Goal: Task Accomplishment & Management: Complete application form

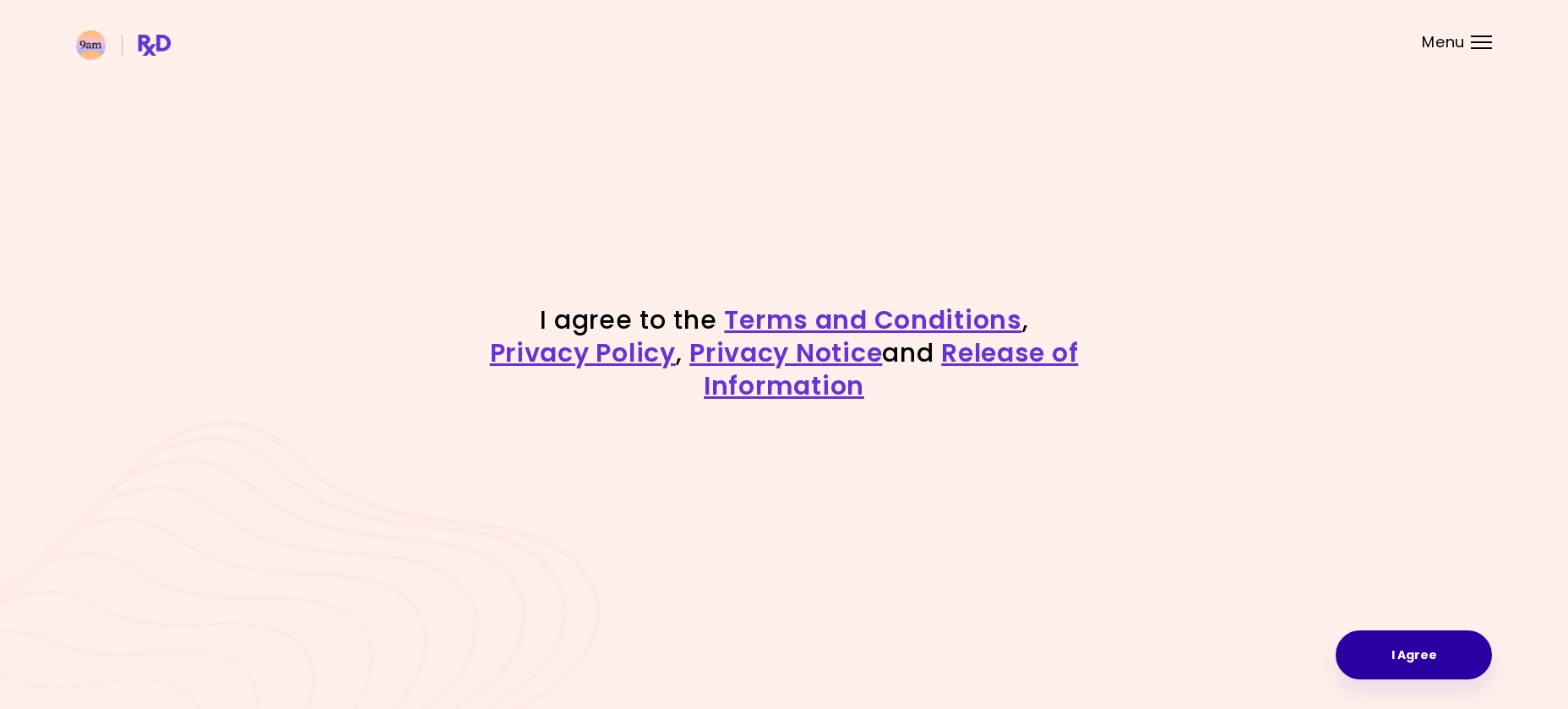
click at [1414, 664] on button "I Agree" at bounding box center [1413, 655] width 156 height 49
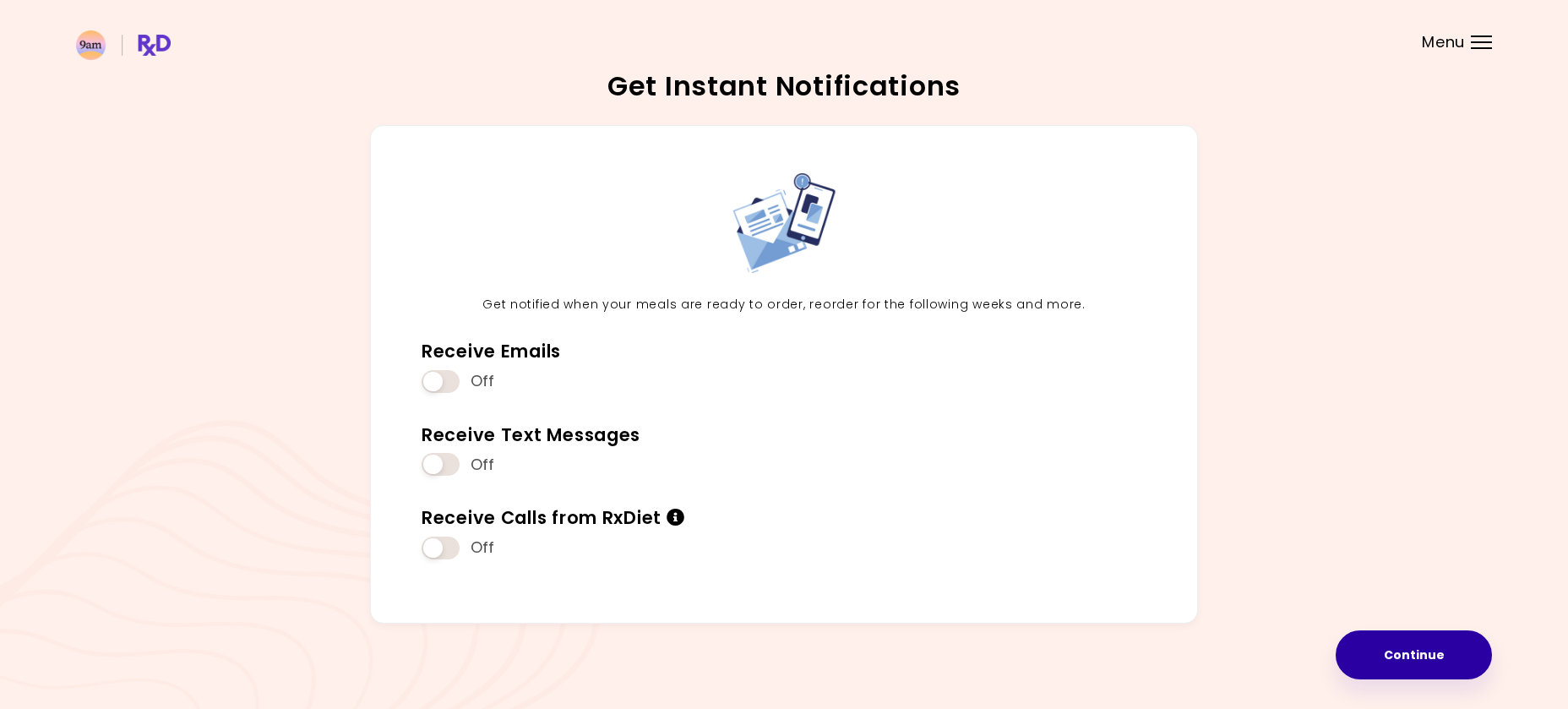
click at [1407, 652] on button "Continue" at bounding box center [1413, 655] width 156 height 49
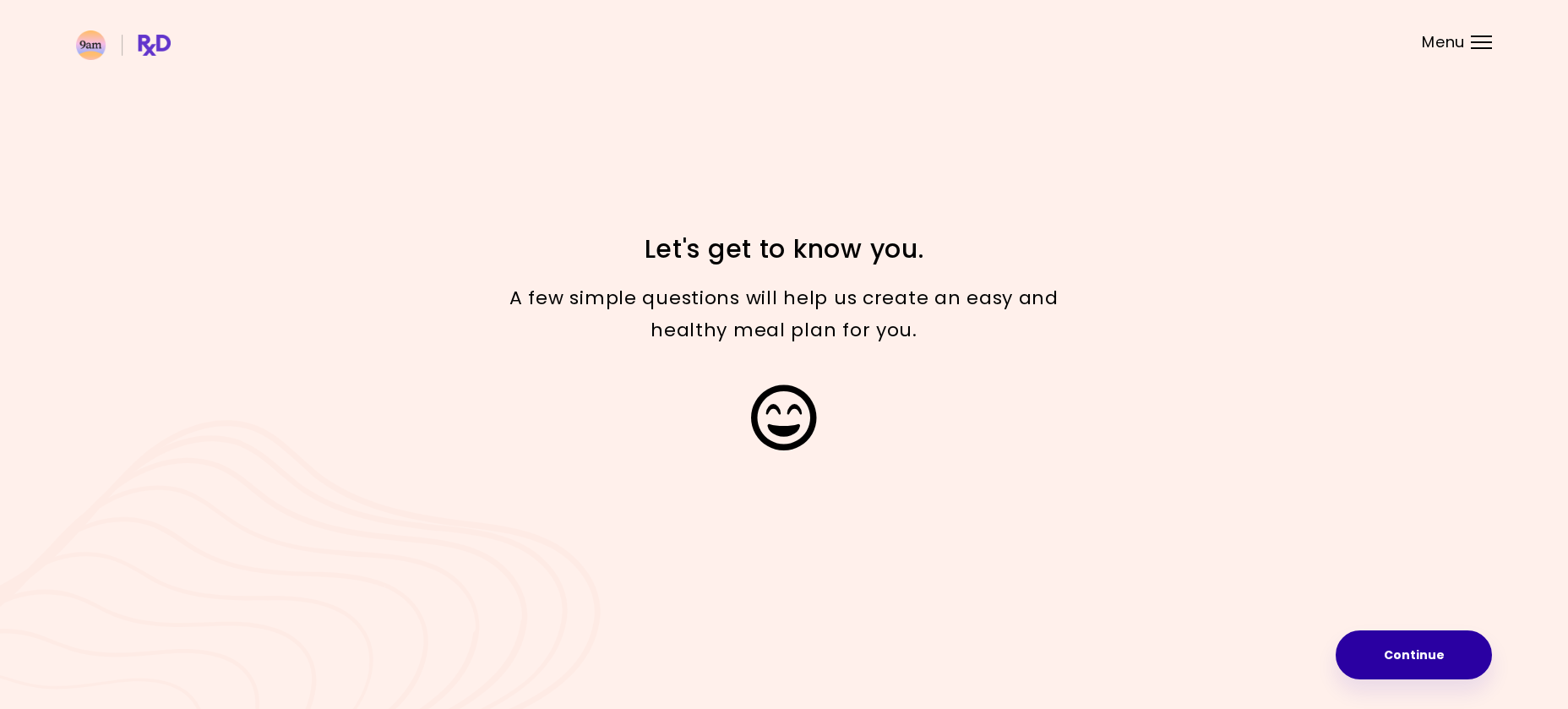
click at [1472, 660] on button "Continue" at bounding box center [1413, 655] width 156 height 49
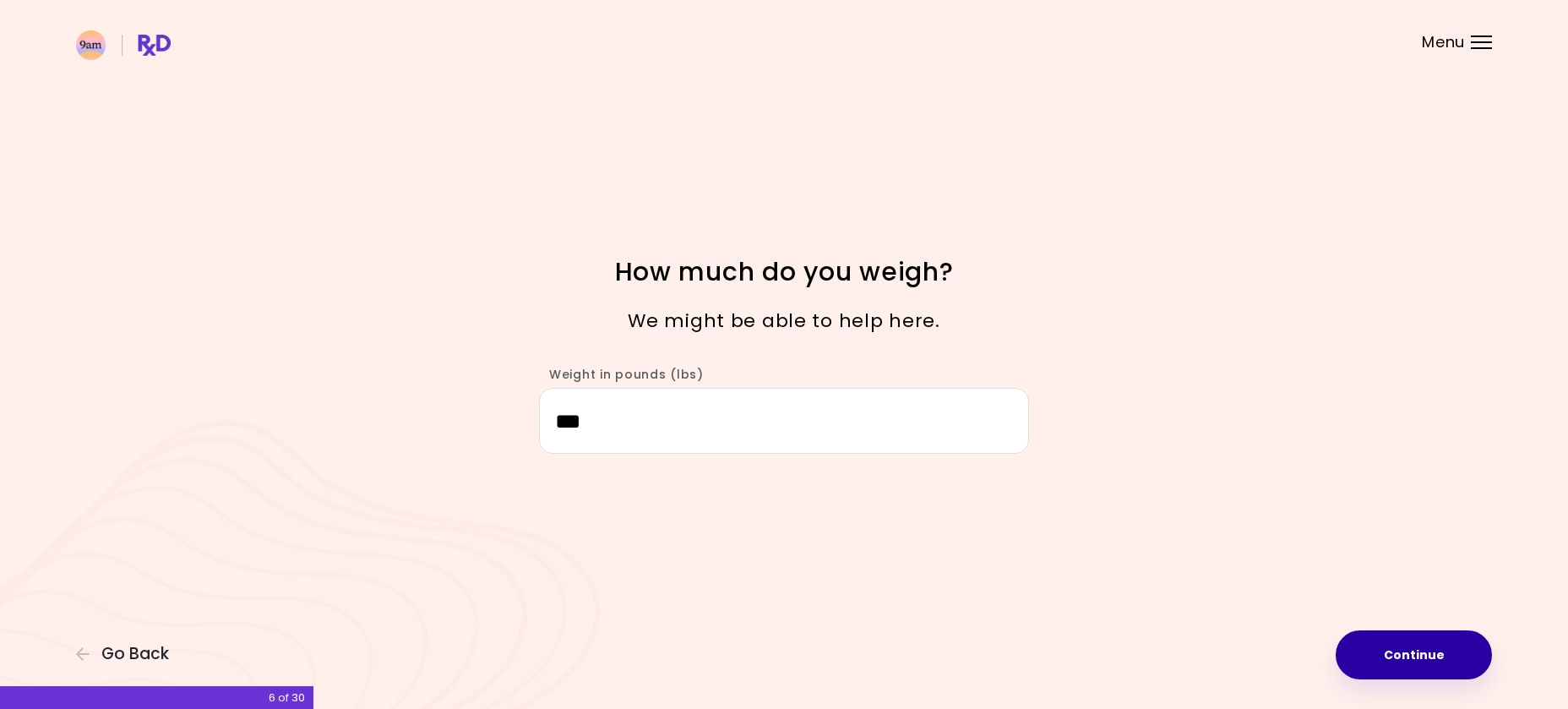
click at [1419, 658] on button "Continue" at bounding box center [1413, 655] width 156 height 49
select select "****"
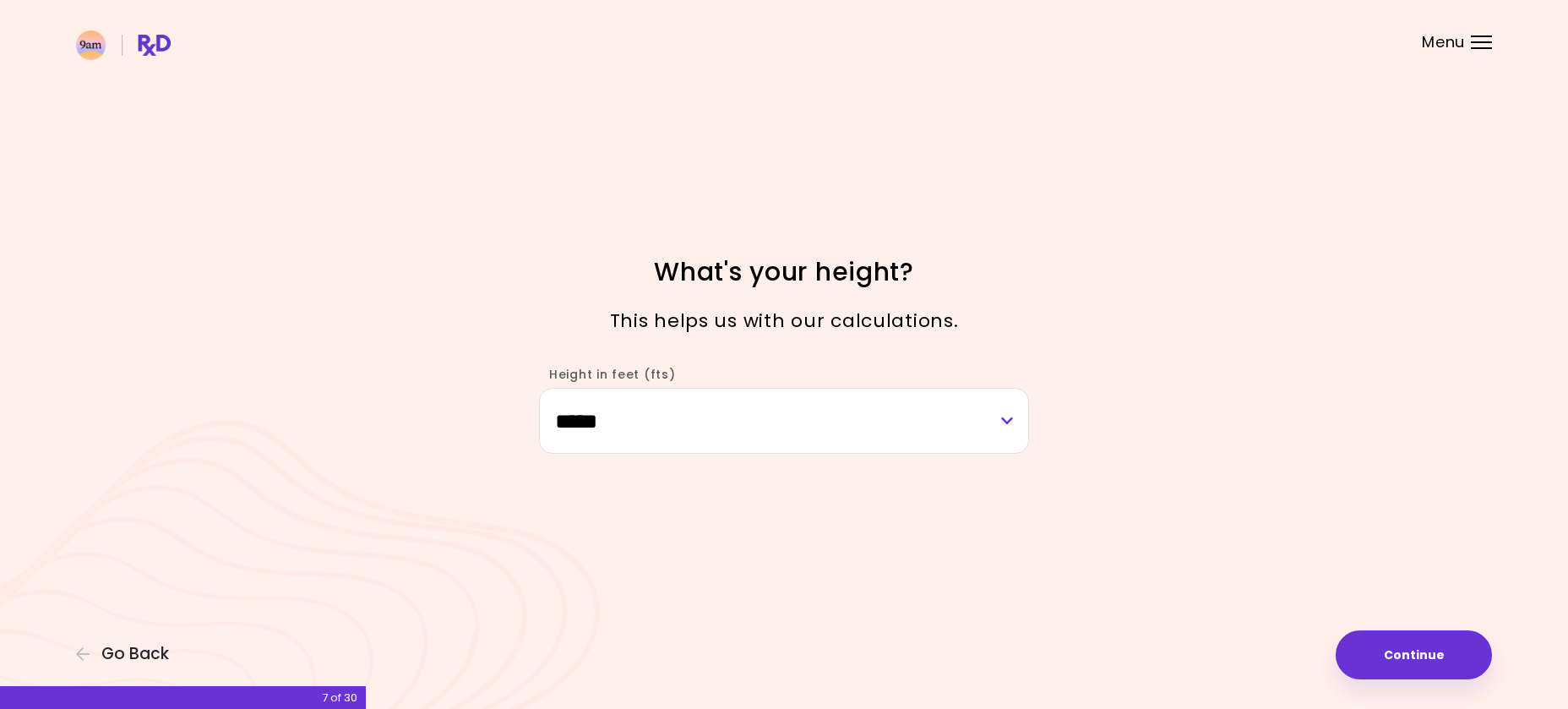
click at [1413, 659] on button "Continue" at bounding box center [1413, 655] width 156 height 49
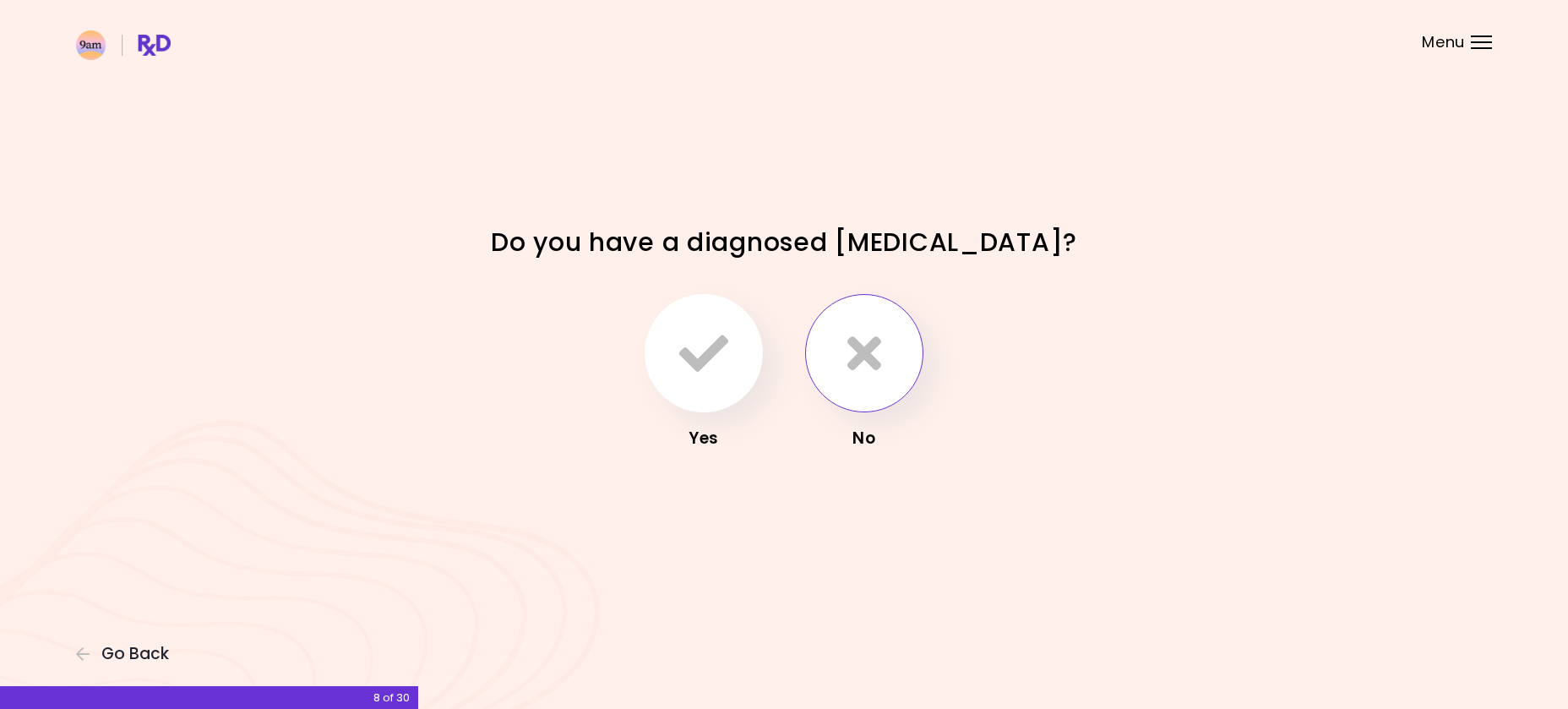
click at [869, 365] on icon "button" at bounding box center [864, 353] width 34 height 49
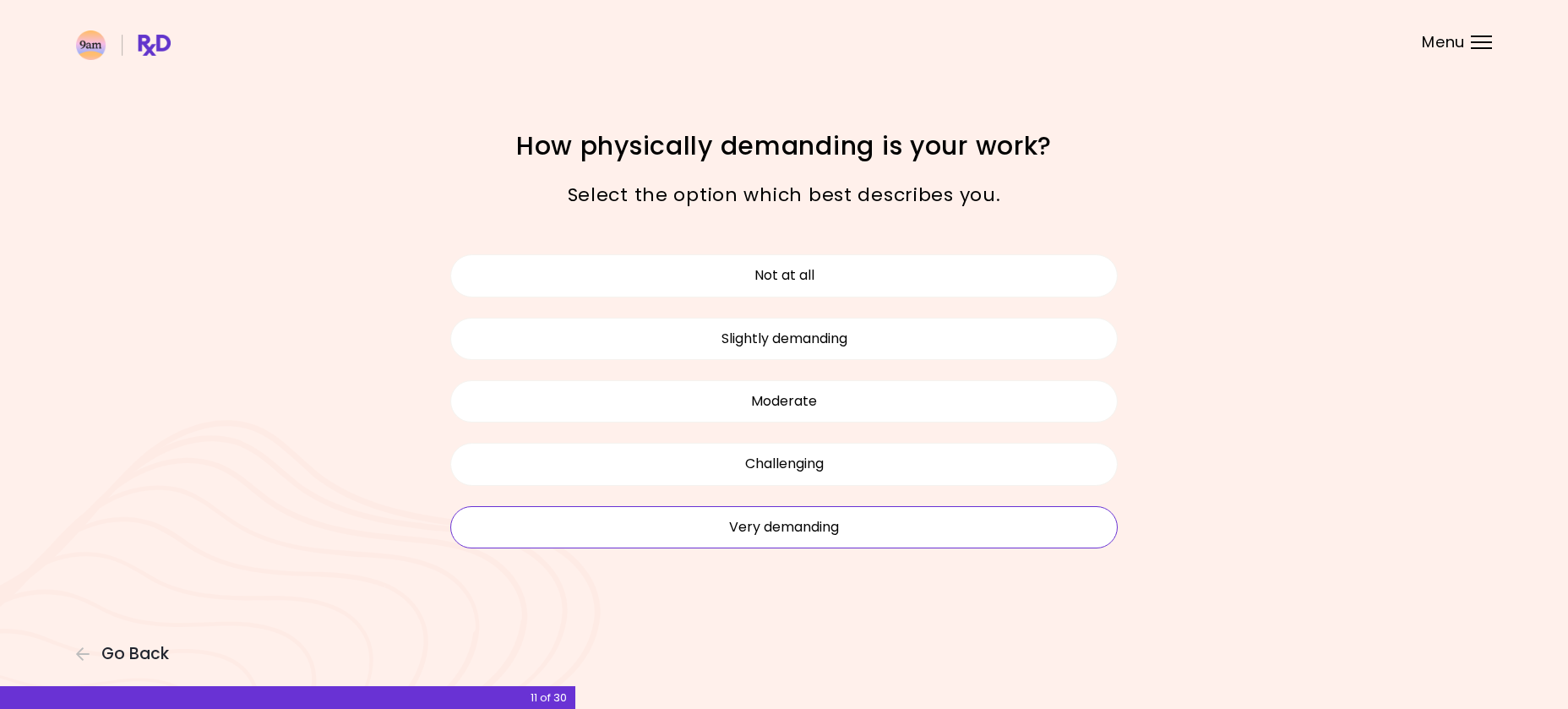
click at [801, 539] on button "Very demanding" at bounding box center [784, 527] width 668 height 42
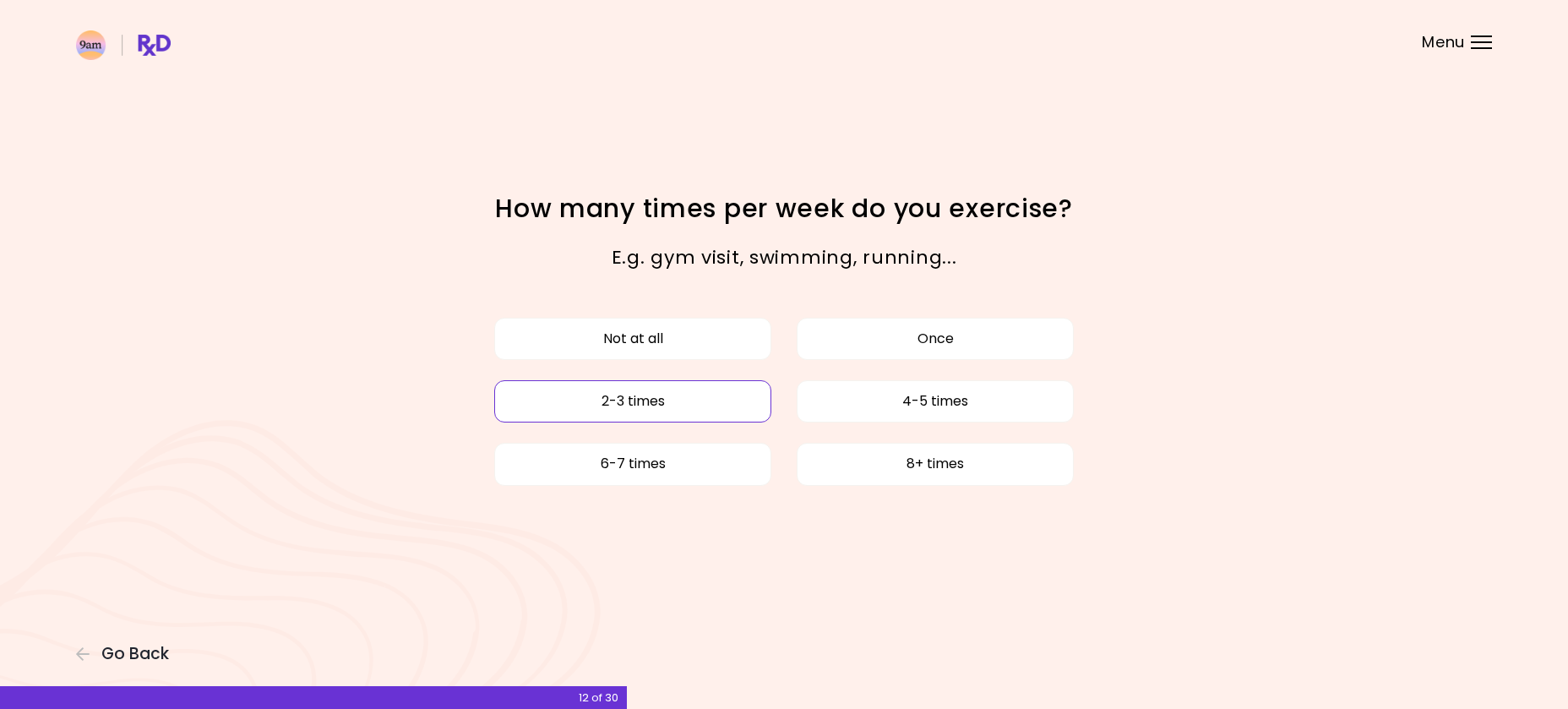
click at [608, 407] on button "2-3 times" at bounding box center [632, 401] width 277 height 42
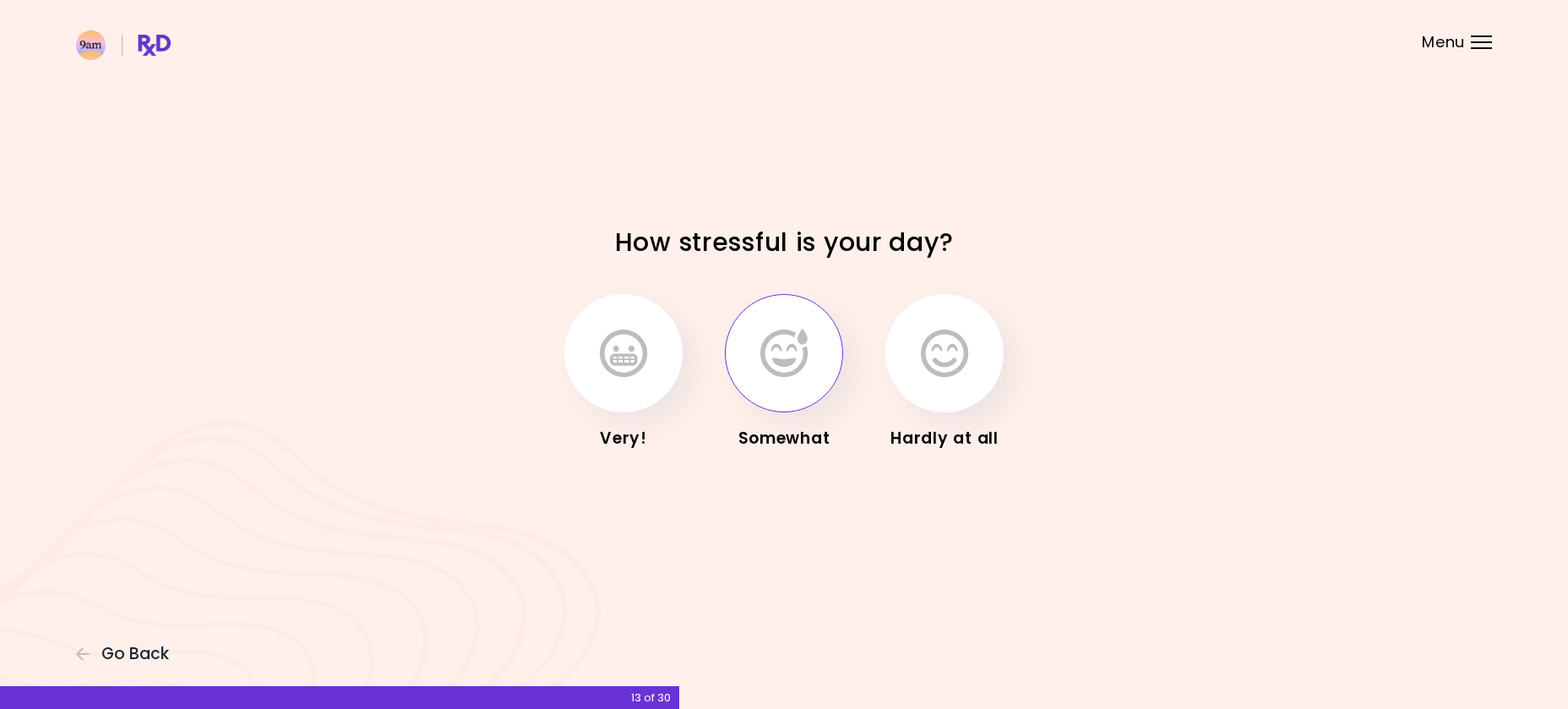
click at [800, 381] on button "button" at bounding box center [783, 352] width 118 height 118
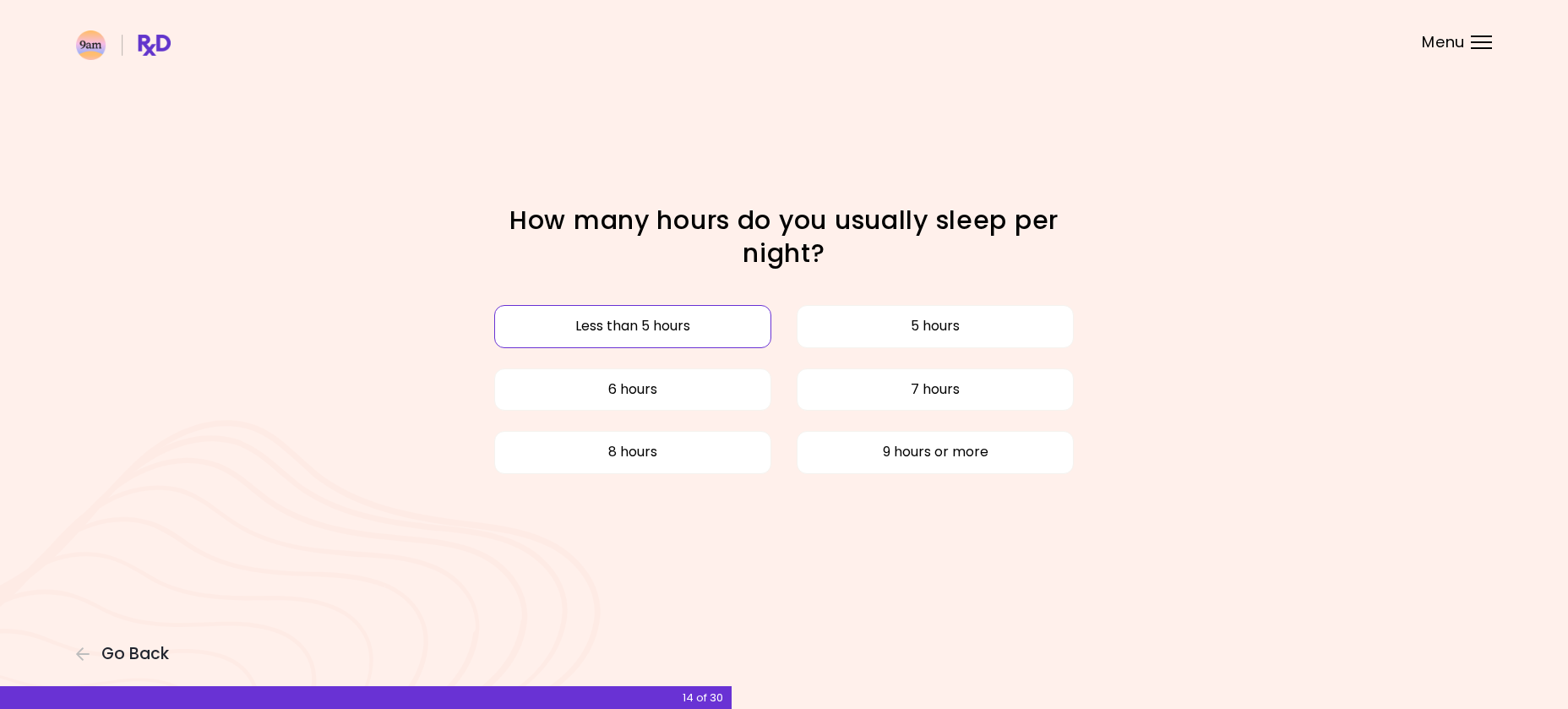
click at [670, 322] on button "Less than 5 hours" at bounding box center [632, 326] width 277 height 42
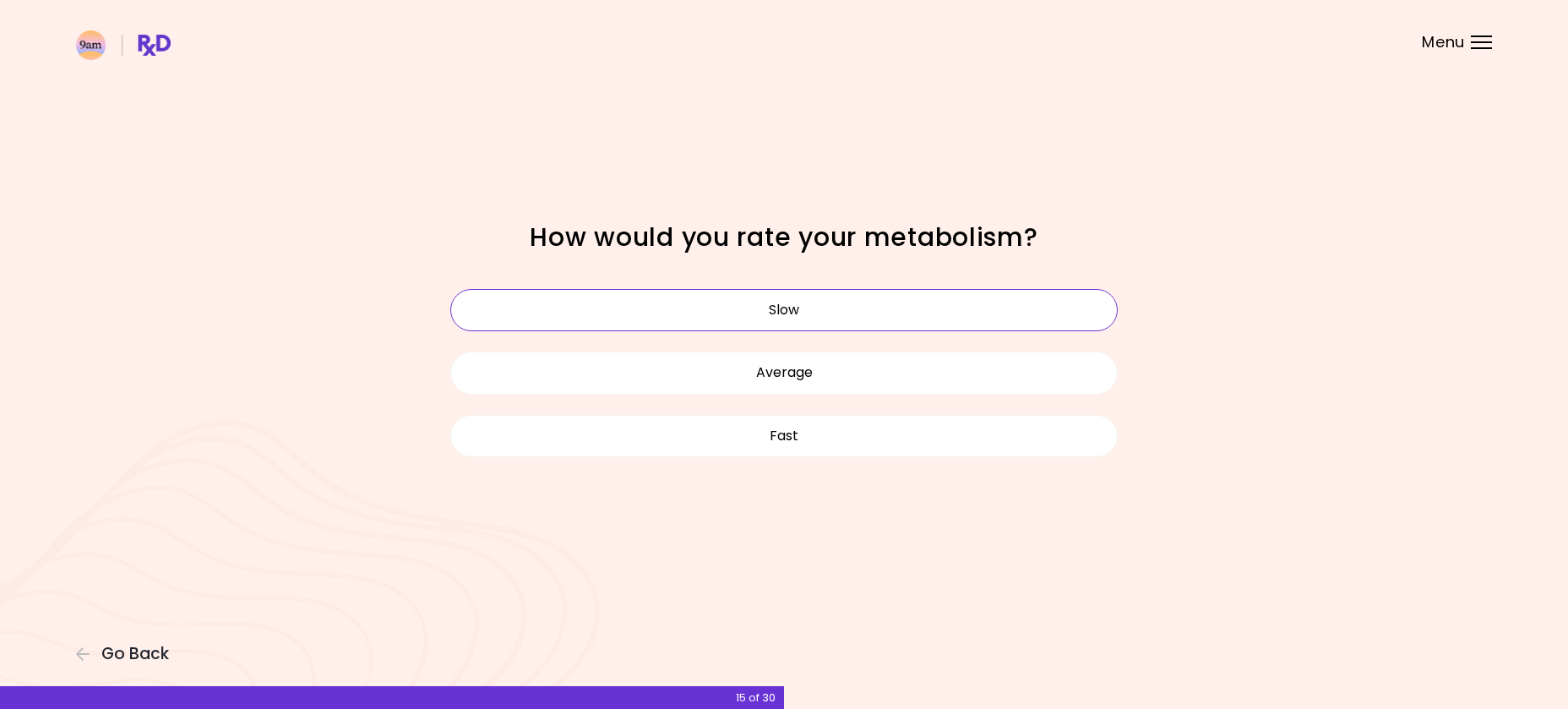
click at [806, 319] on button "Slow" at bounding box center [784, 310] width 668 height 42
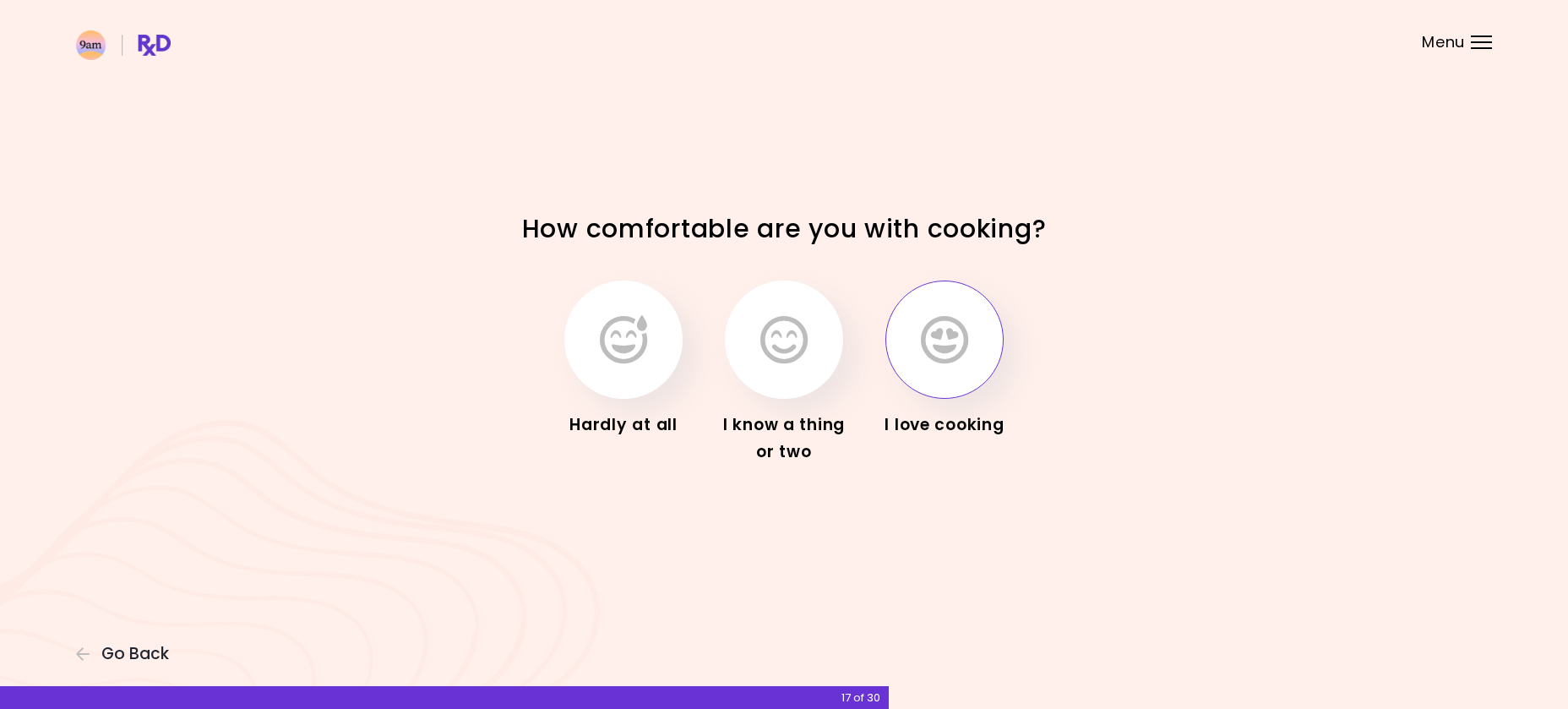
click at [956, 357] on icon "button" at bounding box center [945, 340] width 47 height 49
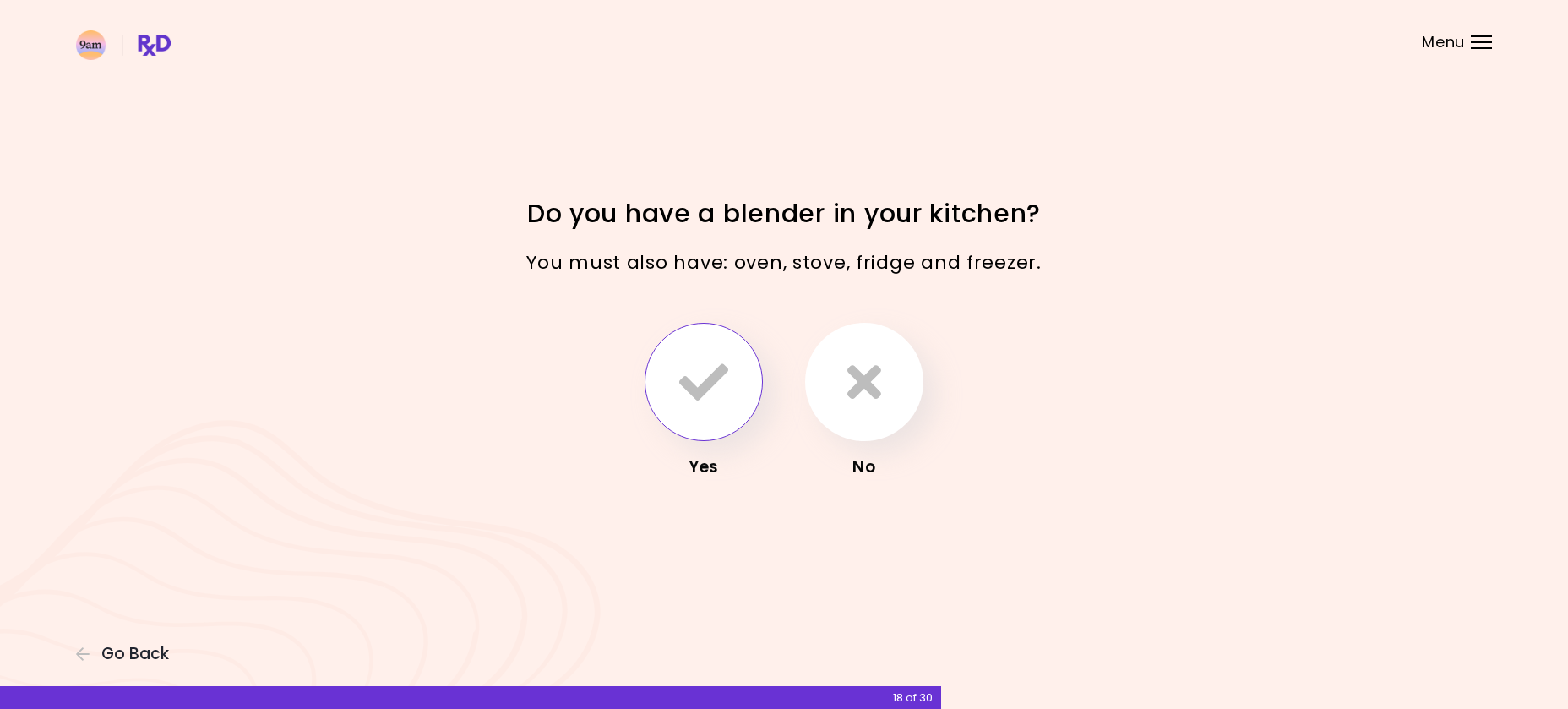
click at [690, 371] on icon "button" at bounding box center [704, 382] width 49 height 49
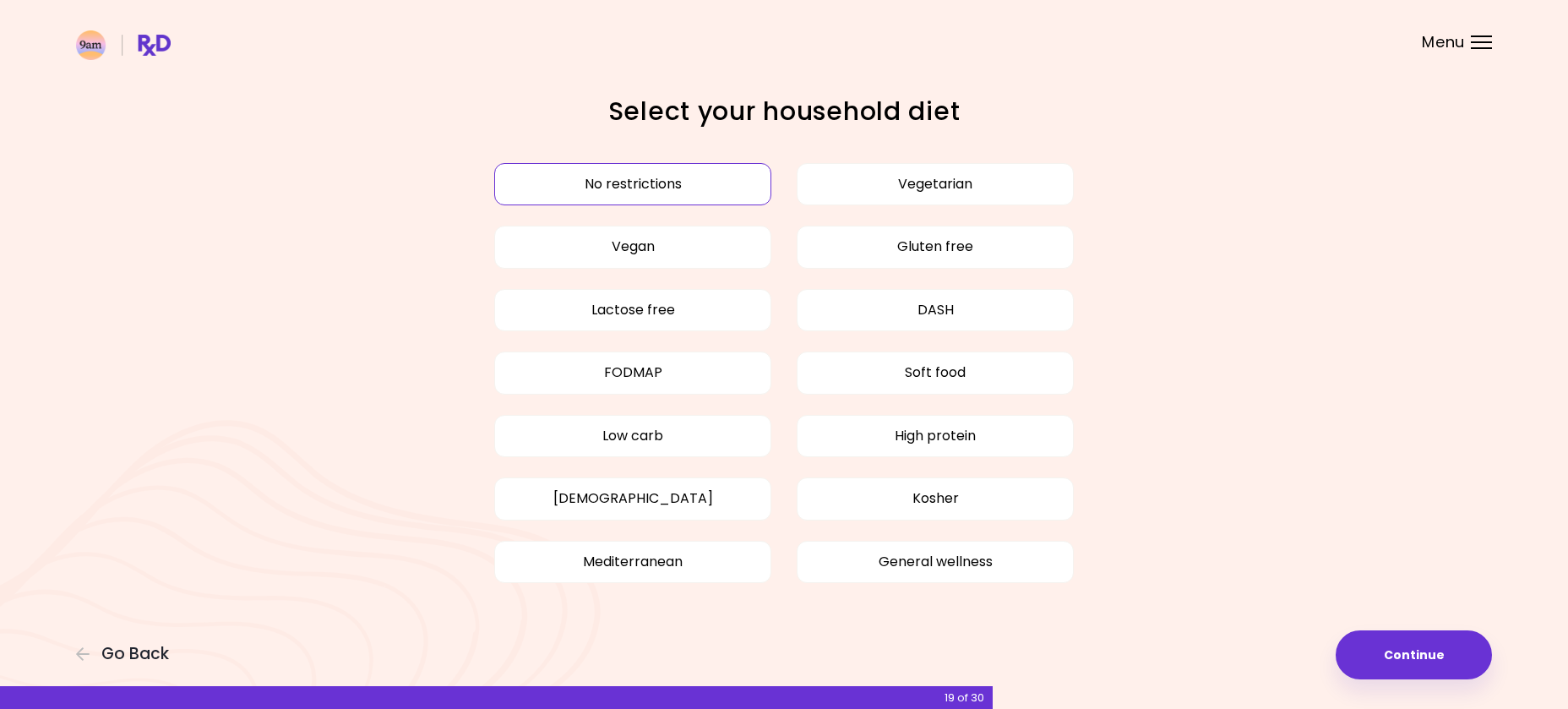
click at [690, 173] on button "No restrictions" at bounding box center [632, 184] width 277 height 42
click at [1414, 663] on button "Continue" at bounding box center [1413, 655] width 156 height 49
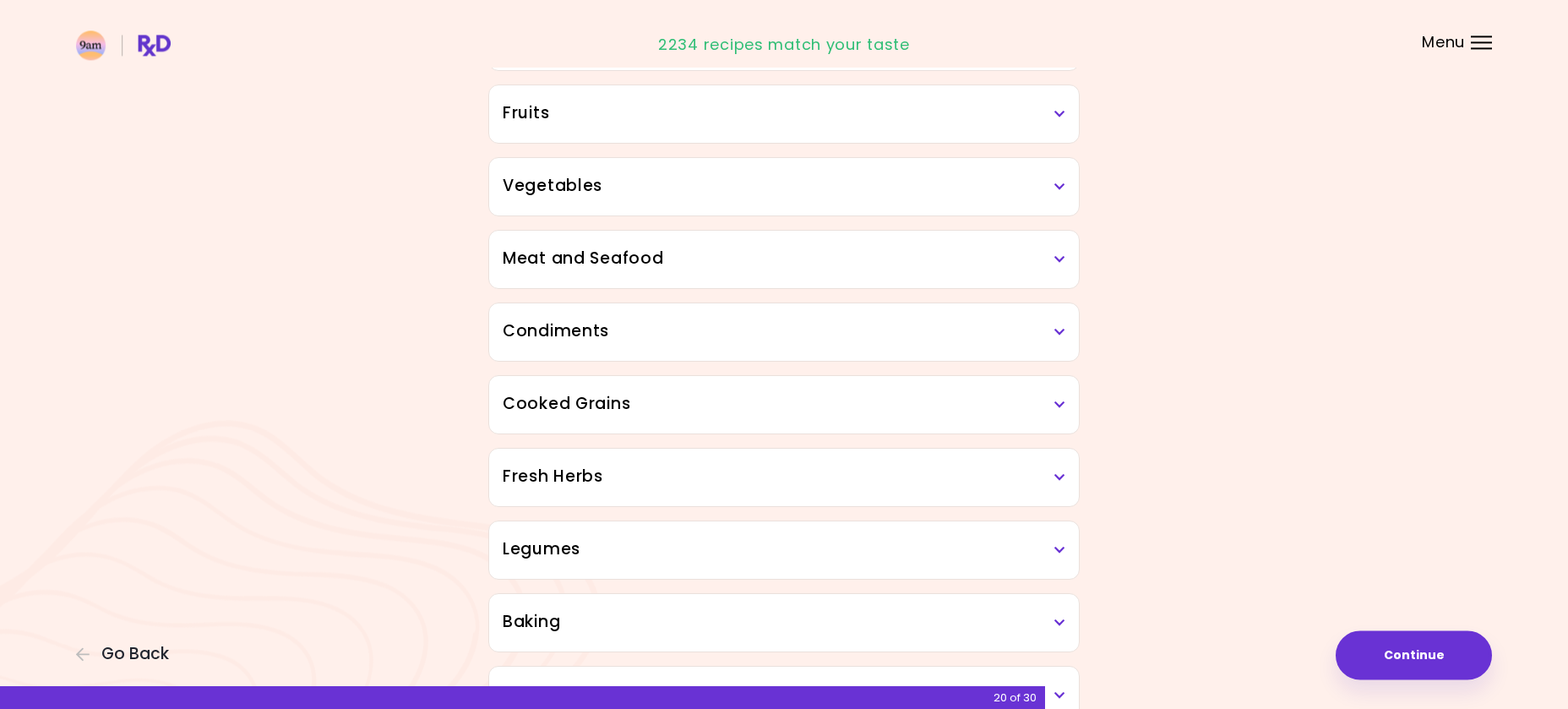
scroll to position [344, 0]
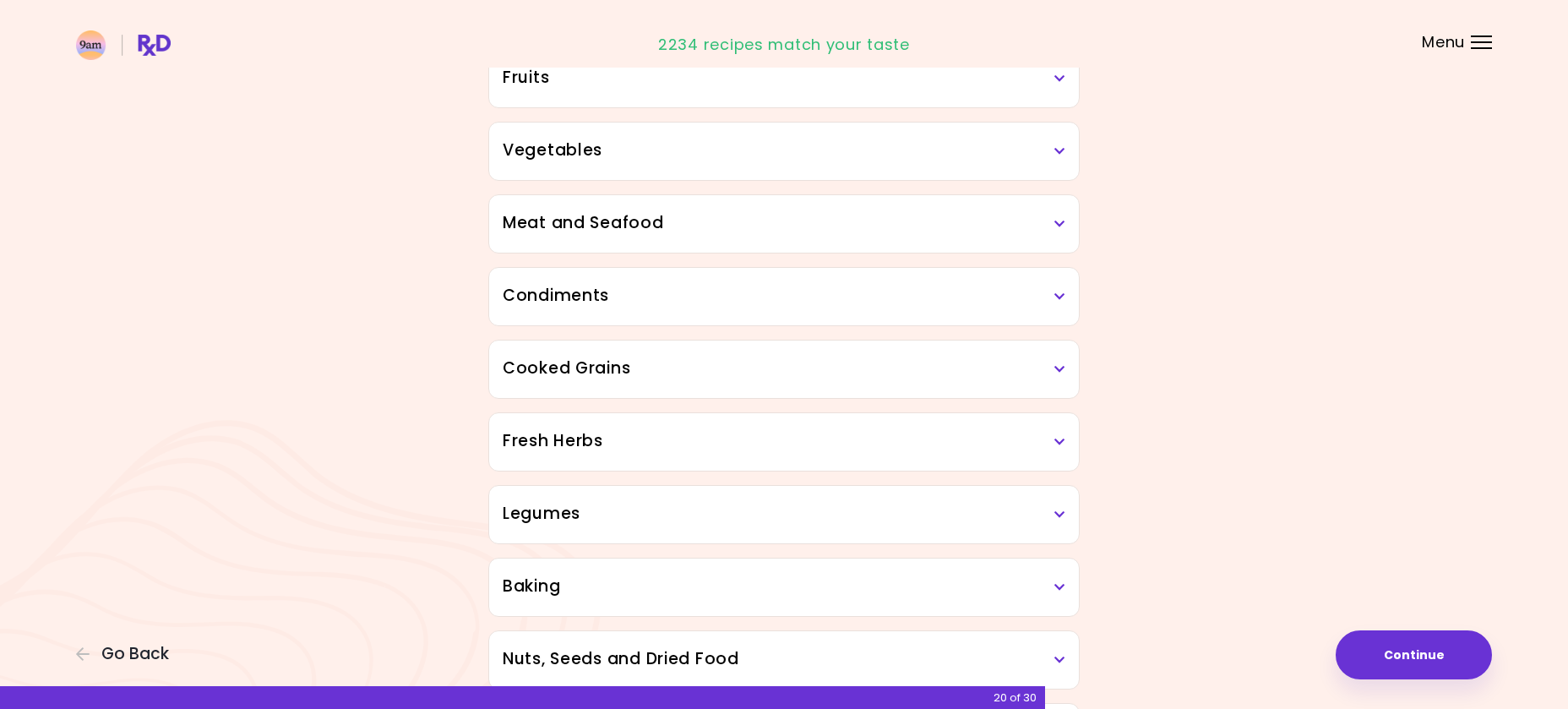
click at [959, 528] on div "Legumes" at bounding box center [784, 515] width 590 height 58
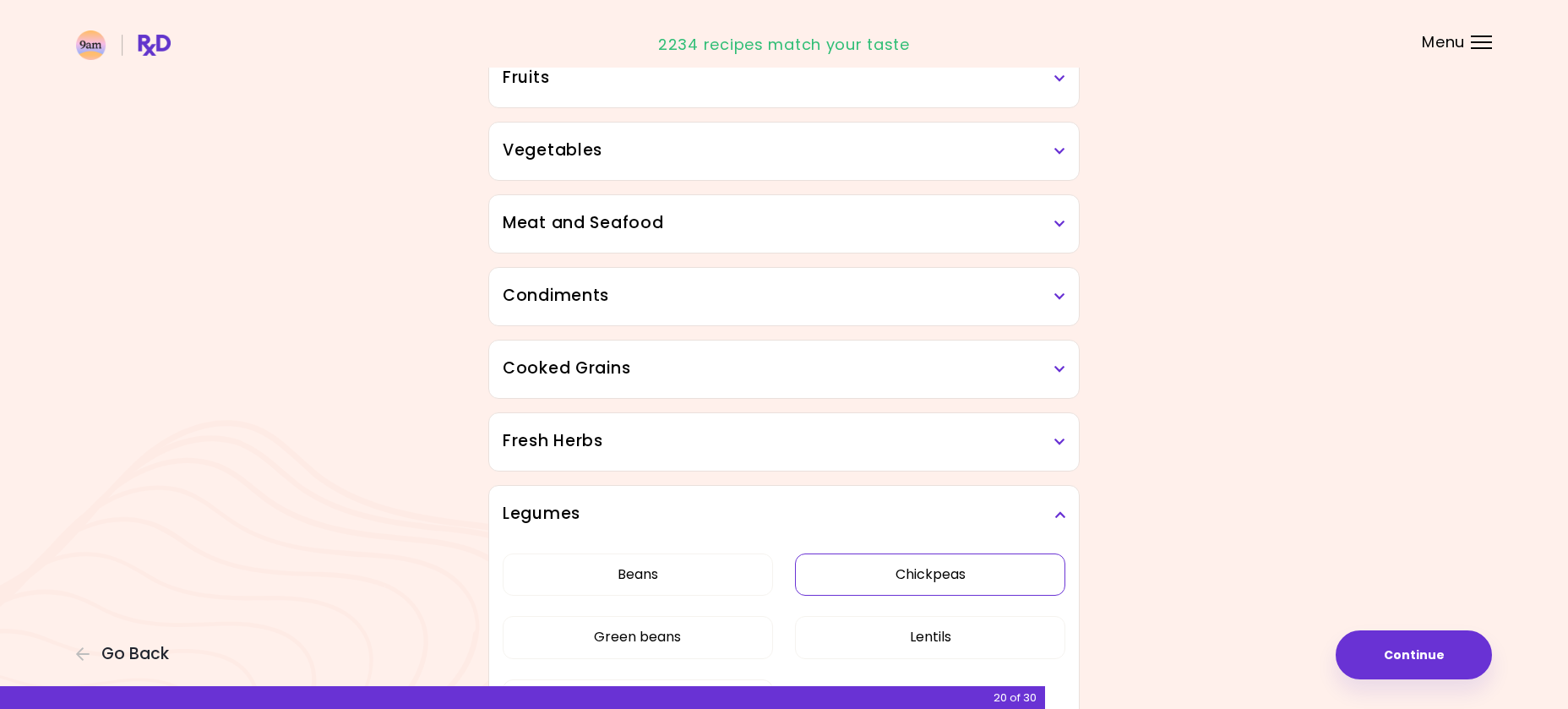
scroll to position [431, 0]
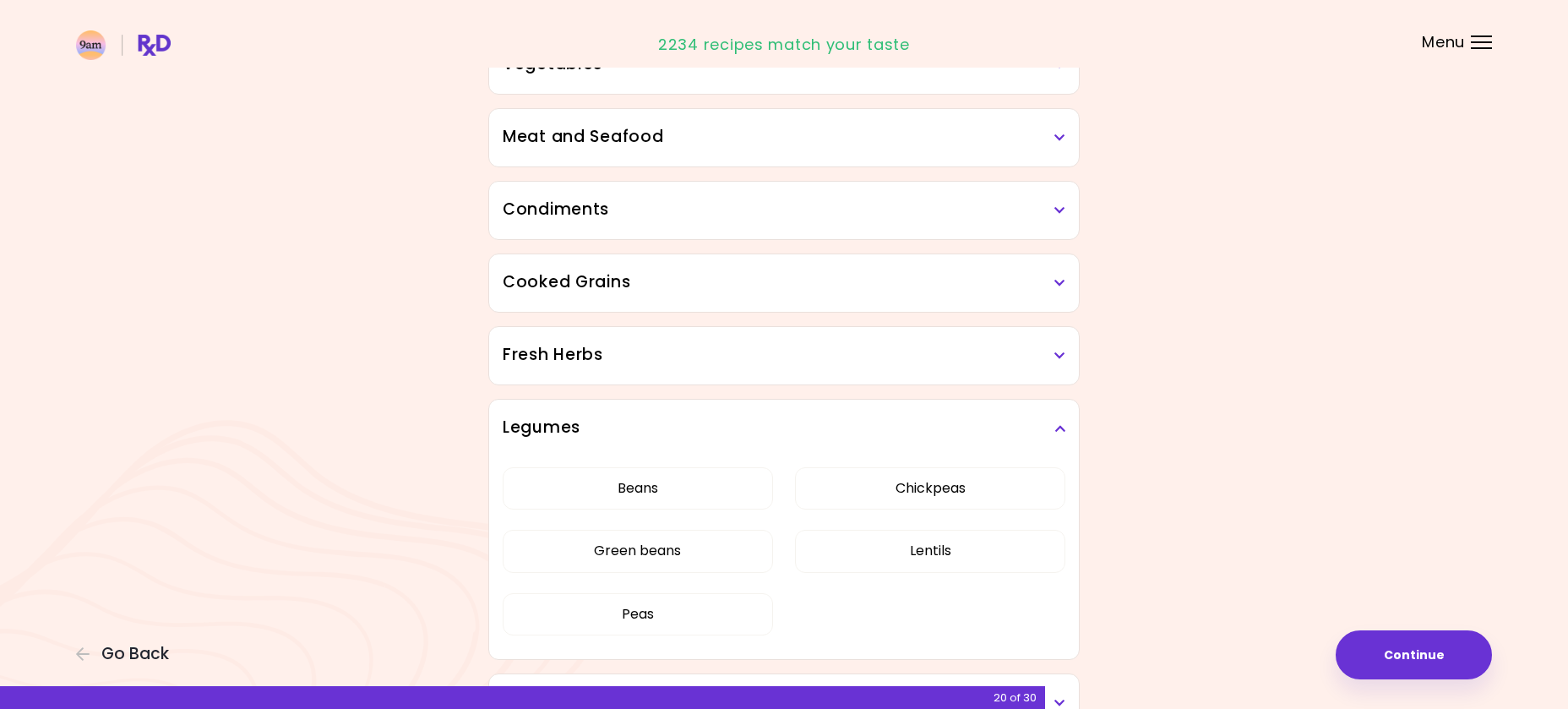
click at [1055, 433] on icon at bounding box center [1059, 428] width 11 height 12
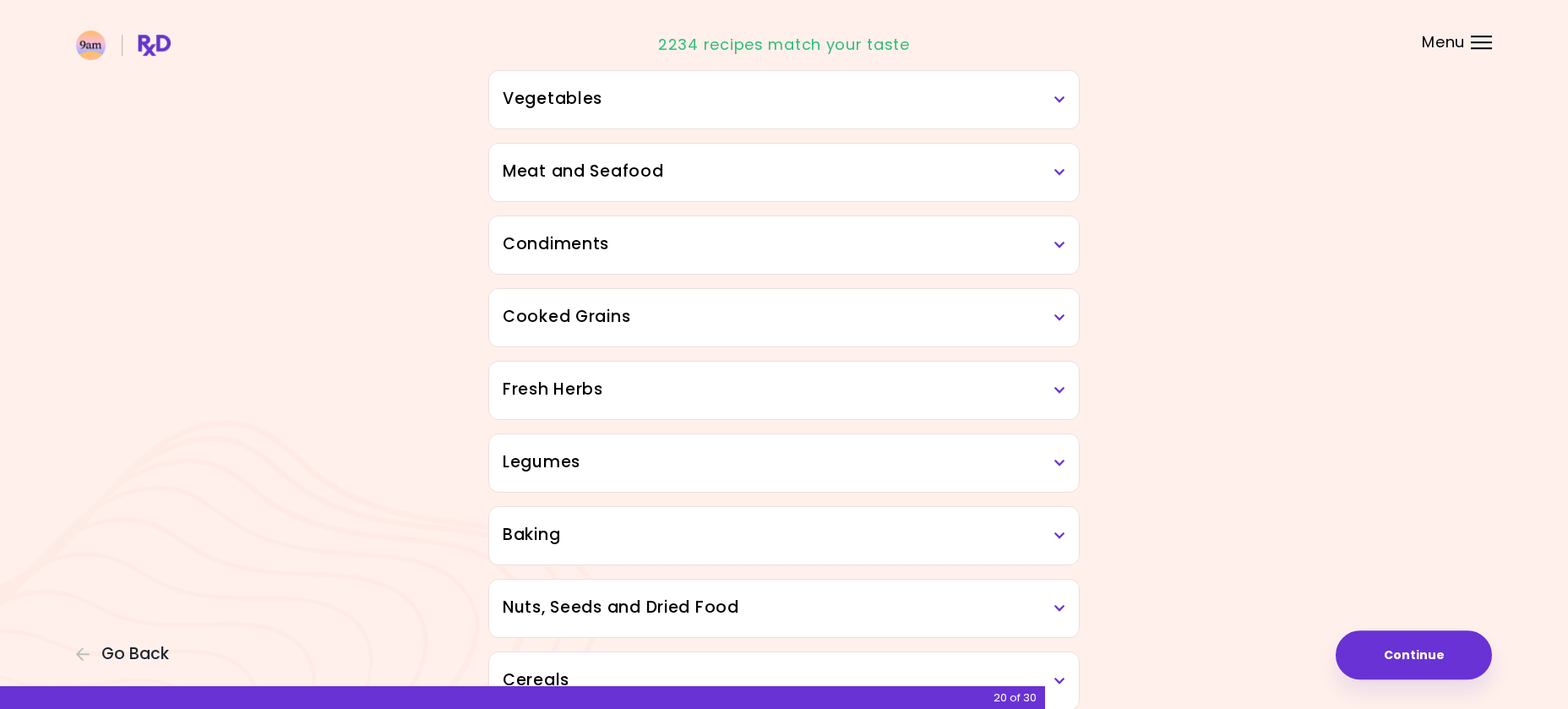
scroll to position [6, 0]
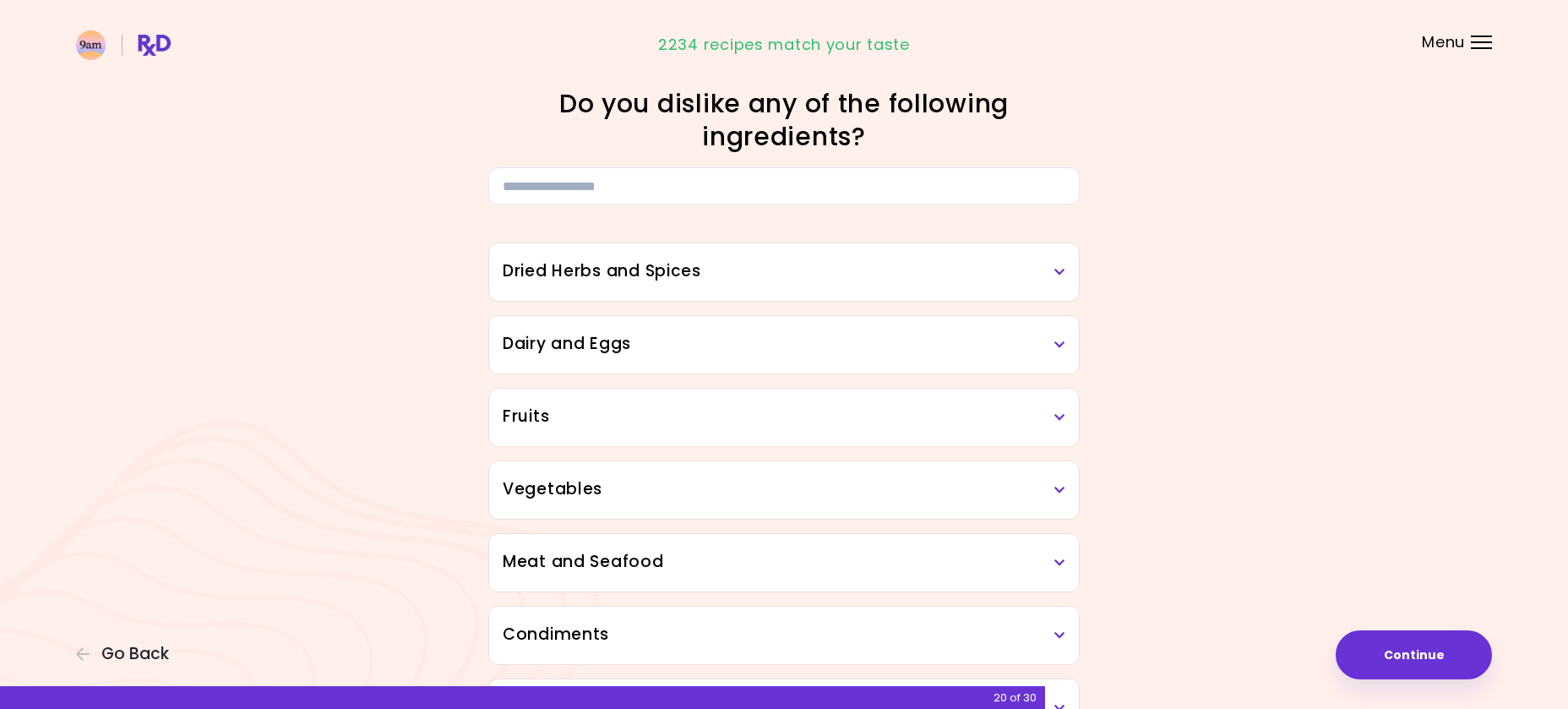
click at [1065, 271] on div "Dried Herbs and Spices" at bounding box center [784, 272] width 590 height 58
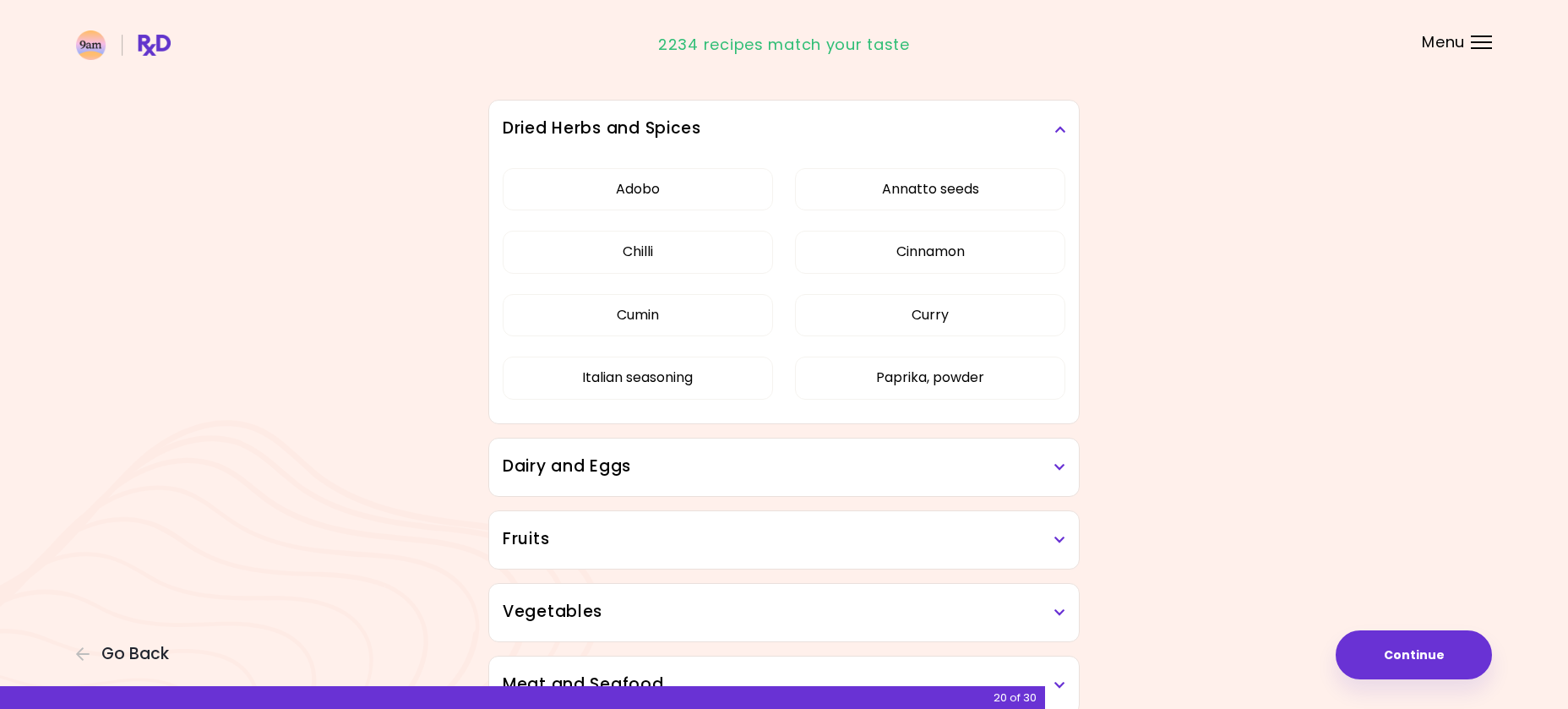
scroll to position [178, 0]
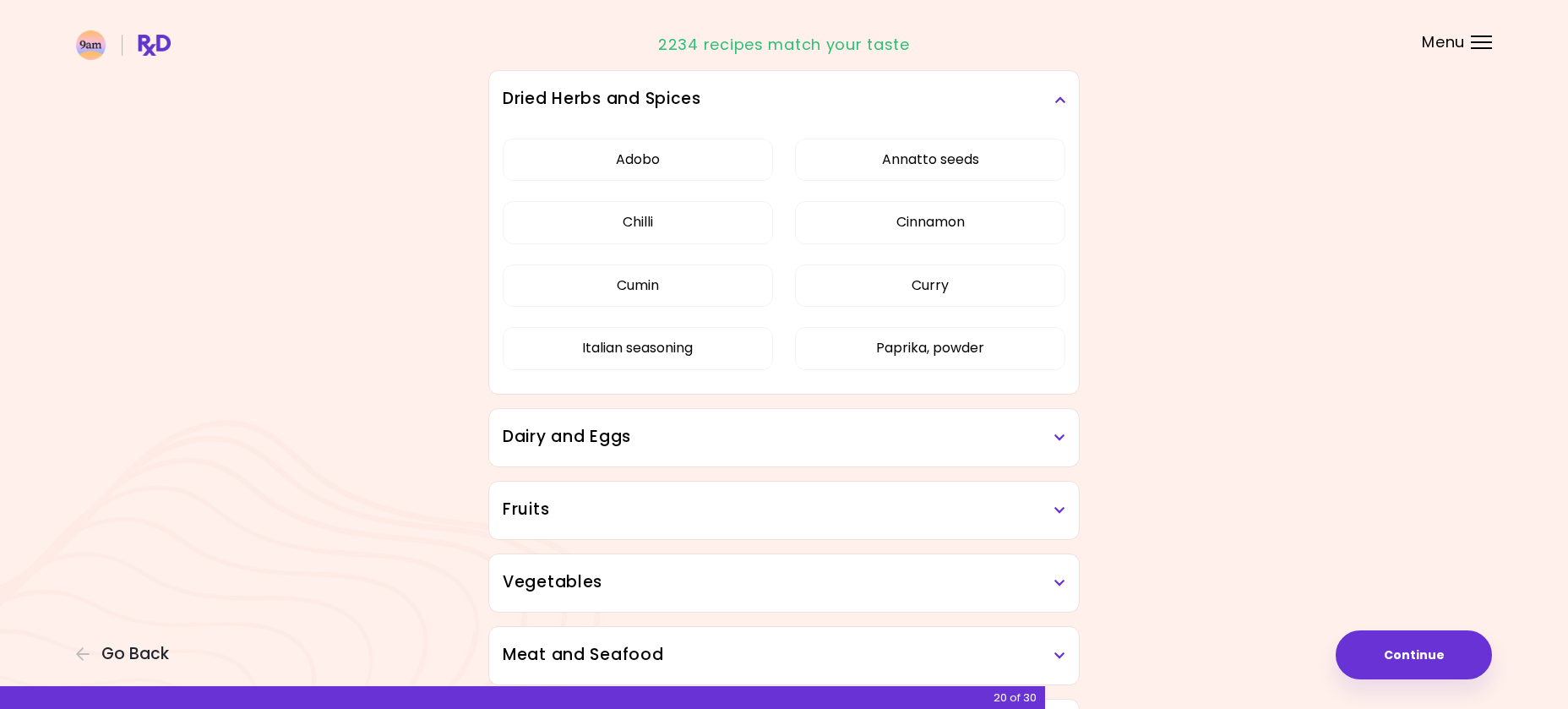
click at [1062, 441] on icon at bounding box center [1059, 438] width 11 height 12
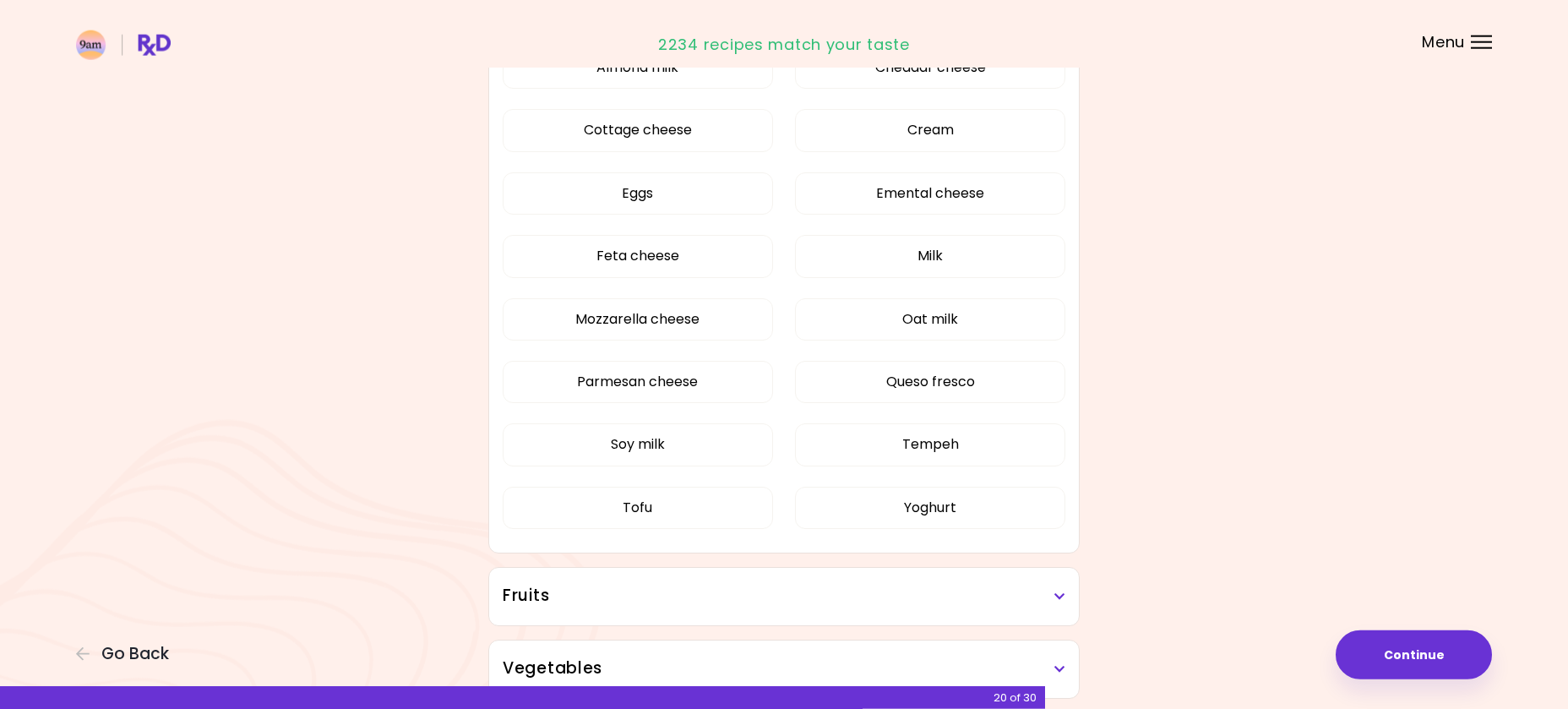
scroll to position [609, 0]
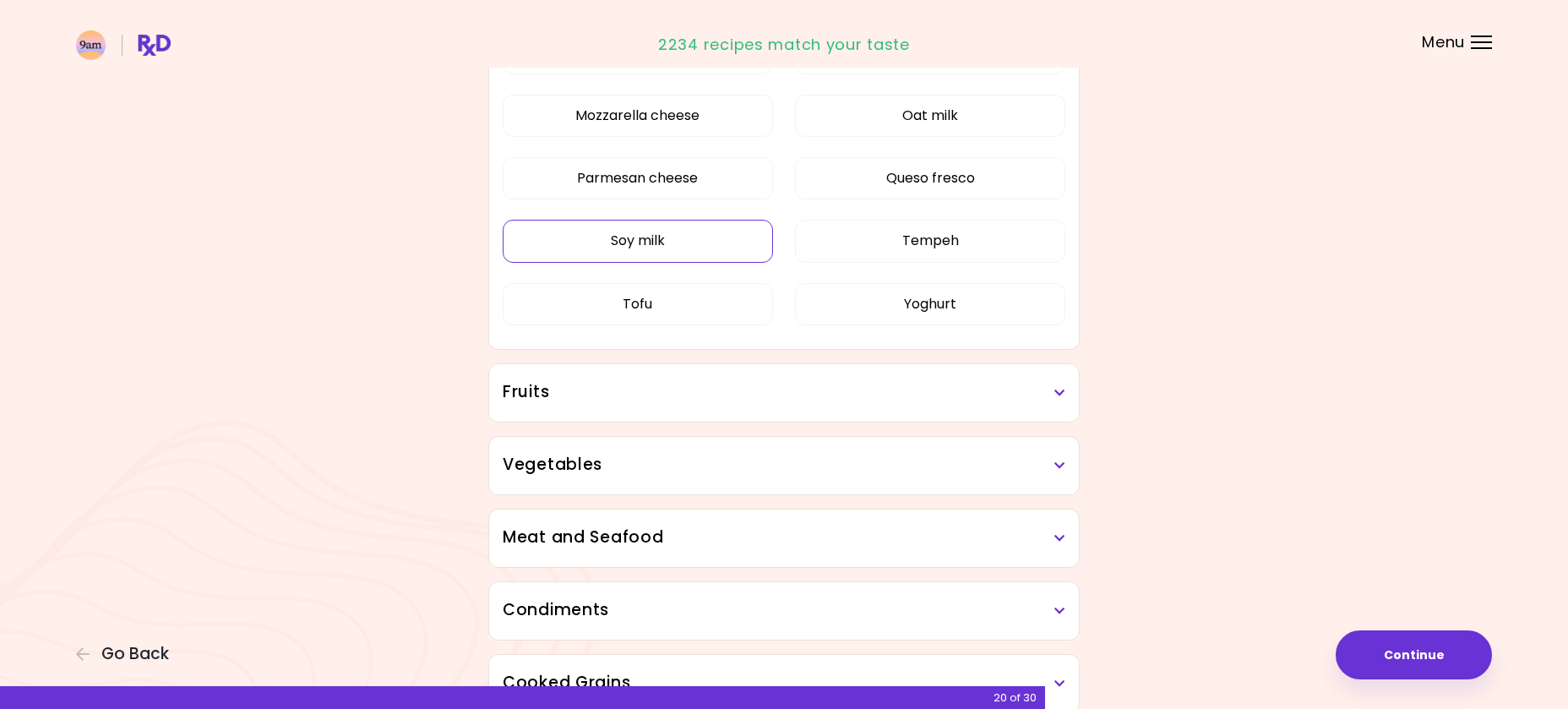
click at [648, 262] on button "Soy milk" at bounding box center [637, 240] width 270 height 42
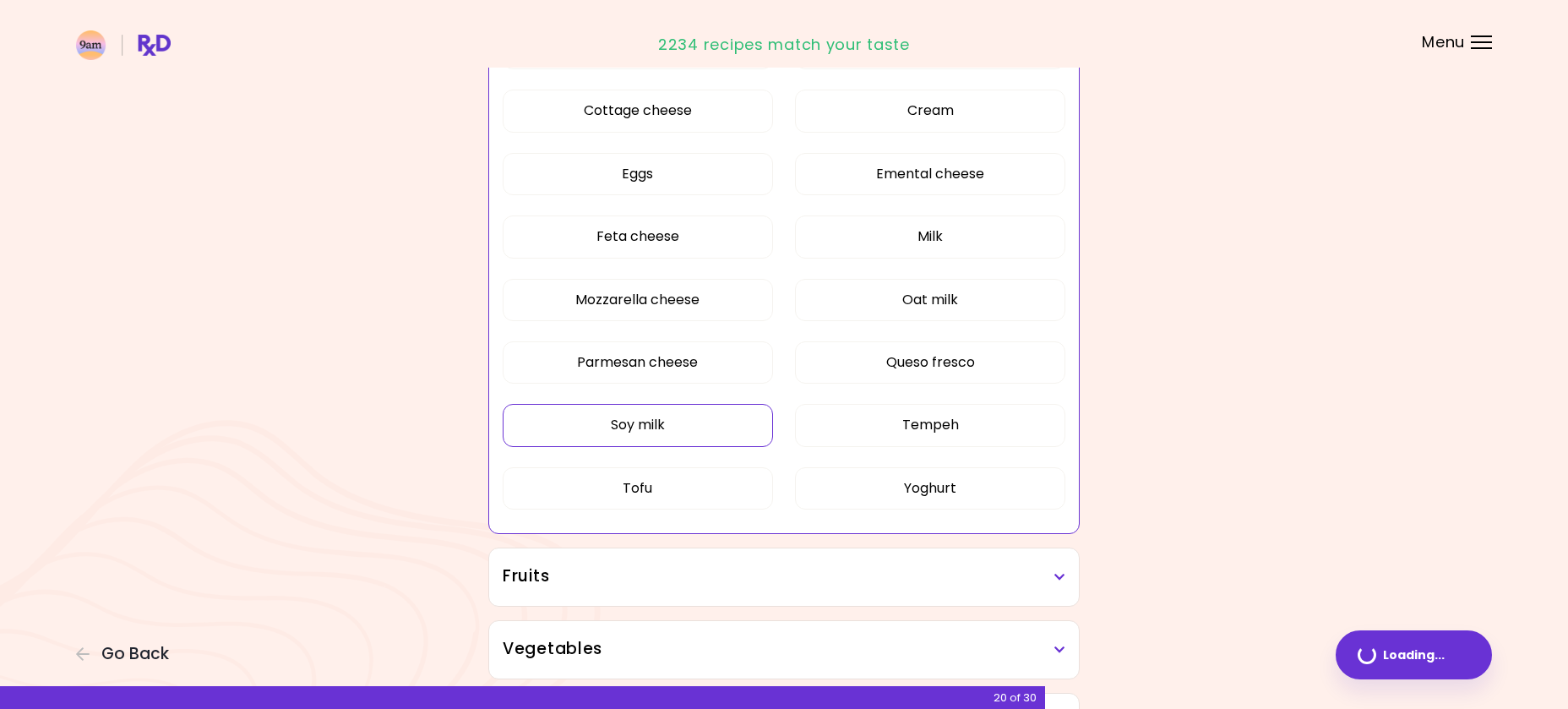
scroll to position [344, 0]
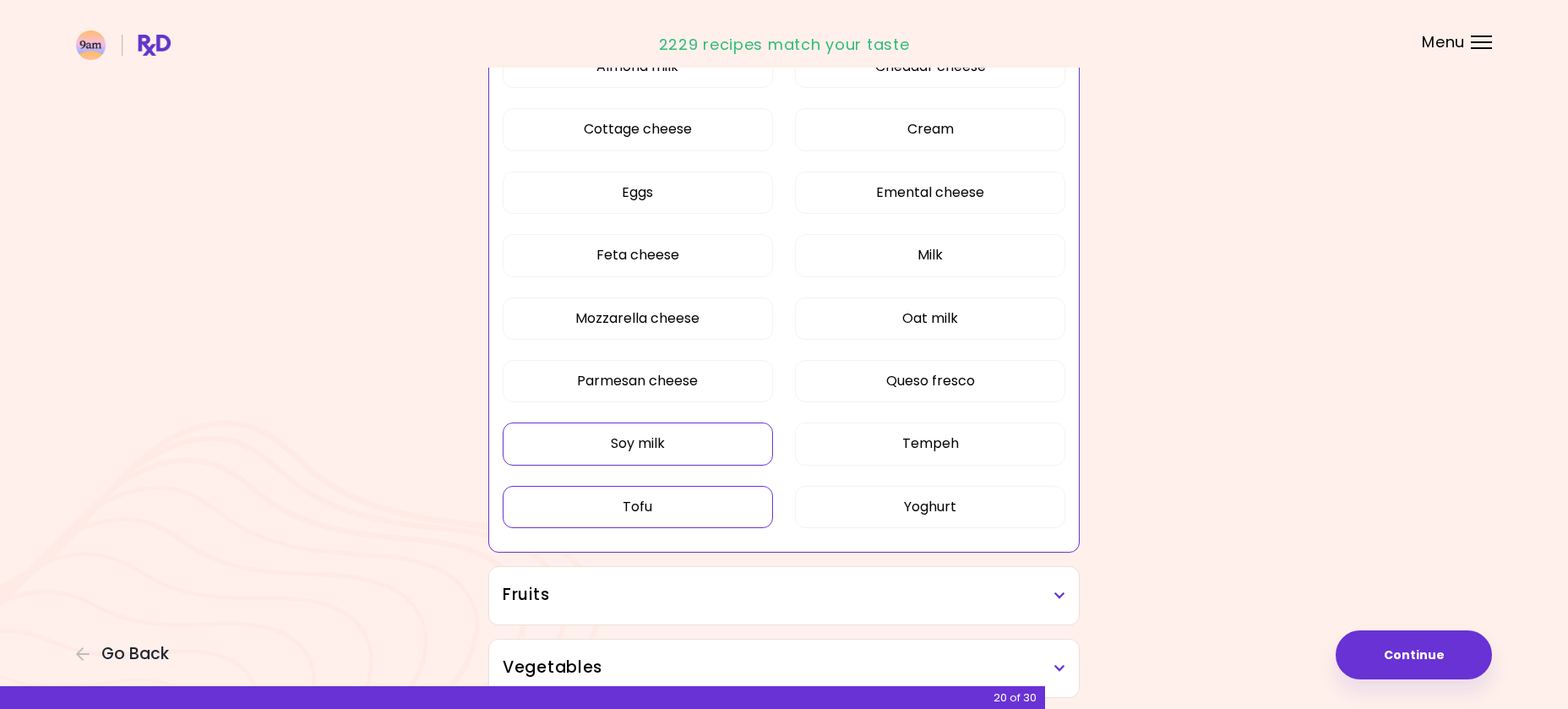
click at [634, 493] on button "Tofu" at bounding box center [637, 507] width 270 height 42
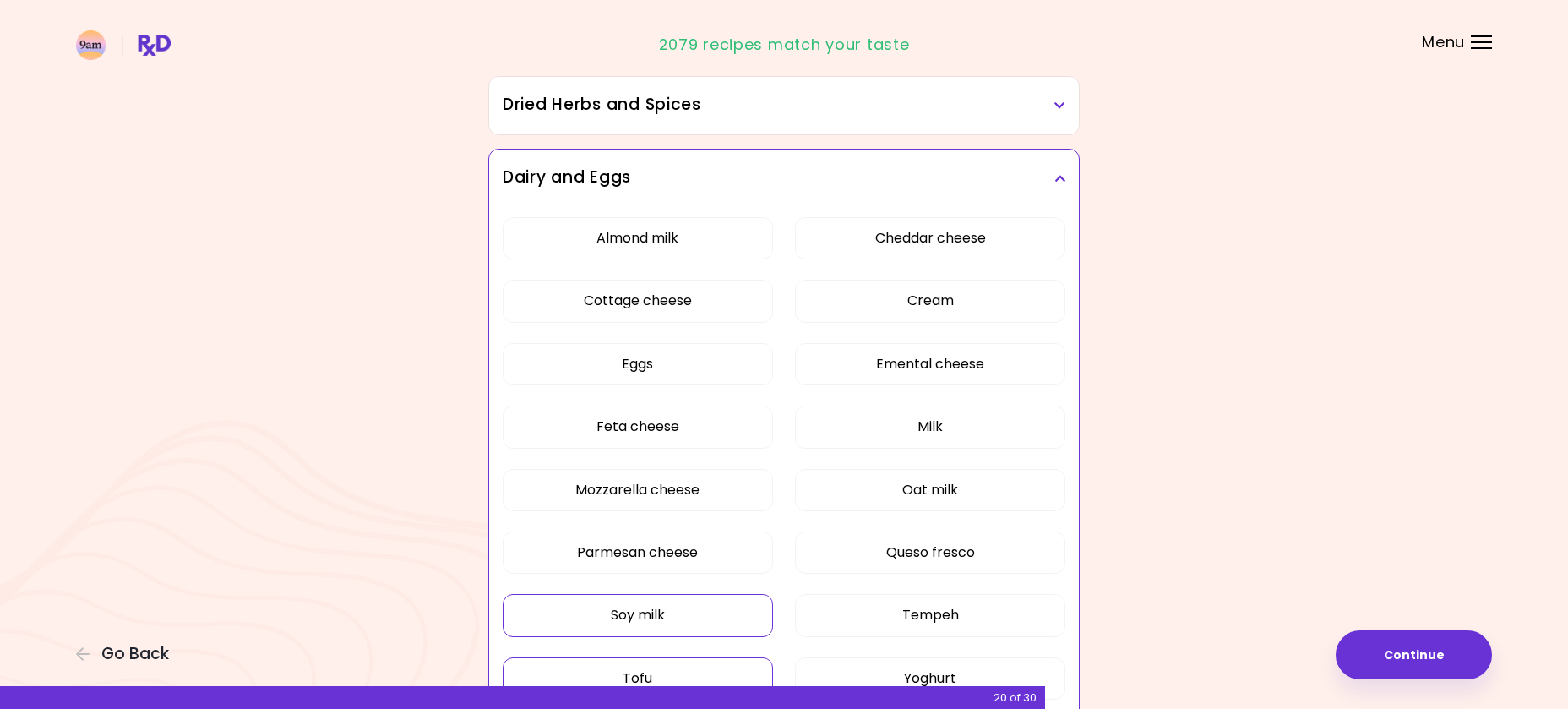
scroll to position [259, 0]
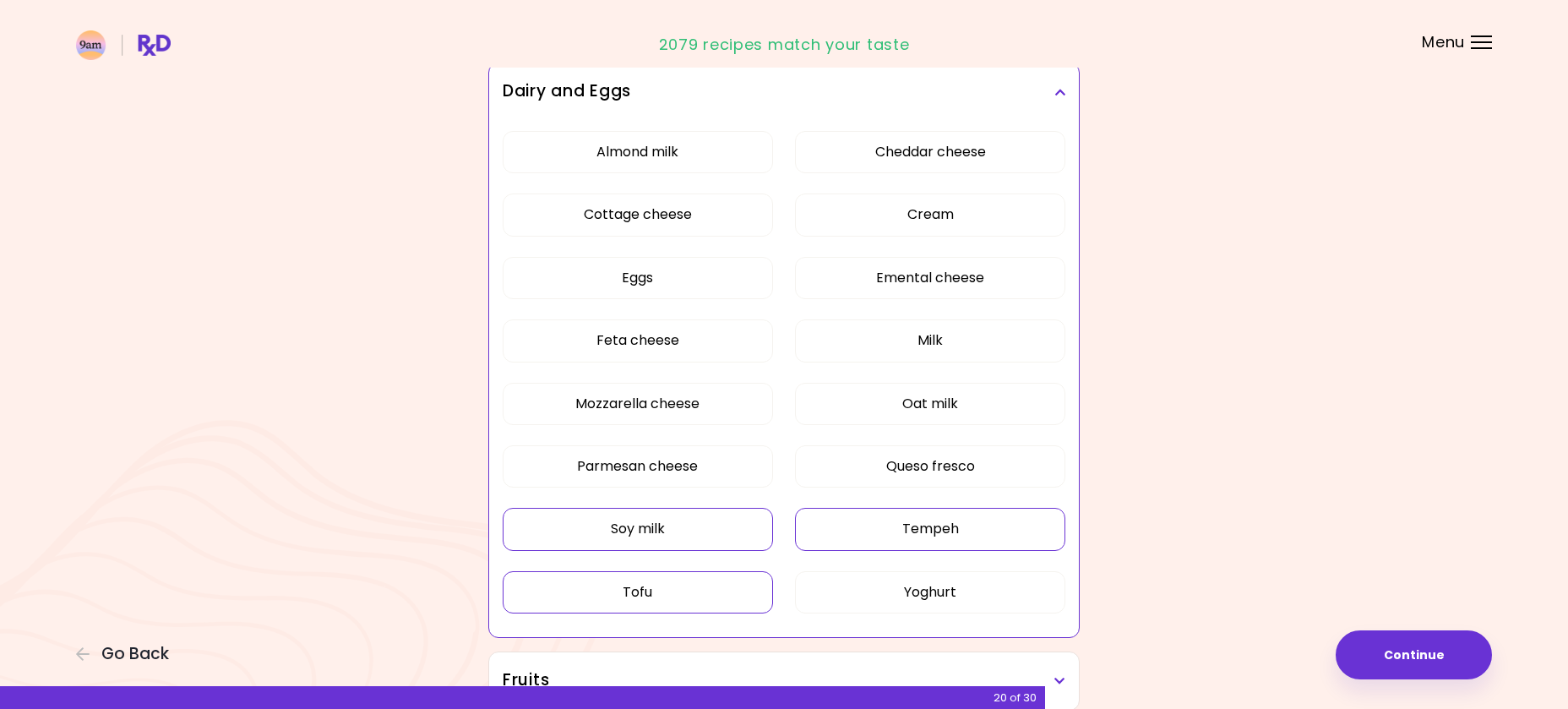
click at [984, 539] on button "Tempeh" at bounding box center [930, 529] width 270 height 42
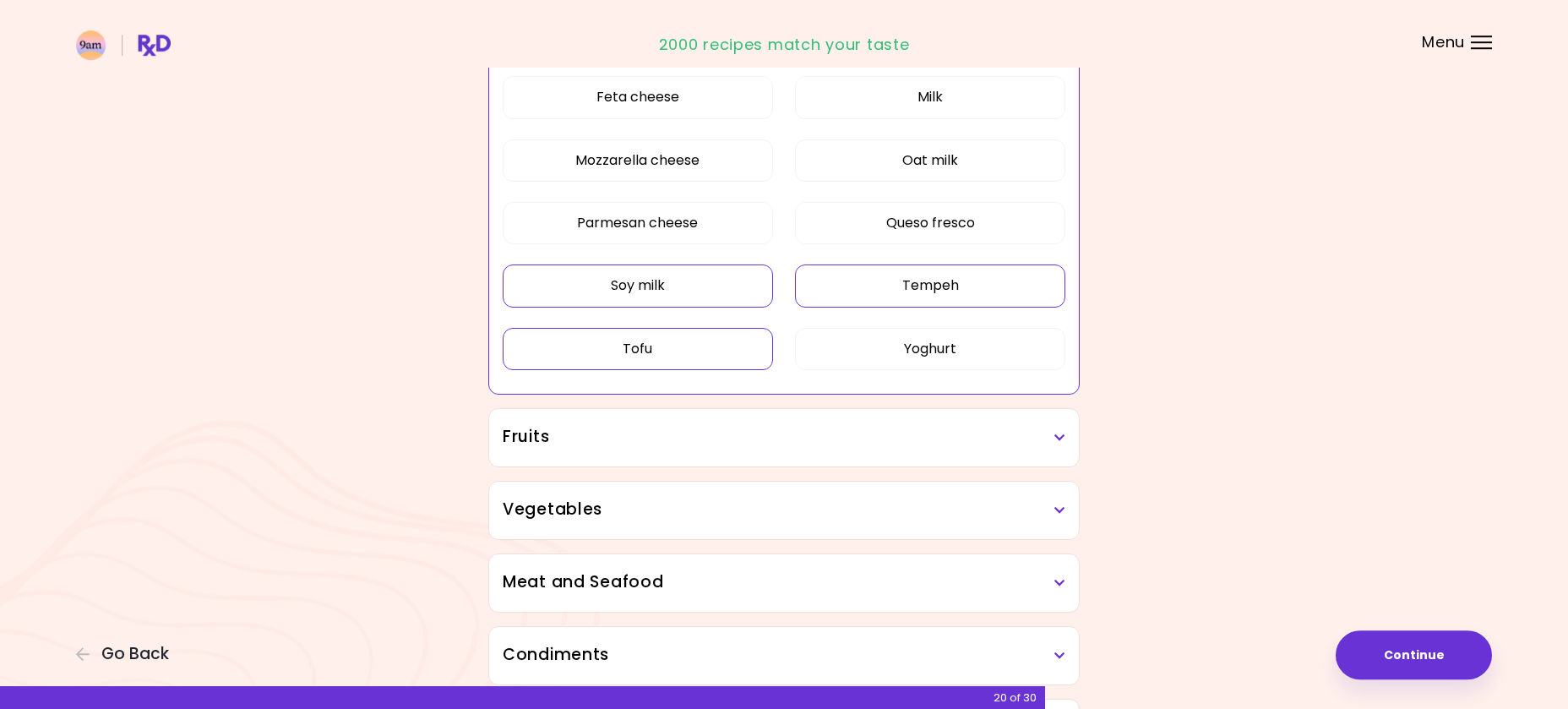
scroll to position [518, 0]
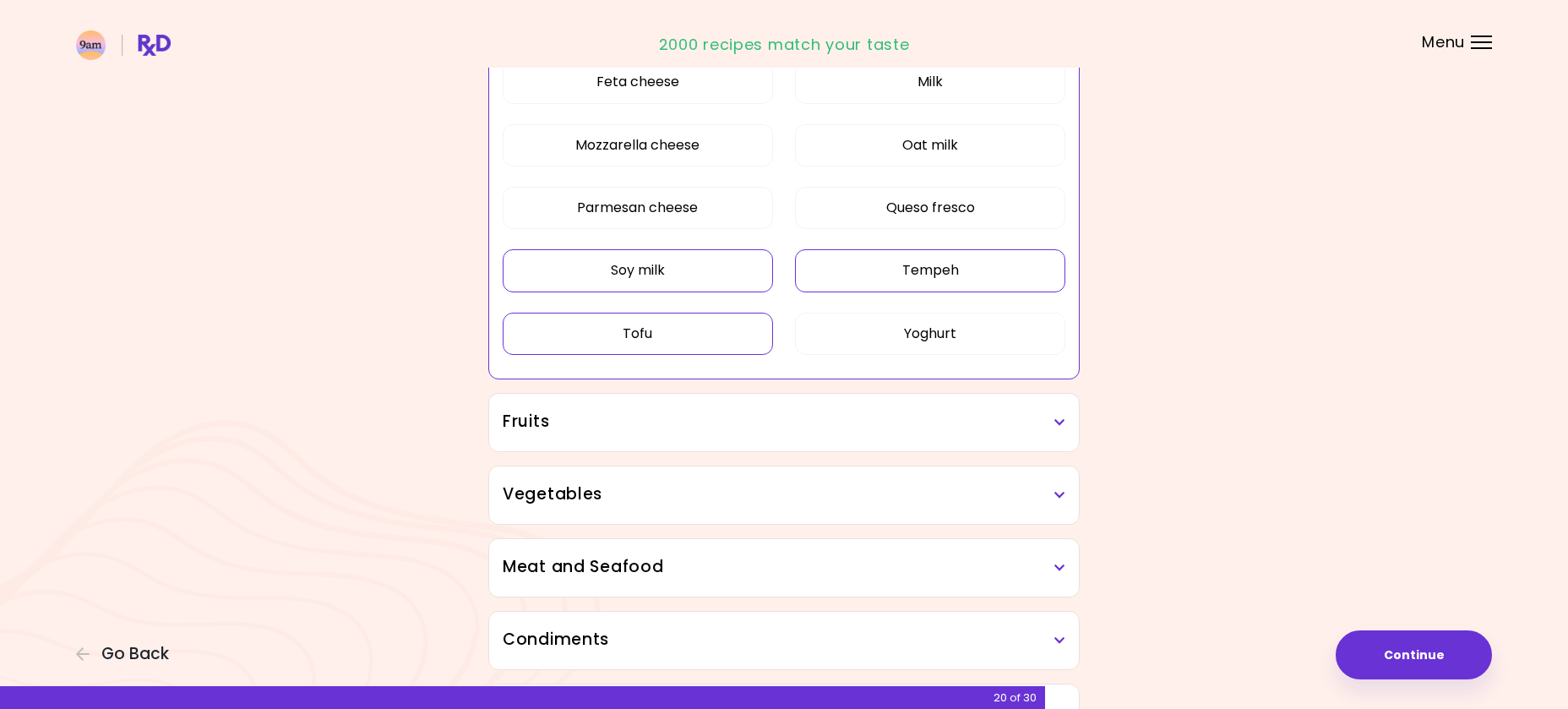
click at [1054, 428] on h3 "Fruits" at bounding box center [784, 422] width 563 height 24
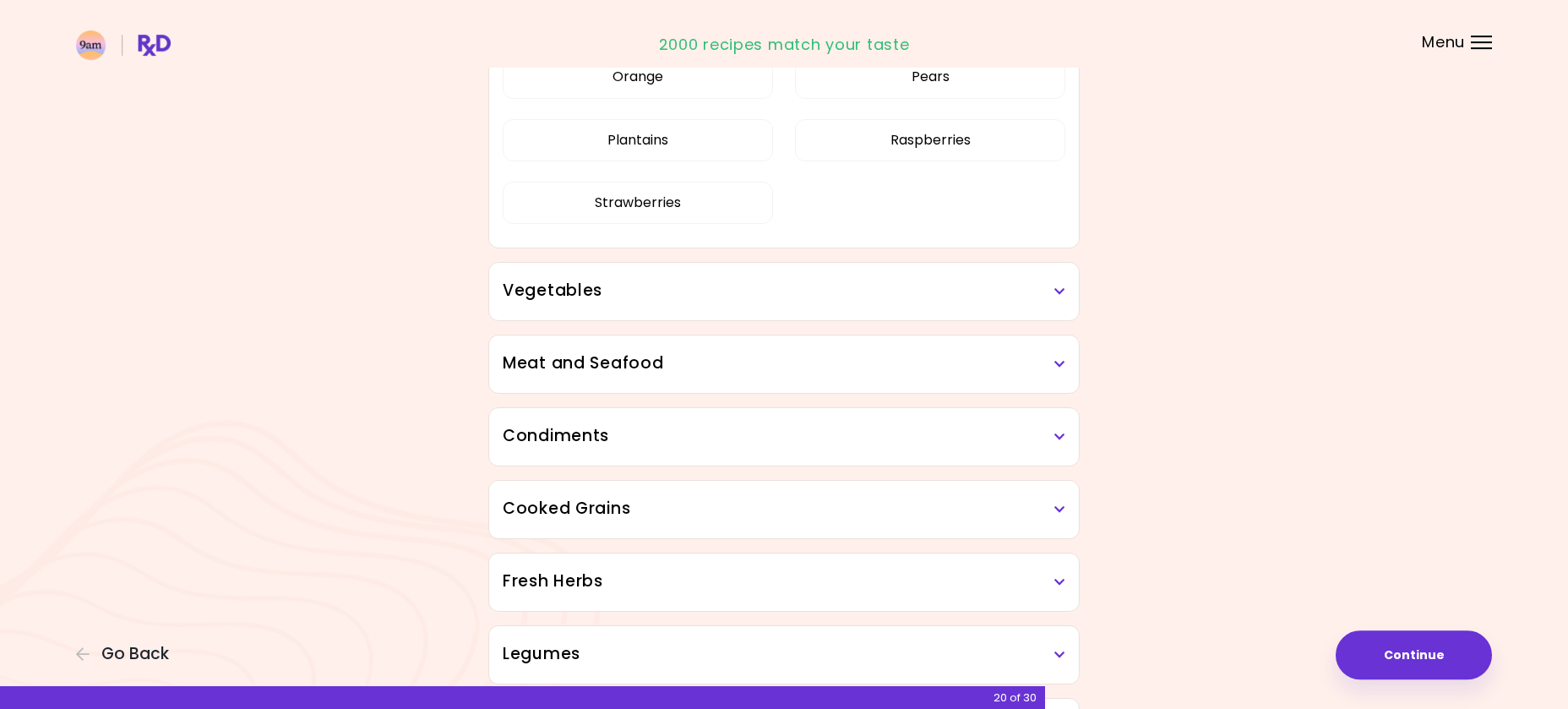
scroll to position [1121, 0]
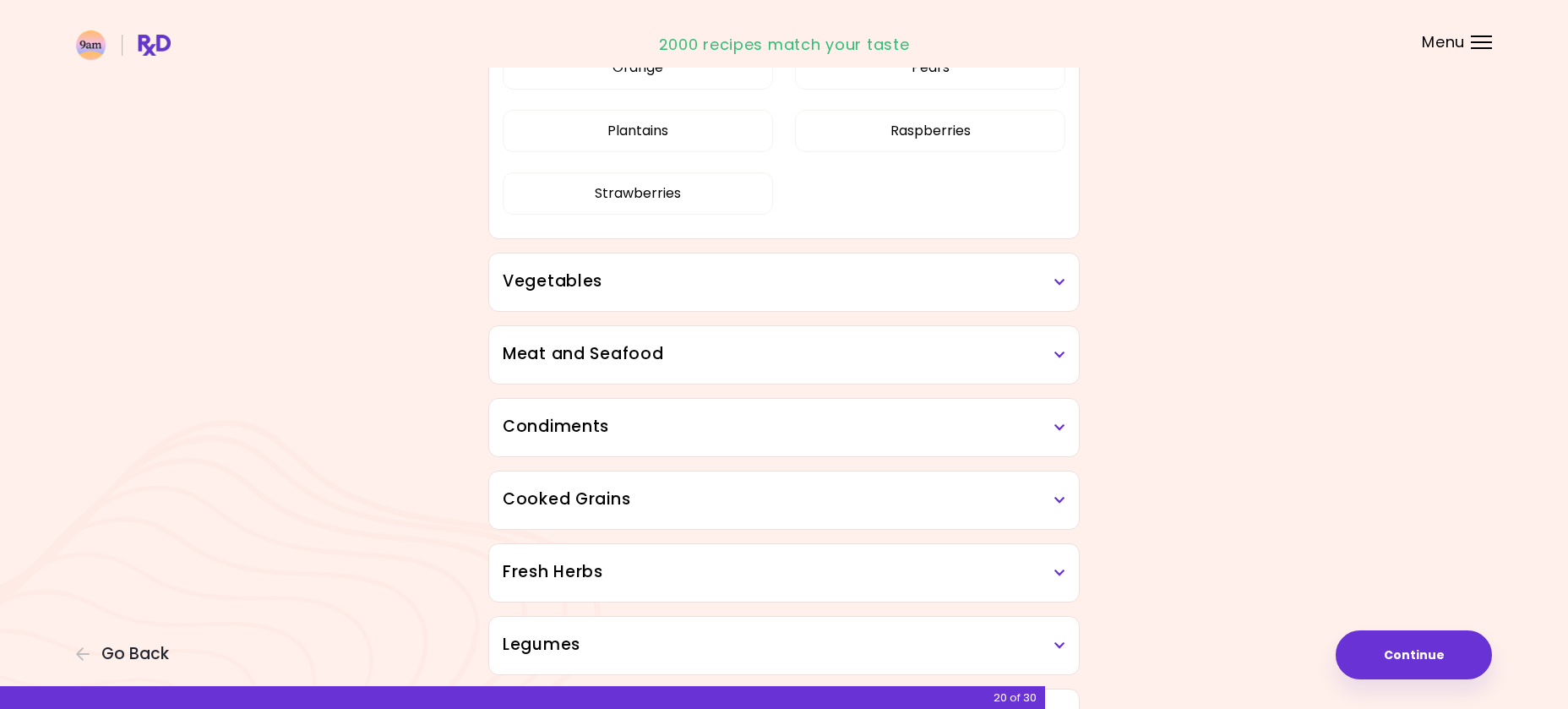
click at [1044, 281] on h3 "Vegetables" at bounding box center [784, 282] width 563 height 24
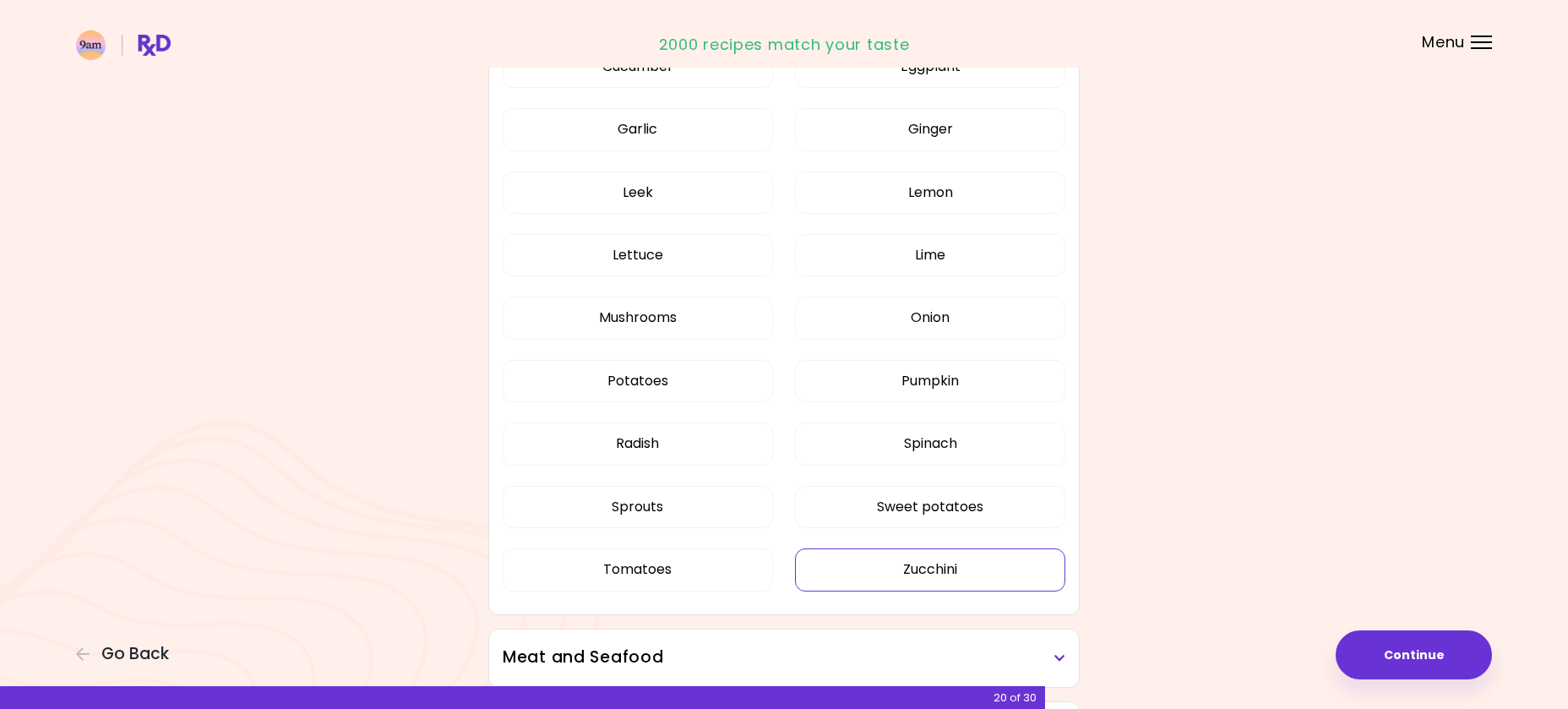
scroll to position [1102, 0]
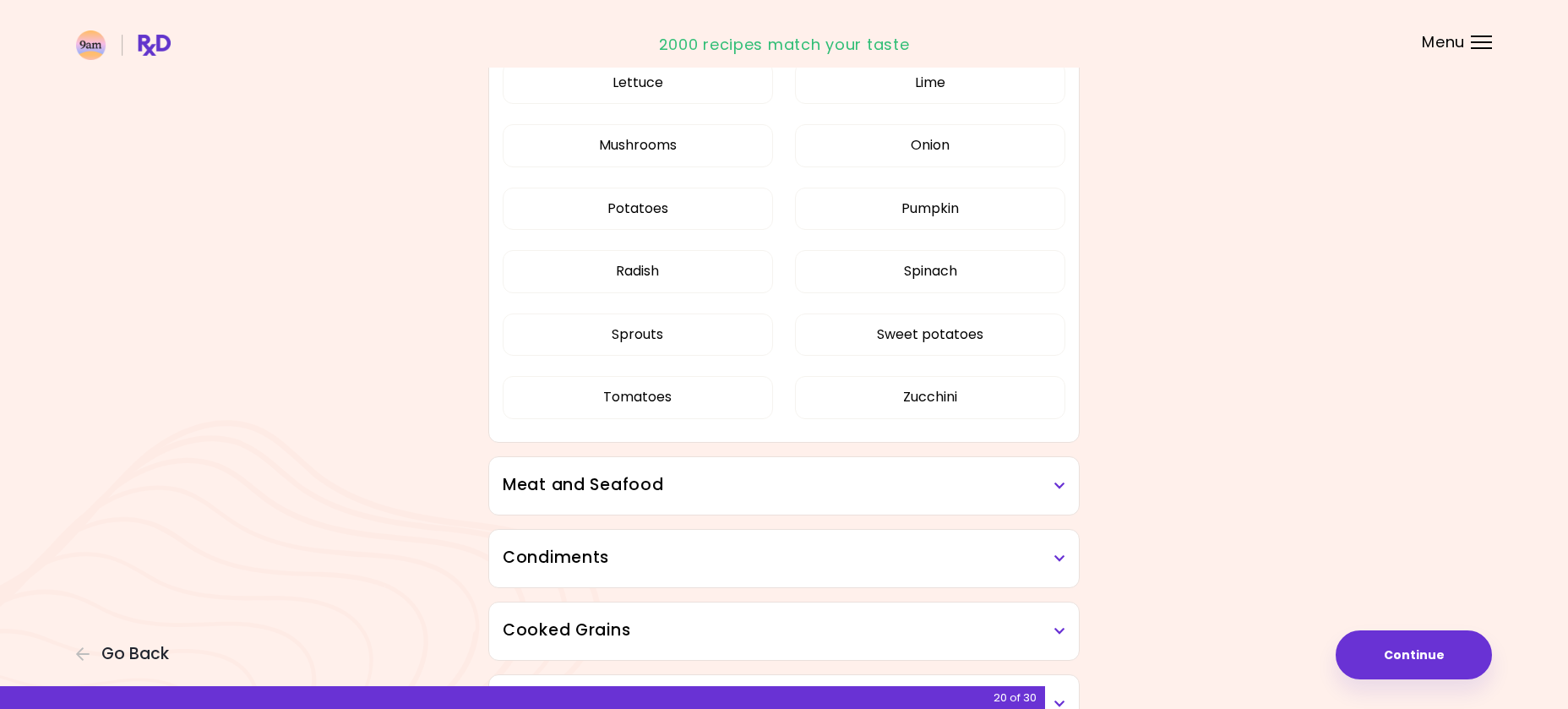
click at [1050, 489] on h3 "Meat and Seafood" at bounding box center [784, 485] width 563 height 24
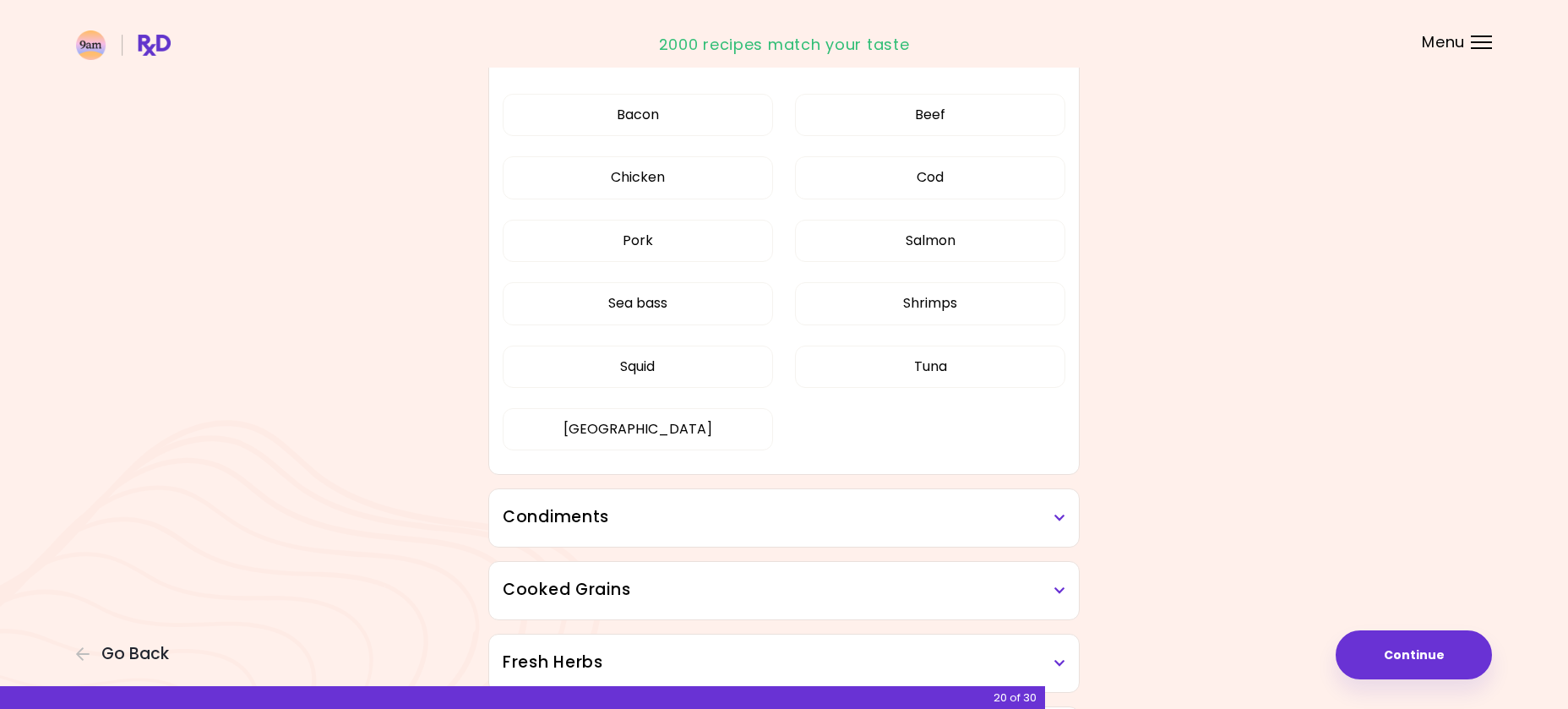
scroll to position [1619, 0]
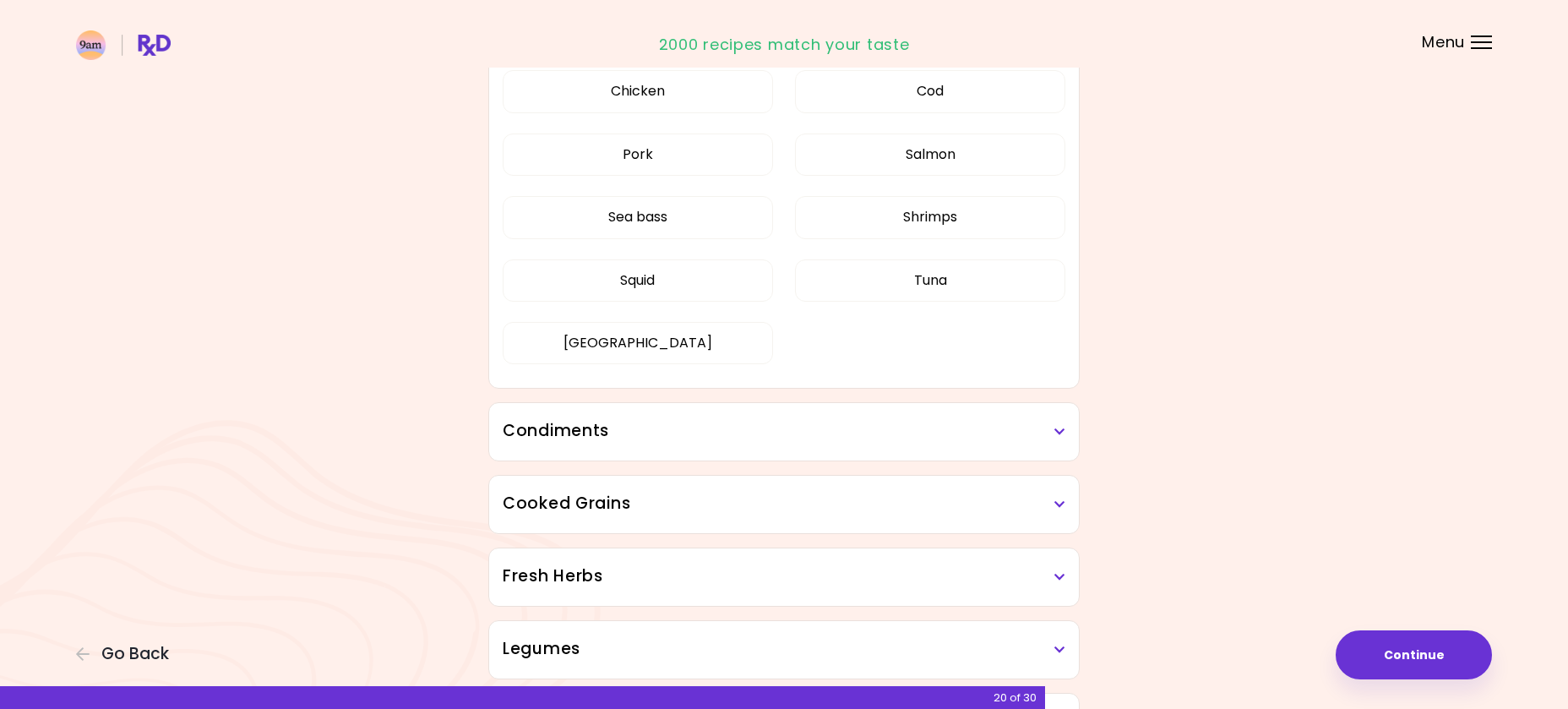
click at [1013, 427] on h3 "Condiments" at bounding box center [784, 431] width 563 height 24
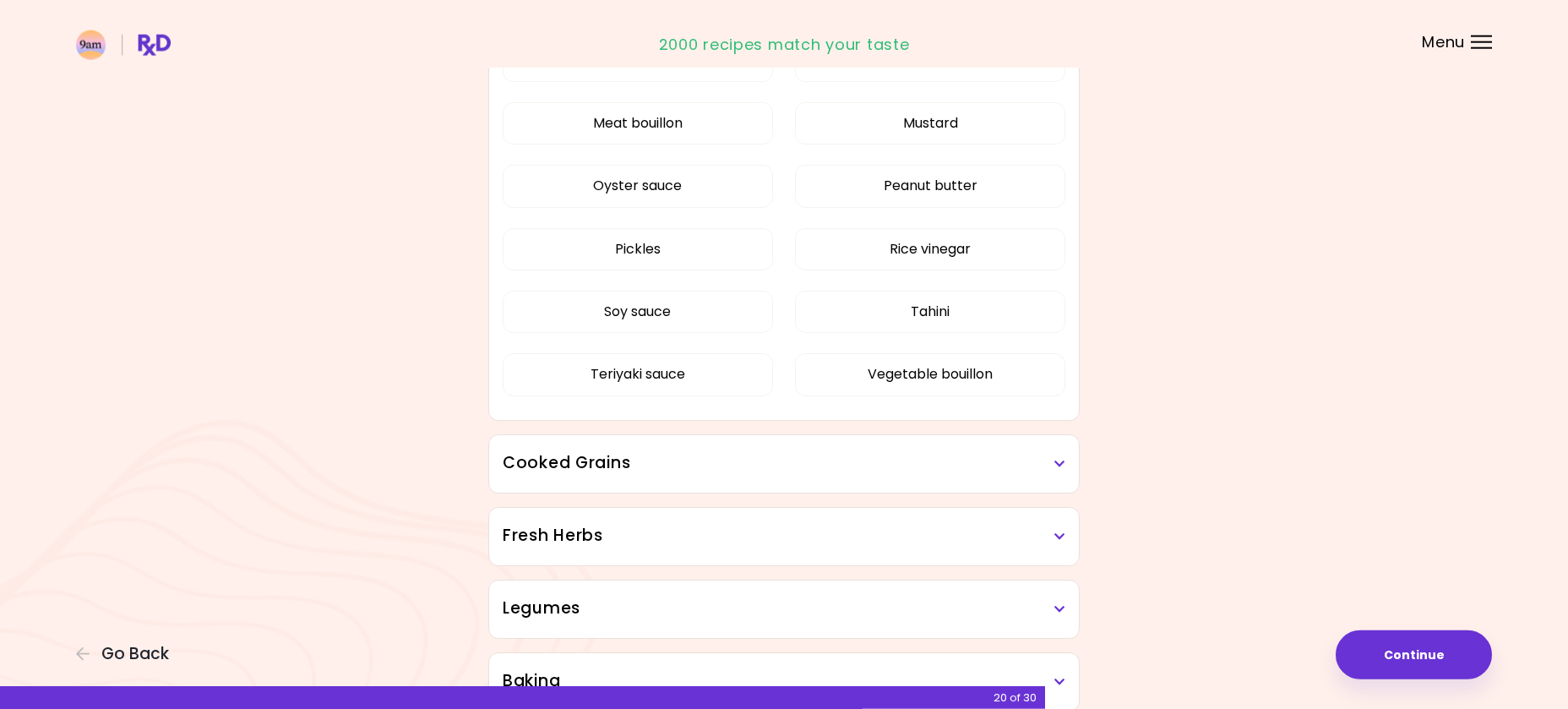
scroll to position [2136, 0]
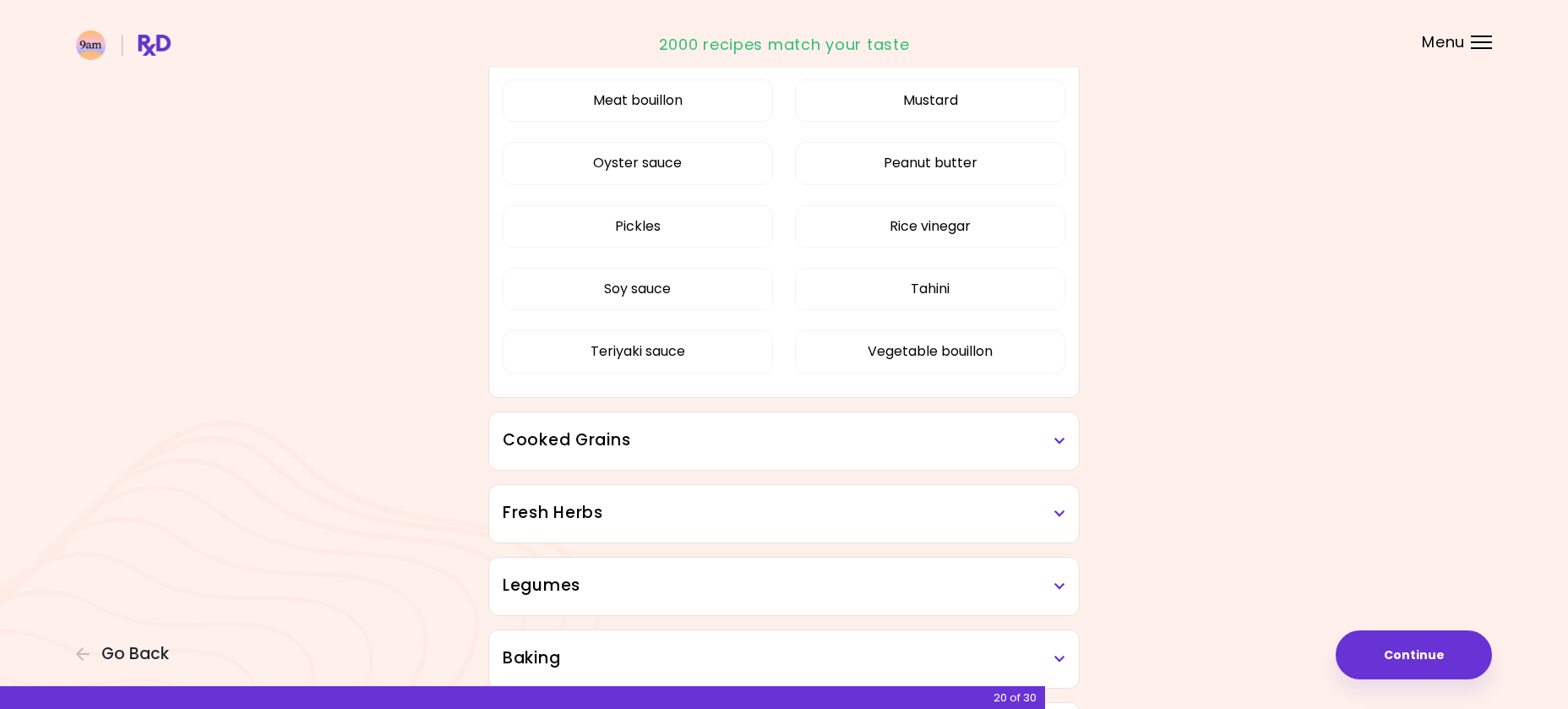
click at [1041, 458] on div "Cooked Grains" at bounding box center [784, 441] width 590 height 58
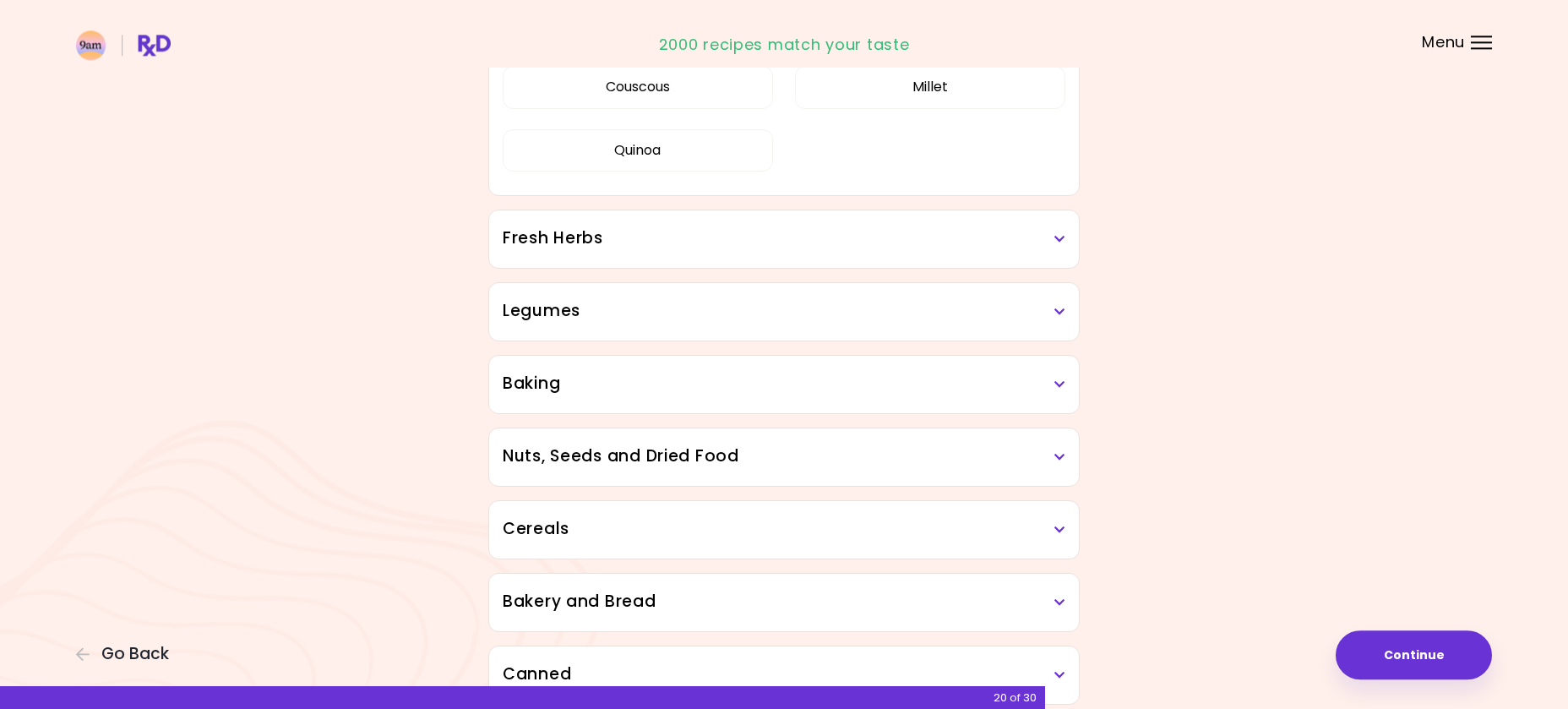
scroll to position [2653, 0]
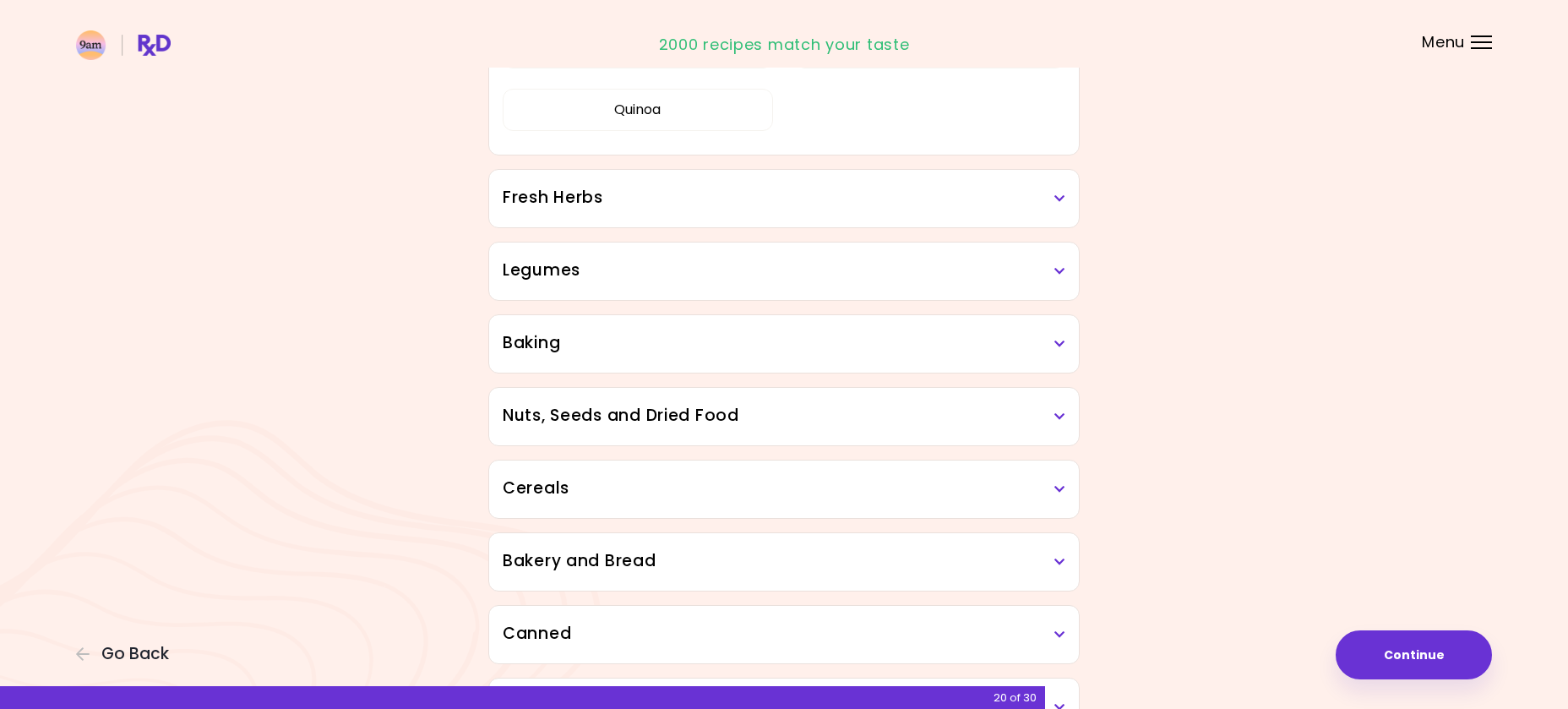
click at [1057, 190] on h3 "Fresh Herbs" at bounding box center [784, 198] width 563 height 24
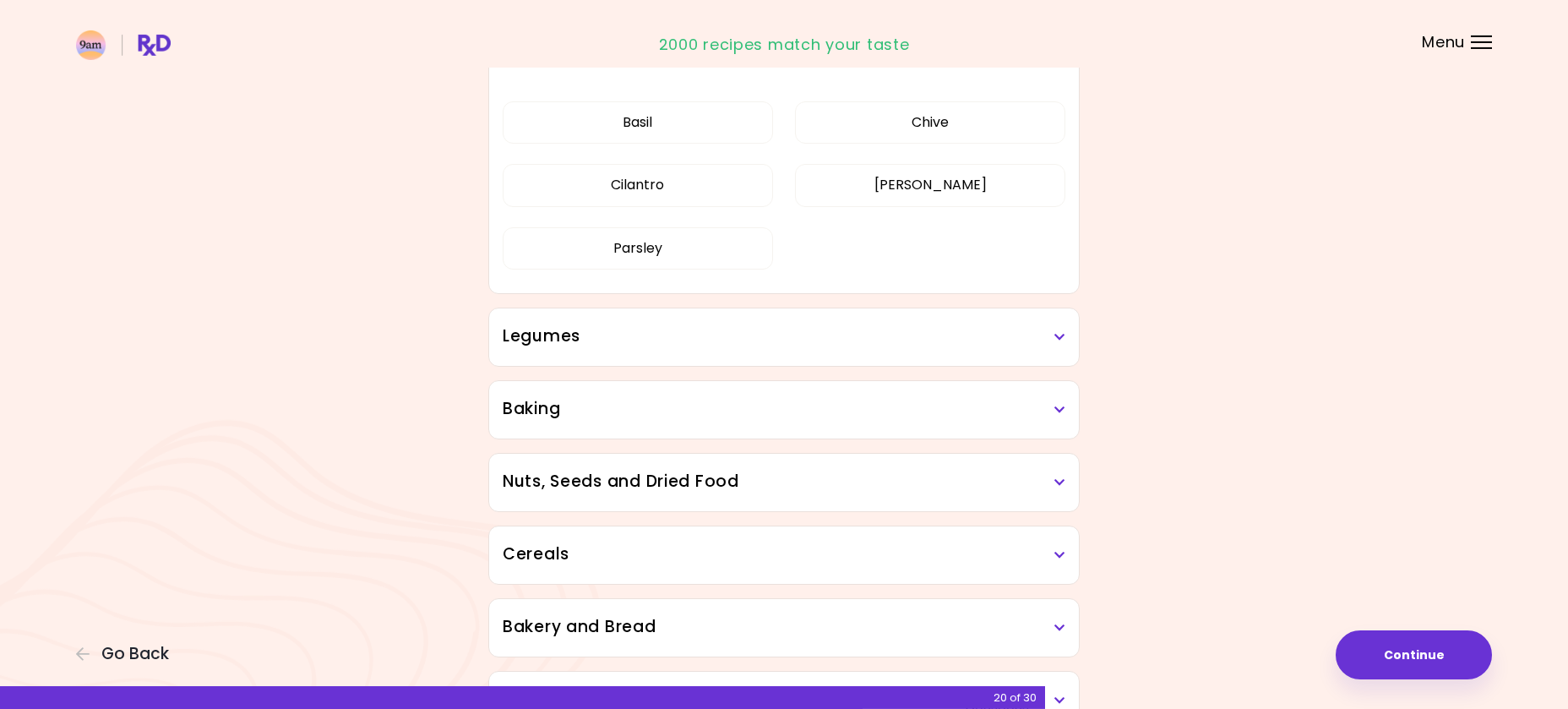
scroll to position [2826, 0]
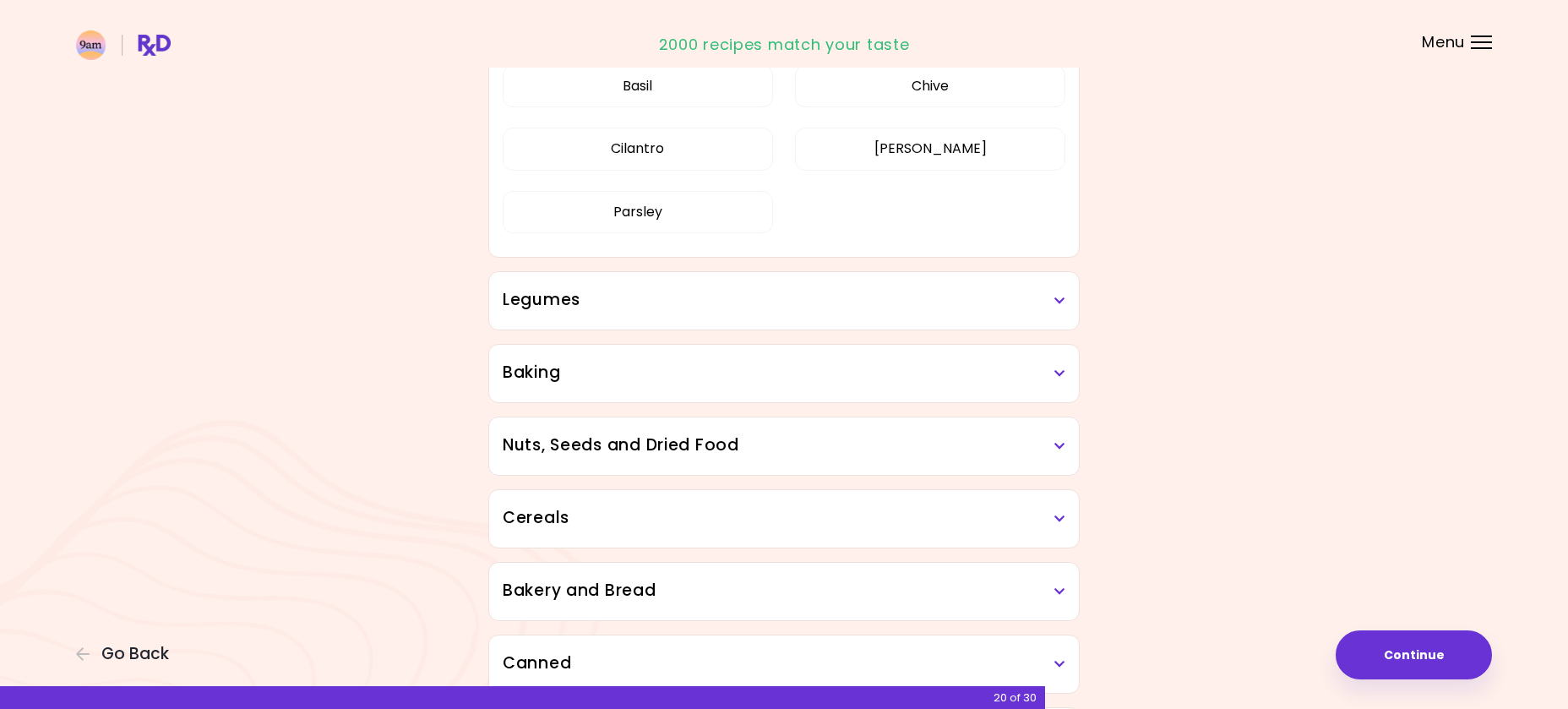
click at [1065, 377] on div "Baking" at bounding box center [784, 373] width 590 height 58
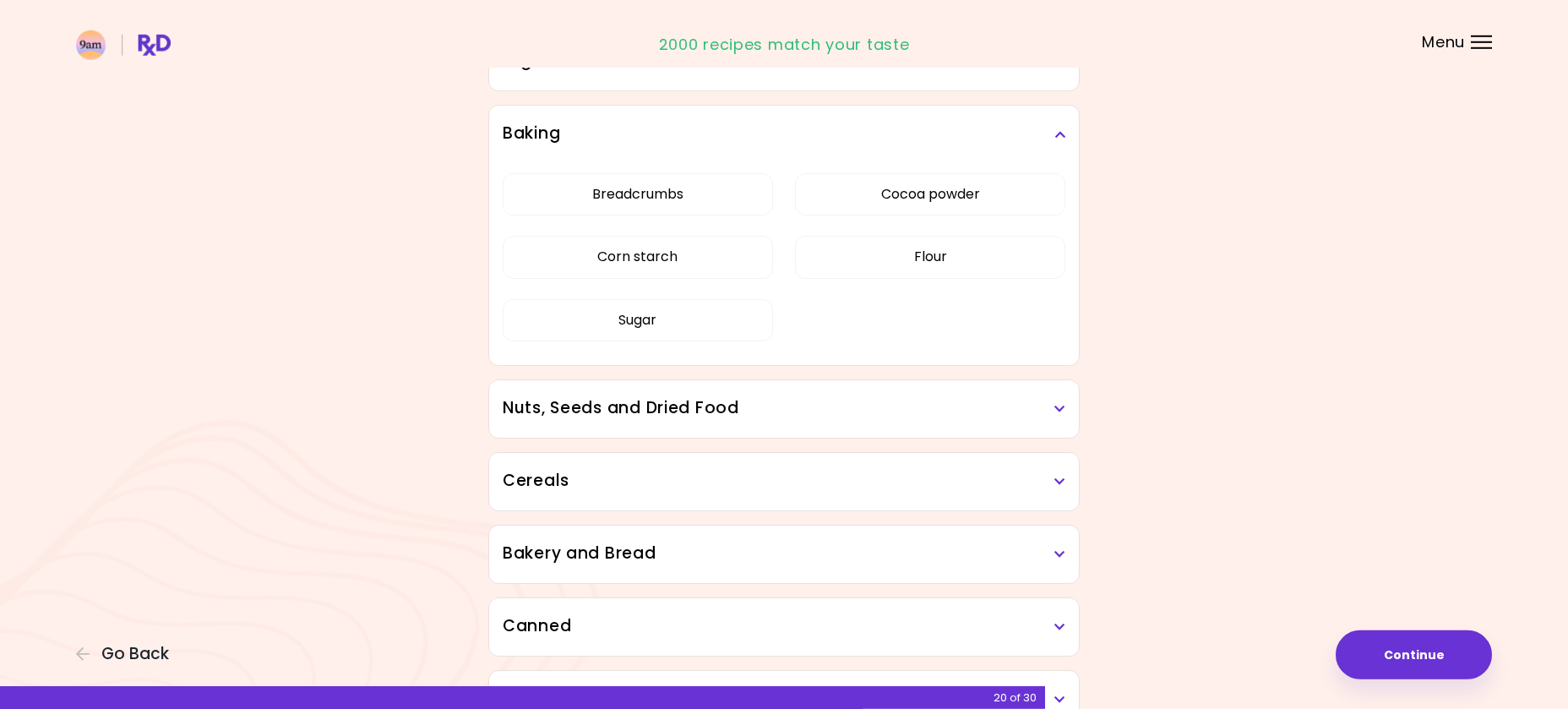
scroll to position [3084, 0]
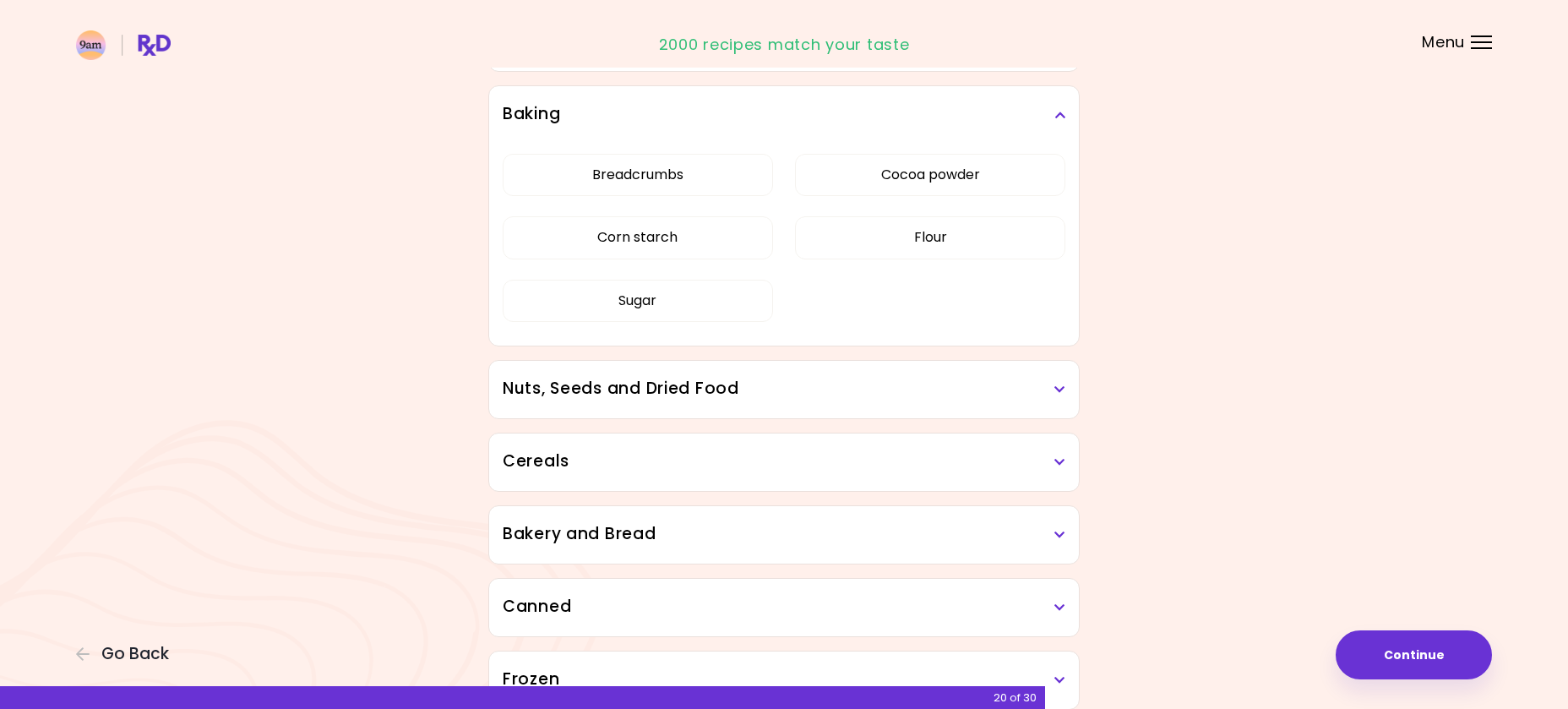
click at [1057, 387] on icon at bounding box center [1059, 390] width 11 height 12
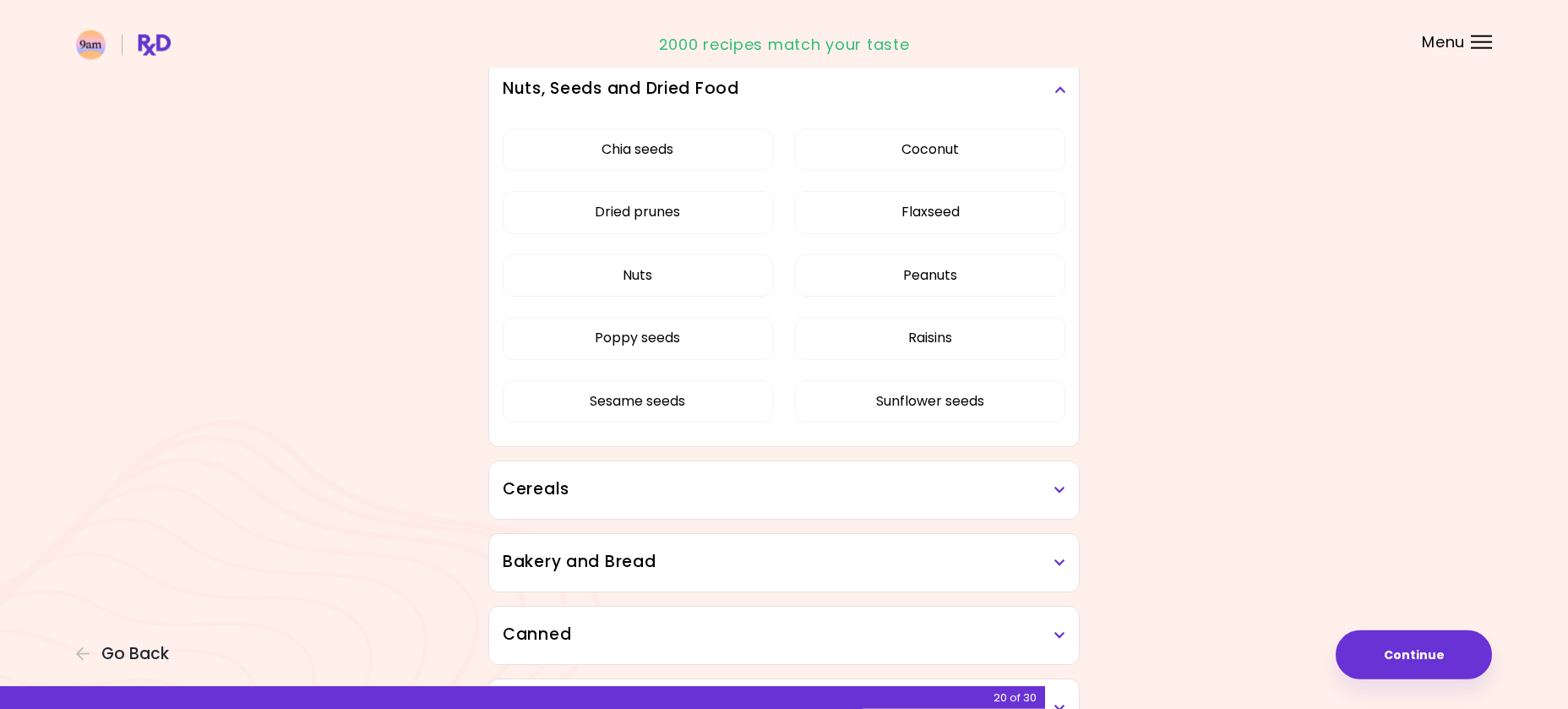
scroll to position [3429, 0]
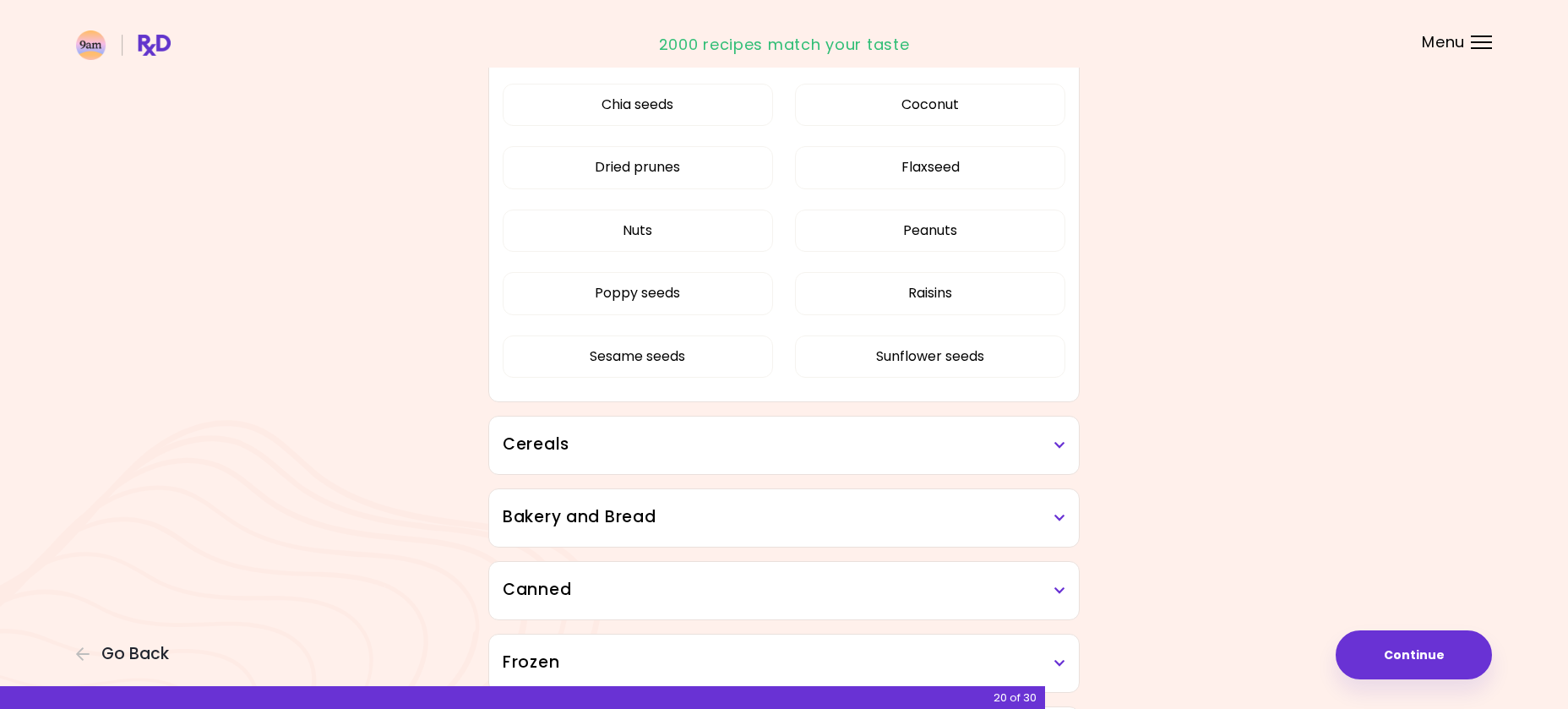
click at [1065, 447] on icon at bounding box center [1059, 446] width 11 height 12
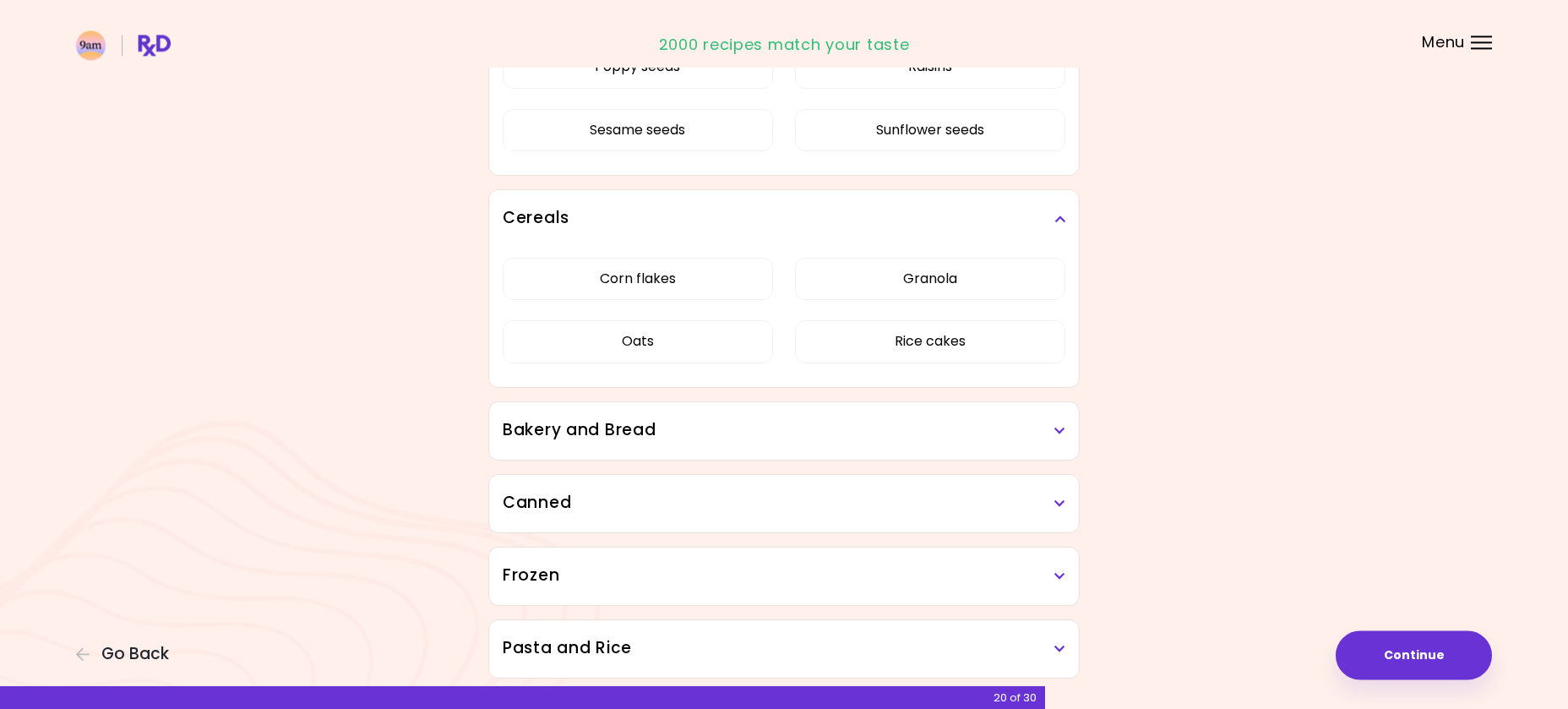
scroll to position [3687, 0]
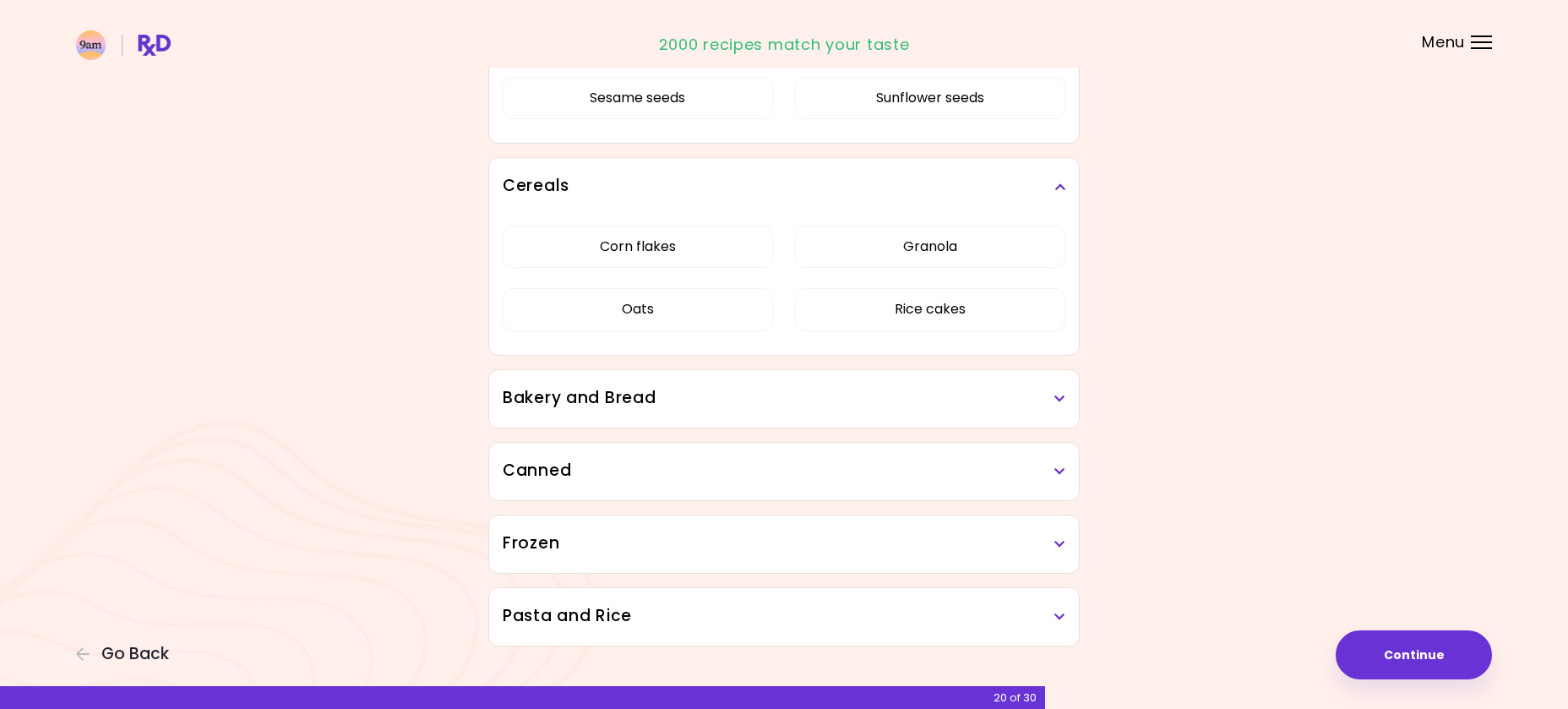
click at [995, 392] on h3 "Bakery and Bread" at bounding box center [784, 399] width 563 height 24
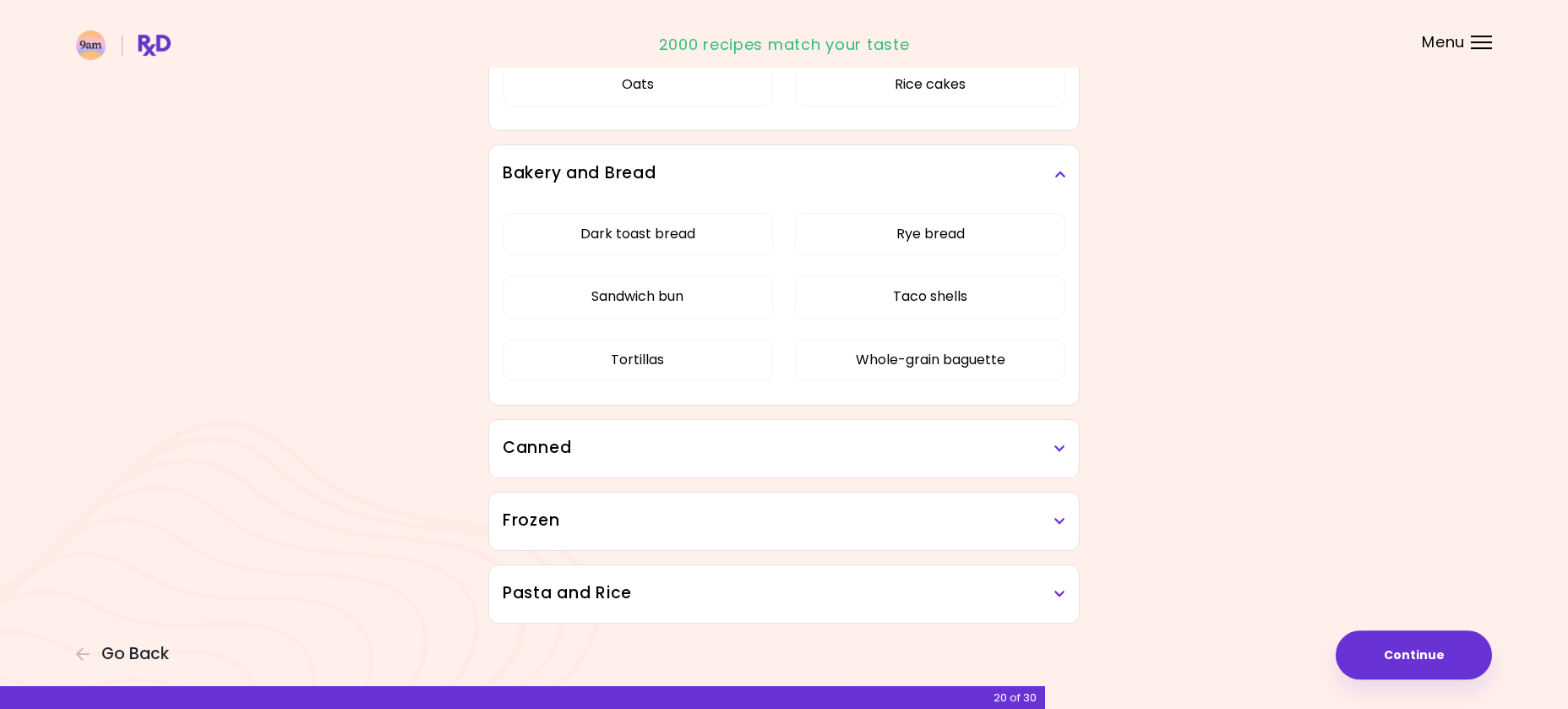
scroll to position [3920, 0]
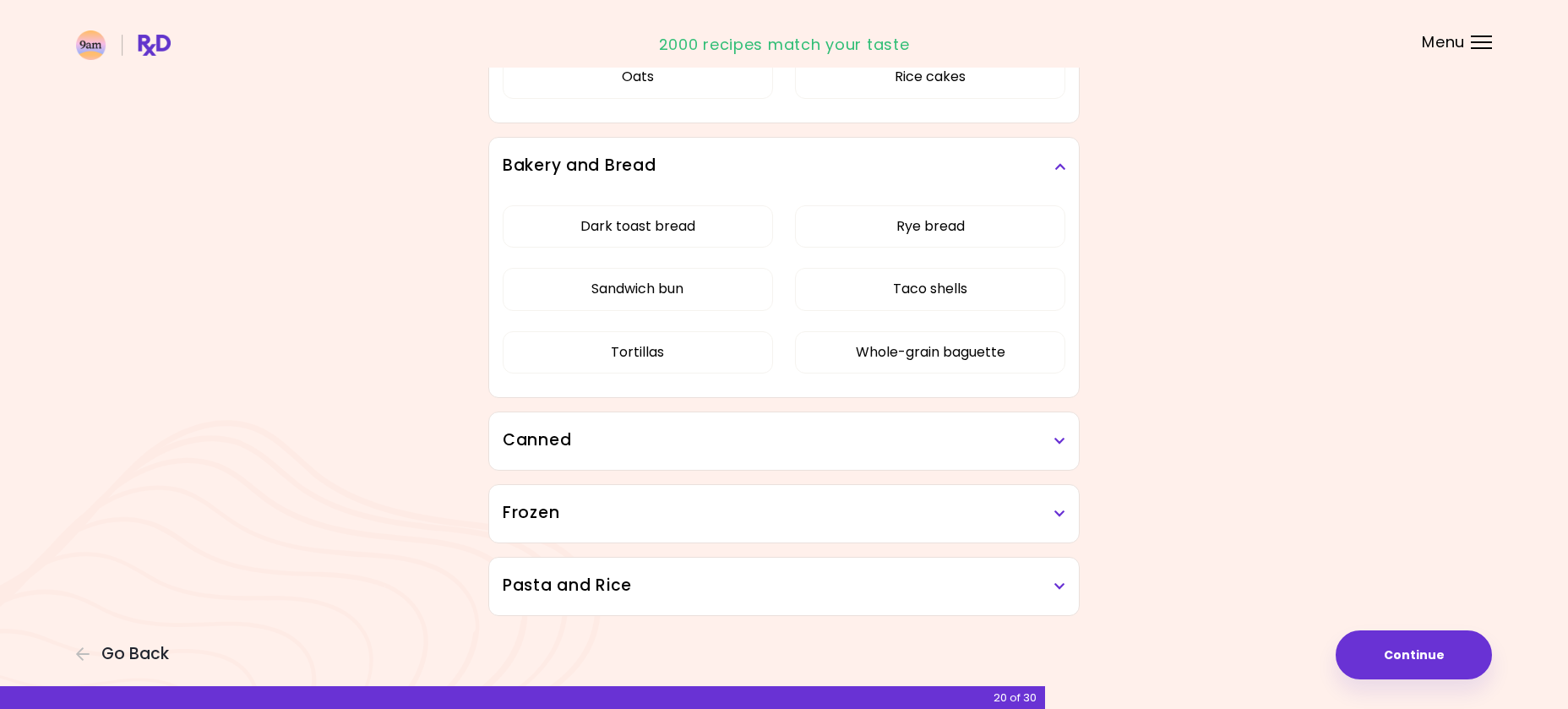
click at [1044, 448] on h3 "Canned" at bounding box center [784, 441] width 563 height 24
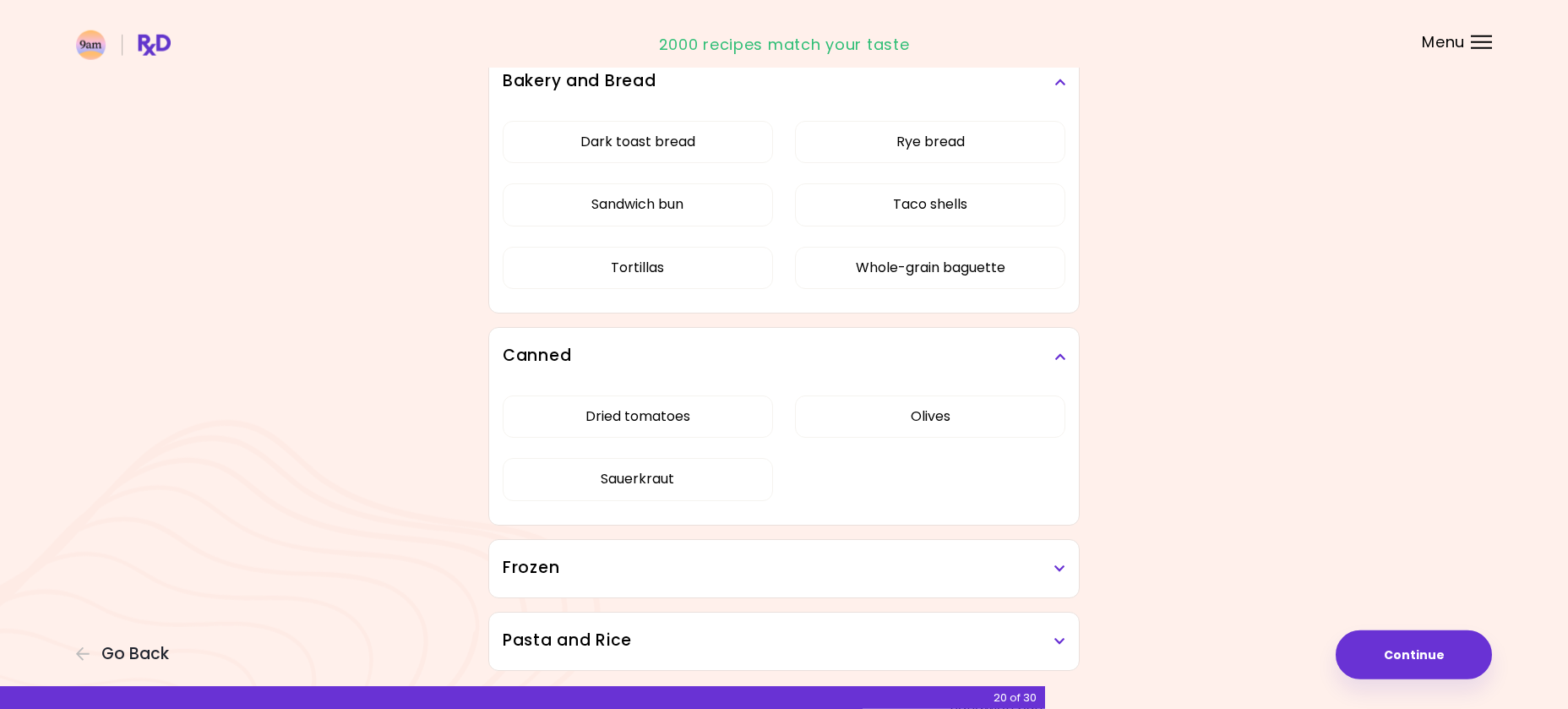
scroll to position [4059, 0]
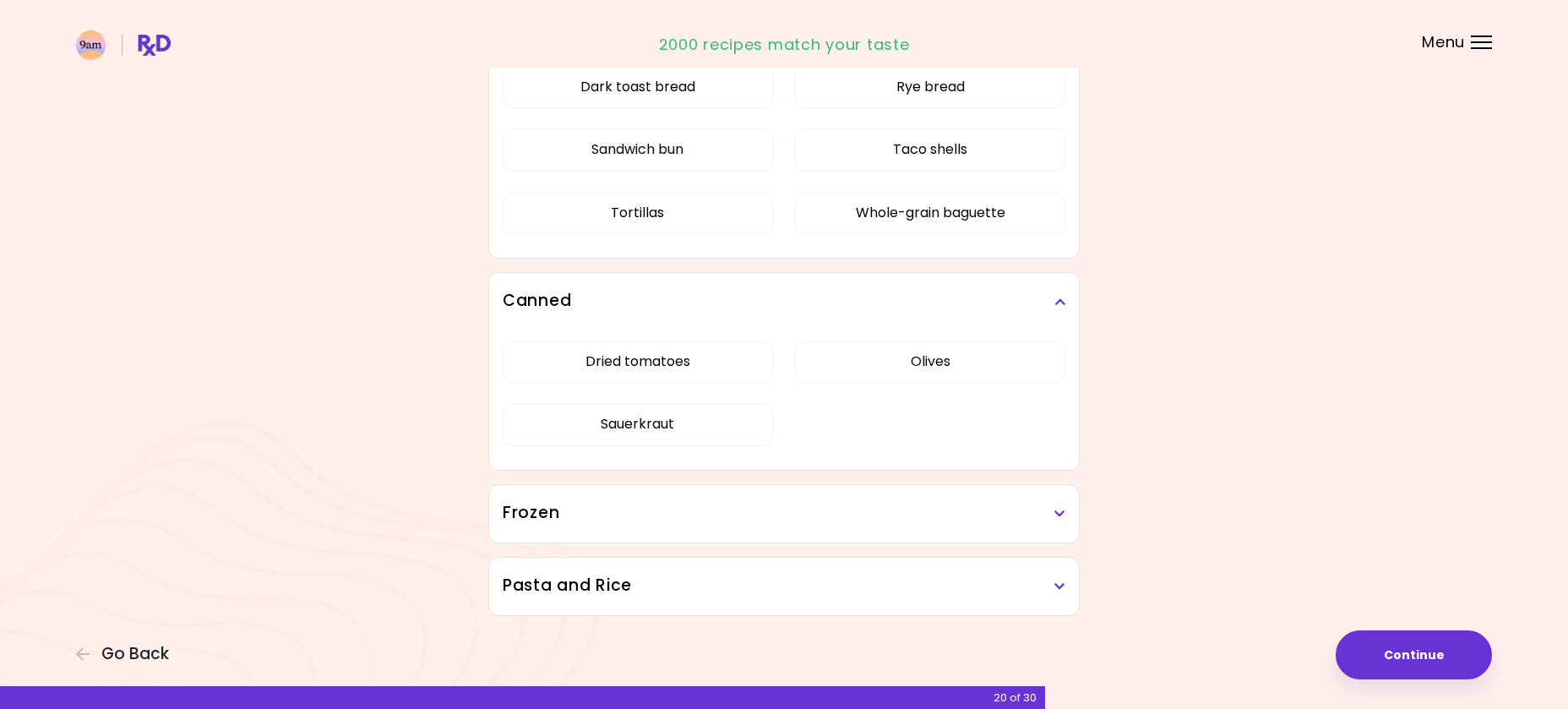
click at [1050, 517] on h3 "Frozen" at bounding box center [784, 513] width 563 height 24
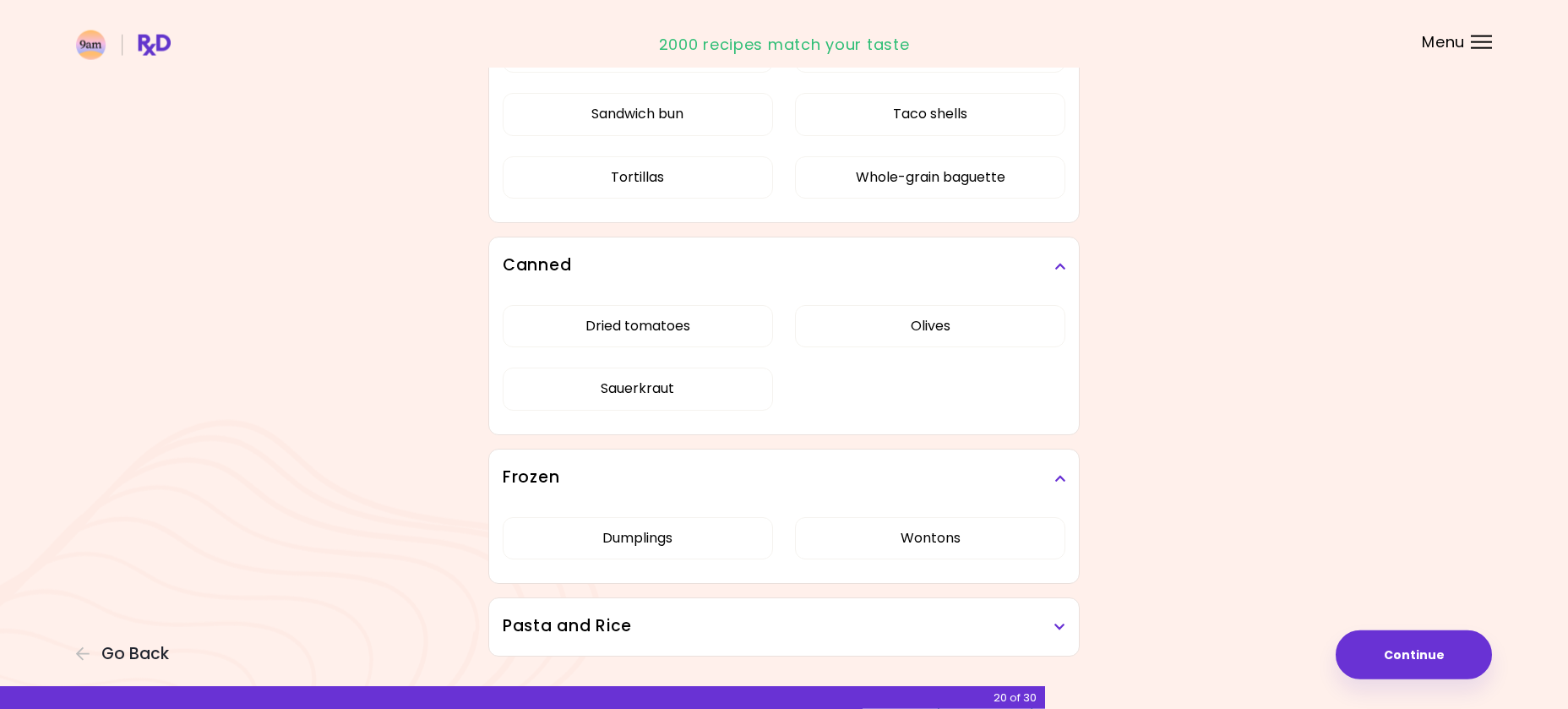
scroll to position [4135, 0]
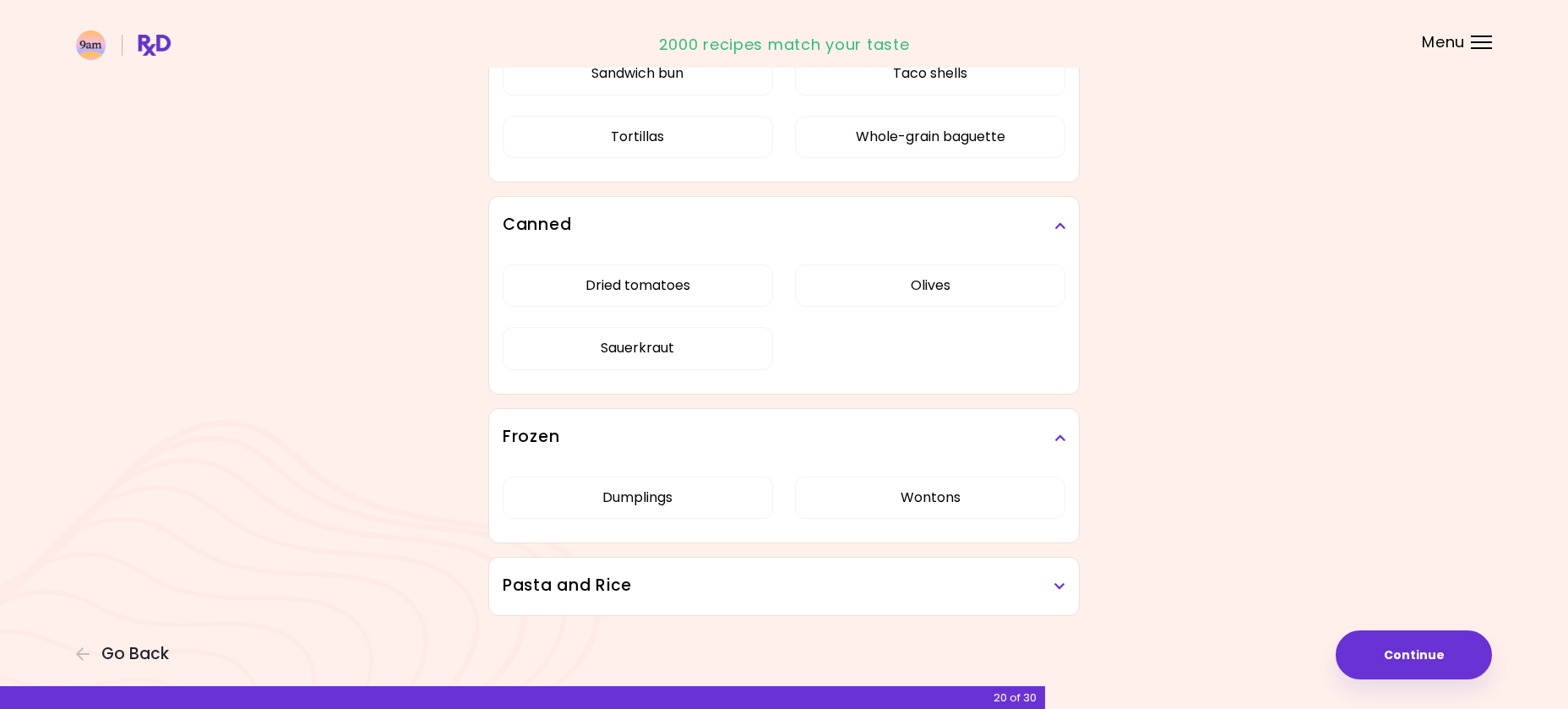
click at [1070, 587] on div "Pasta and Rice" at bounding box center [784, 587] width 590 height 58
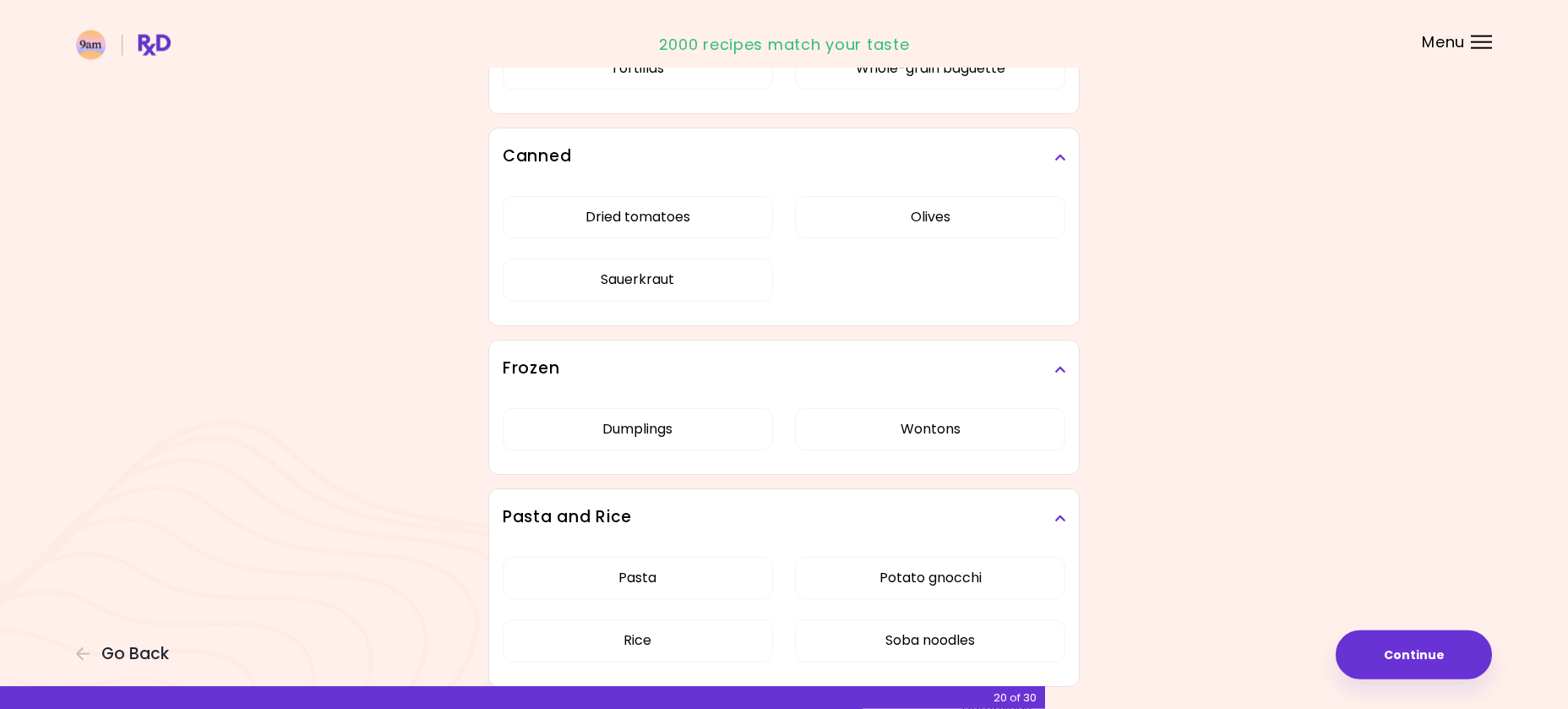
scroll to position [4275, 0]
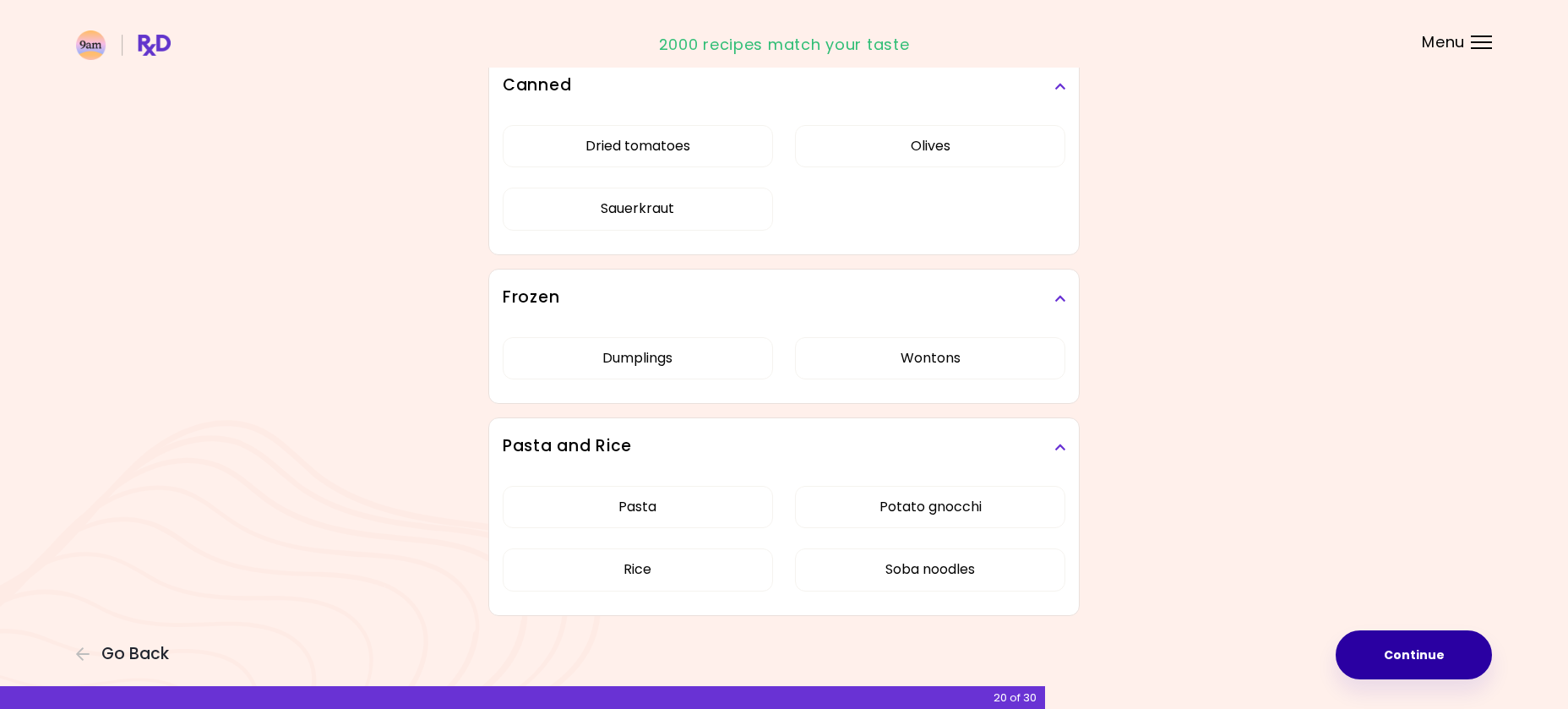
click at [1407, 655] on button "Continue" at bounding box center [1413, 655] width 156 height 49
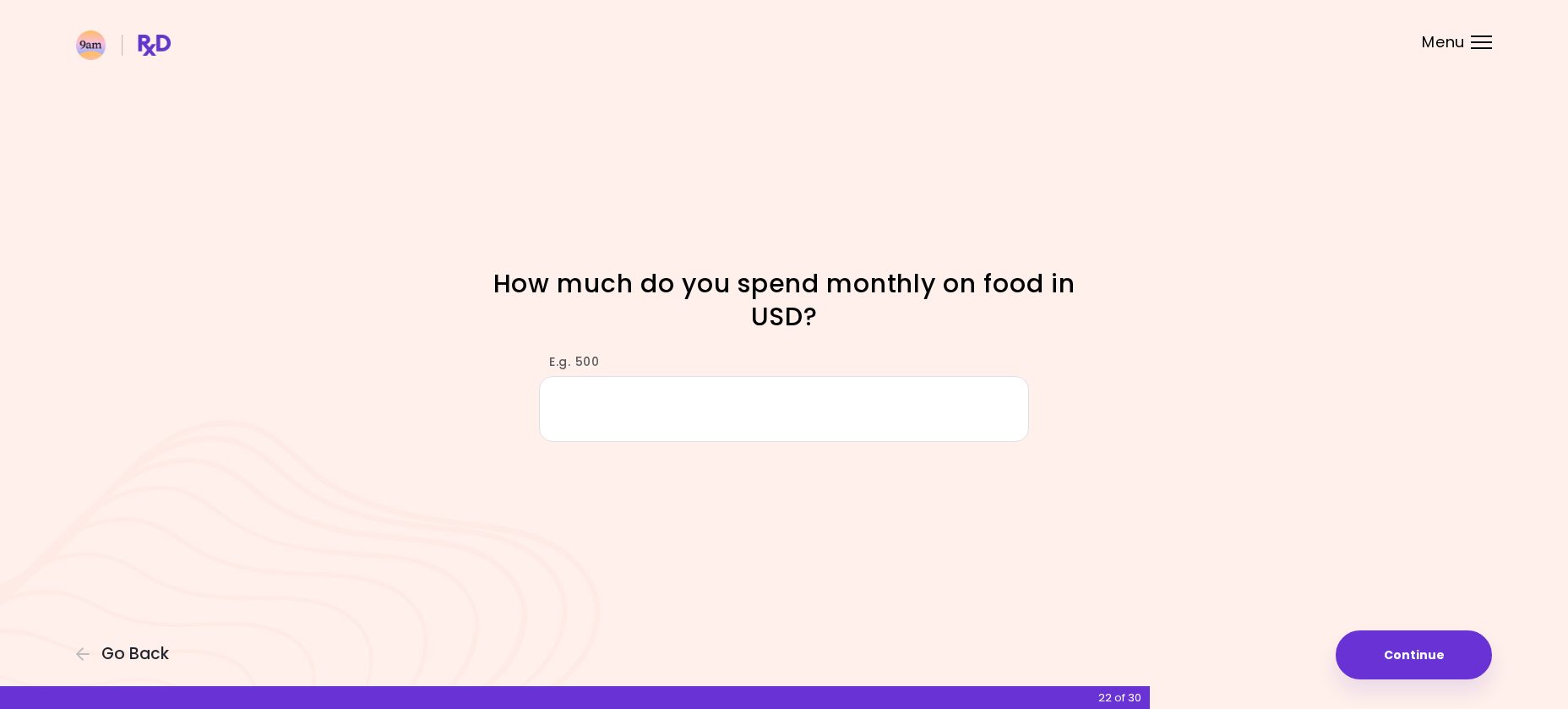
click at [632, 406] on input "E.g. 500" at bounding box center [784, 408] width 490 height 65
click at [1419, 650] on button "Continue" at bounding box center [1413, 655] width 156 height 49
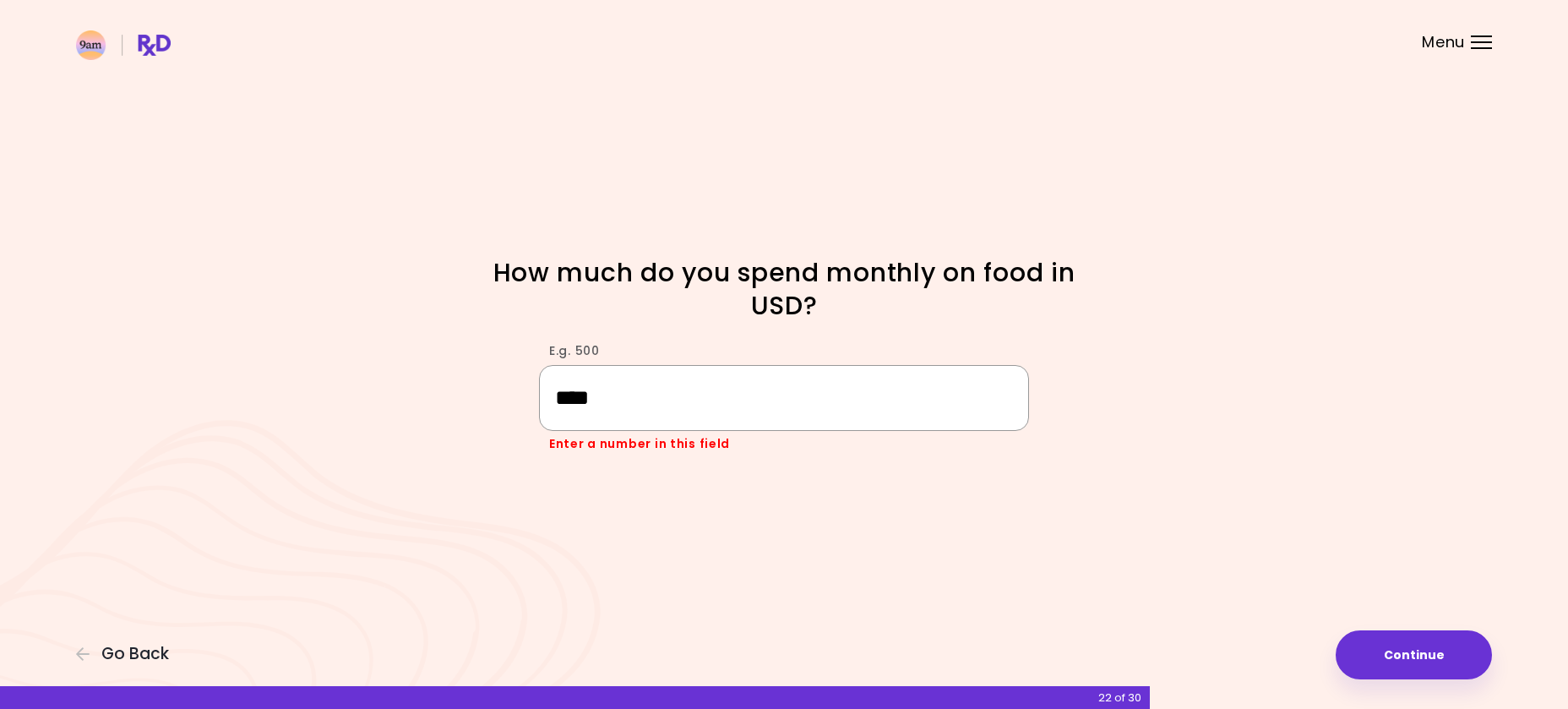
click at [827, 403] on input "****" at bounding box center [784, 398] width 490 height 65
type input "***"
click at [1401, 639] on button "Continue" at bounding box center [1413, 655] width 156 height 49
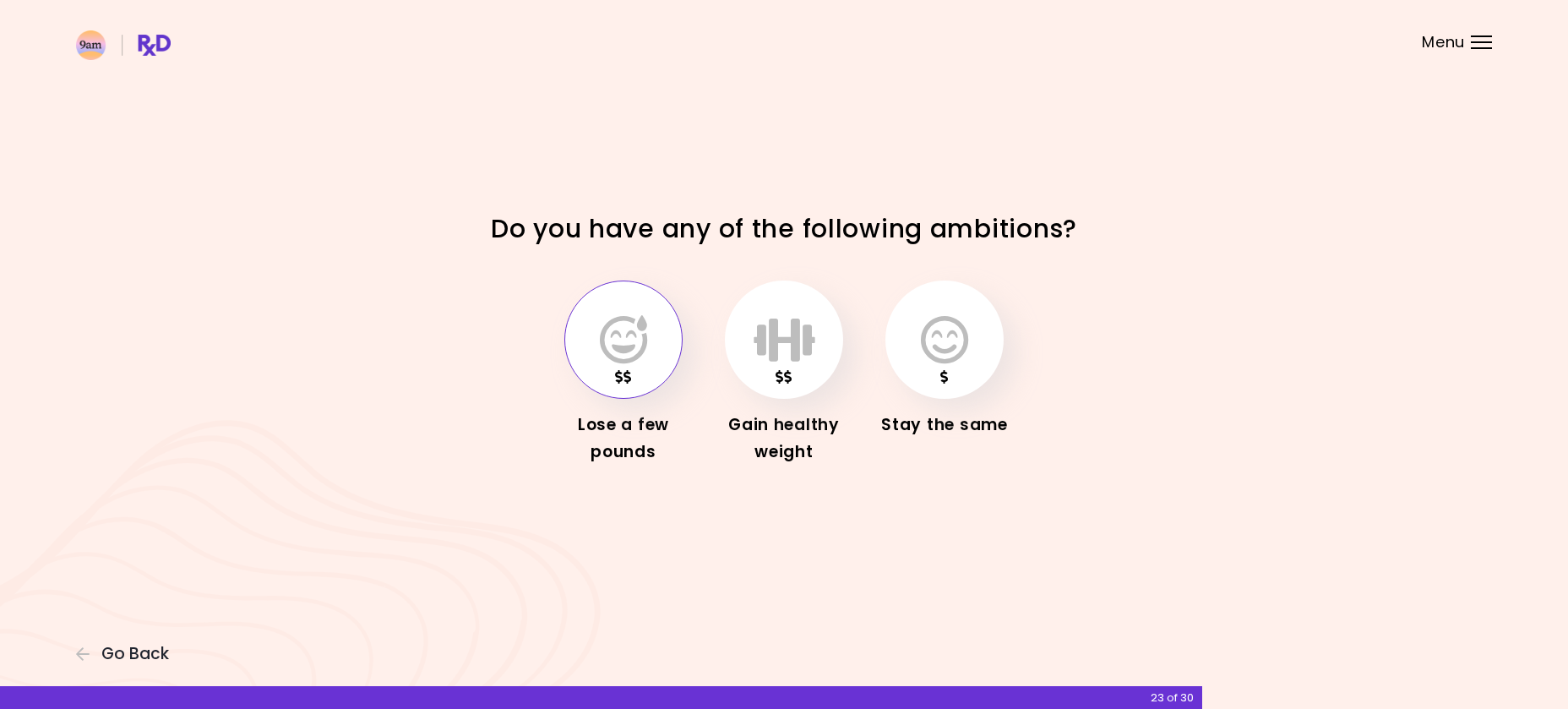
click at [616, 335] on icon "button" at bounding box center [623, 340] width 47 height 49
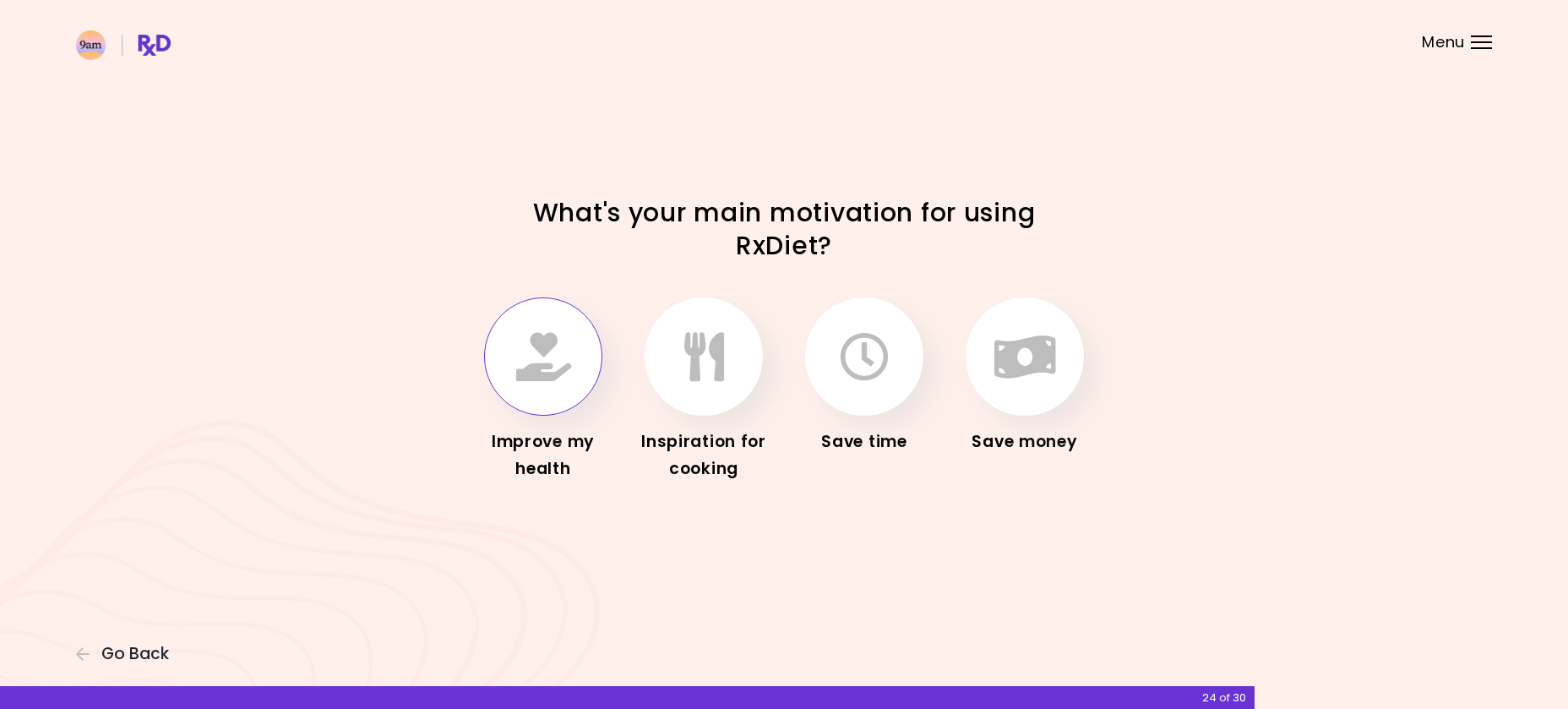
click at [539, 373] on icon "button" at bounding box center [544, 357] width 55 height 49
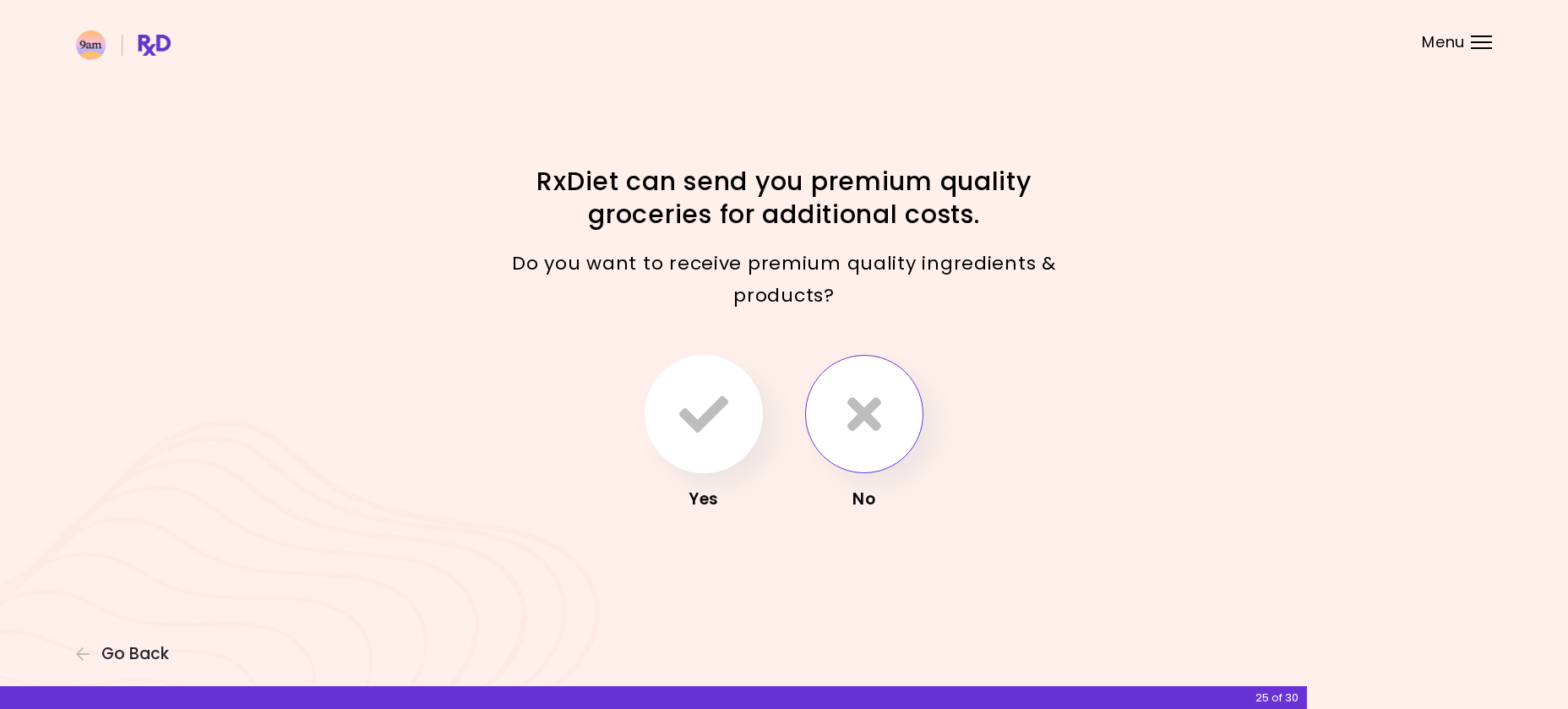
click at [884, 431] on button "button" at bounding box center [864, 414] width 118 height 118
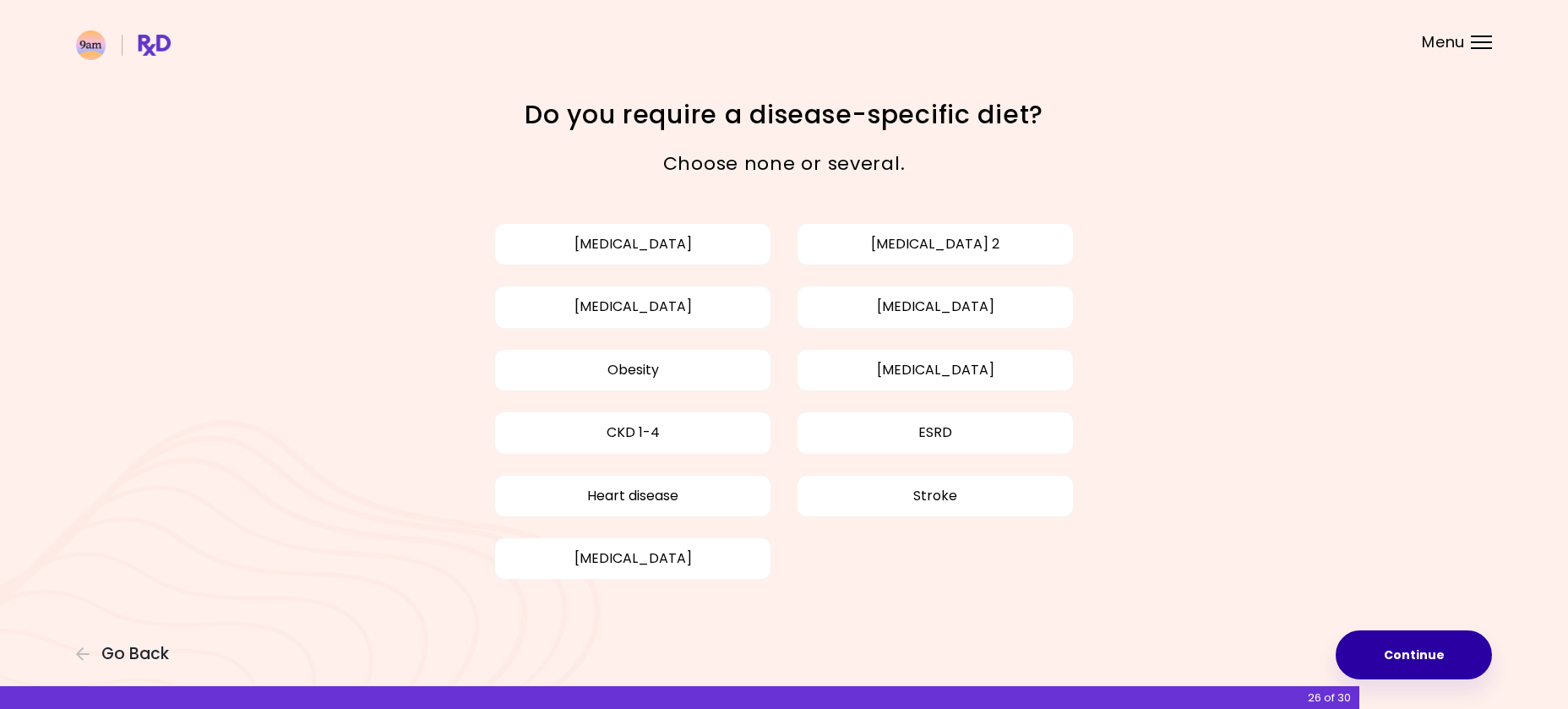
click at [1427, 651] on button "Continue" at bounding box center [1413, 655] width 156 height 49
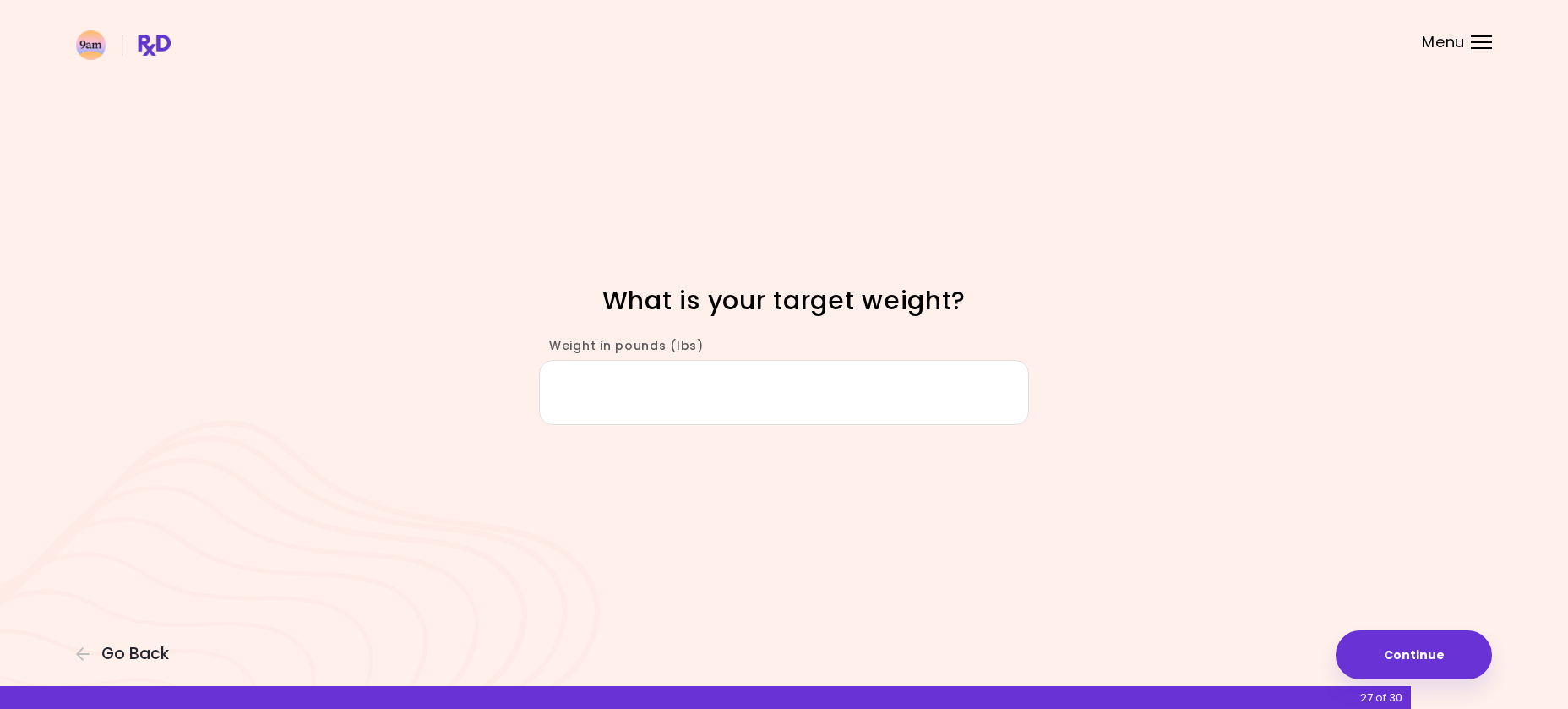
click at [761, 382] on input "Weight in pounds (lbs)" at bounding box center [784, 393] width 490 height 65
type input "***"
click at [1423, 650] on button "Continue" at bounding box center [1413, 655] width 156 height 49
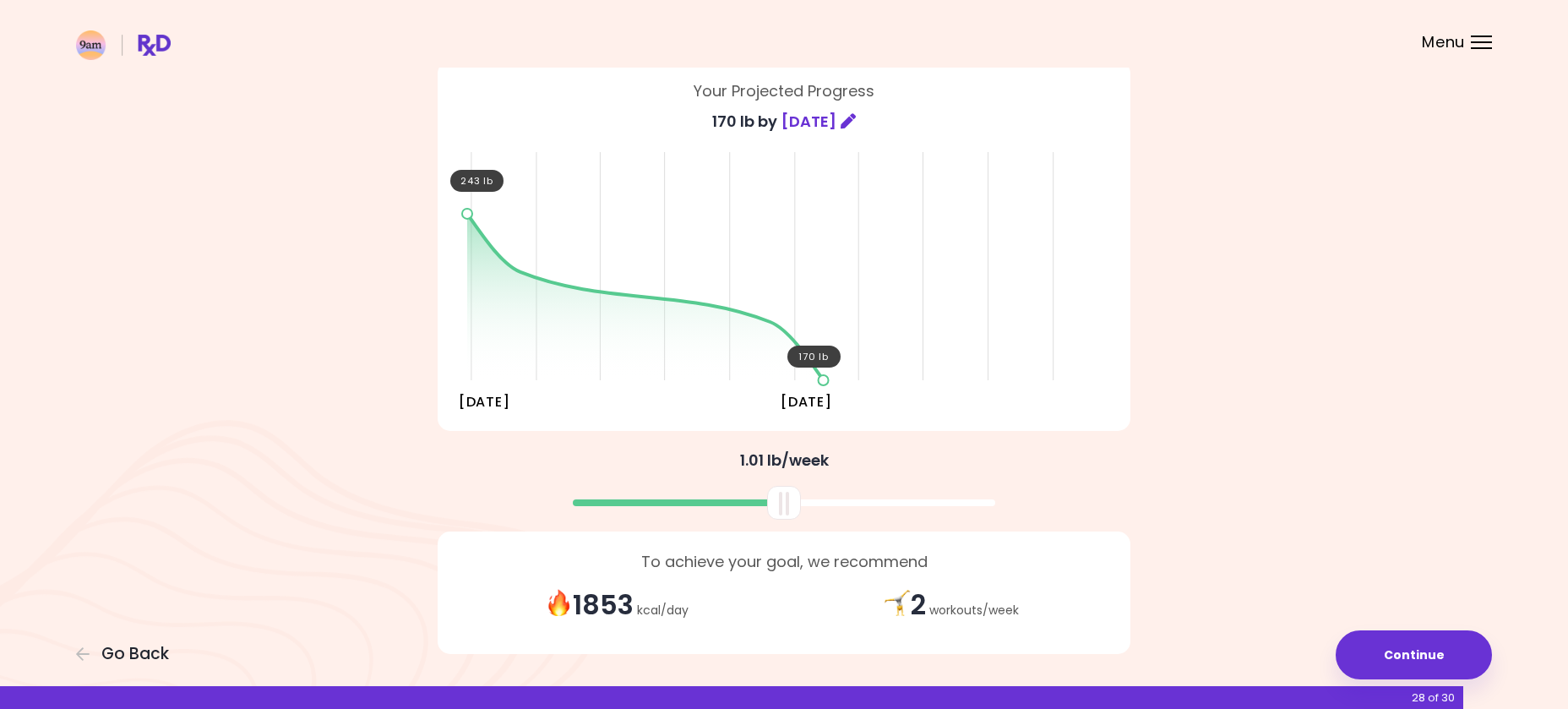
scroll to position [79, 0]
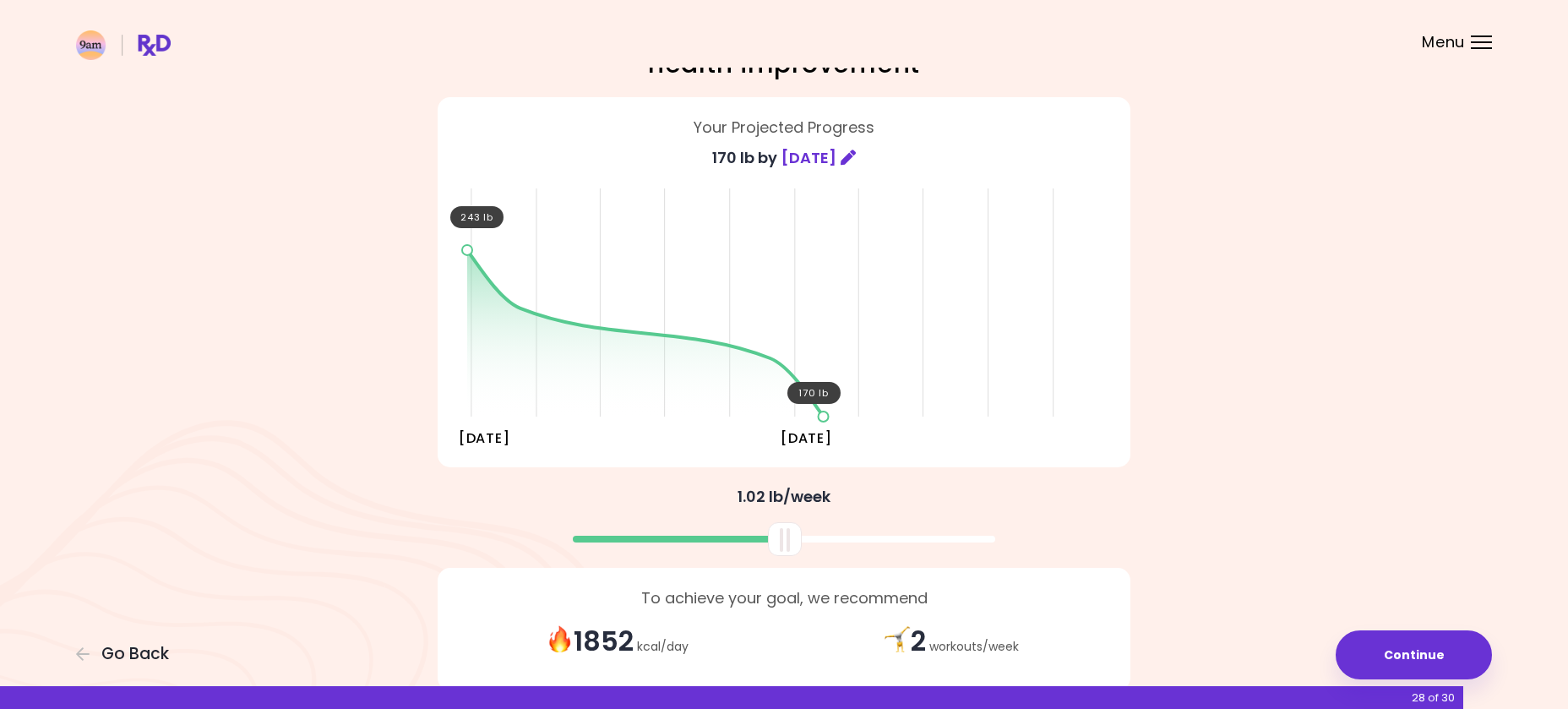
drag, startPoint x: 783, startPoint y: 542, endPoint x: 784, endPoint y: 567, distance: 25.0
click at [784, 567] on div "You're embarking on your journey to overall health improvement Your Projected P…" at bounding box center [784, 358] width 811 height 689
click at [1446, 657] on button "Continue" at bounding box center [1413, 655] width 156 height 49
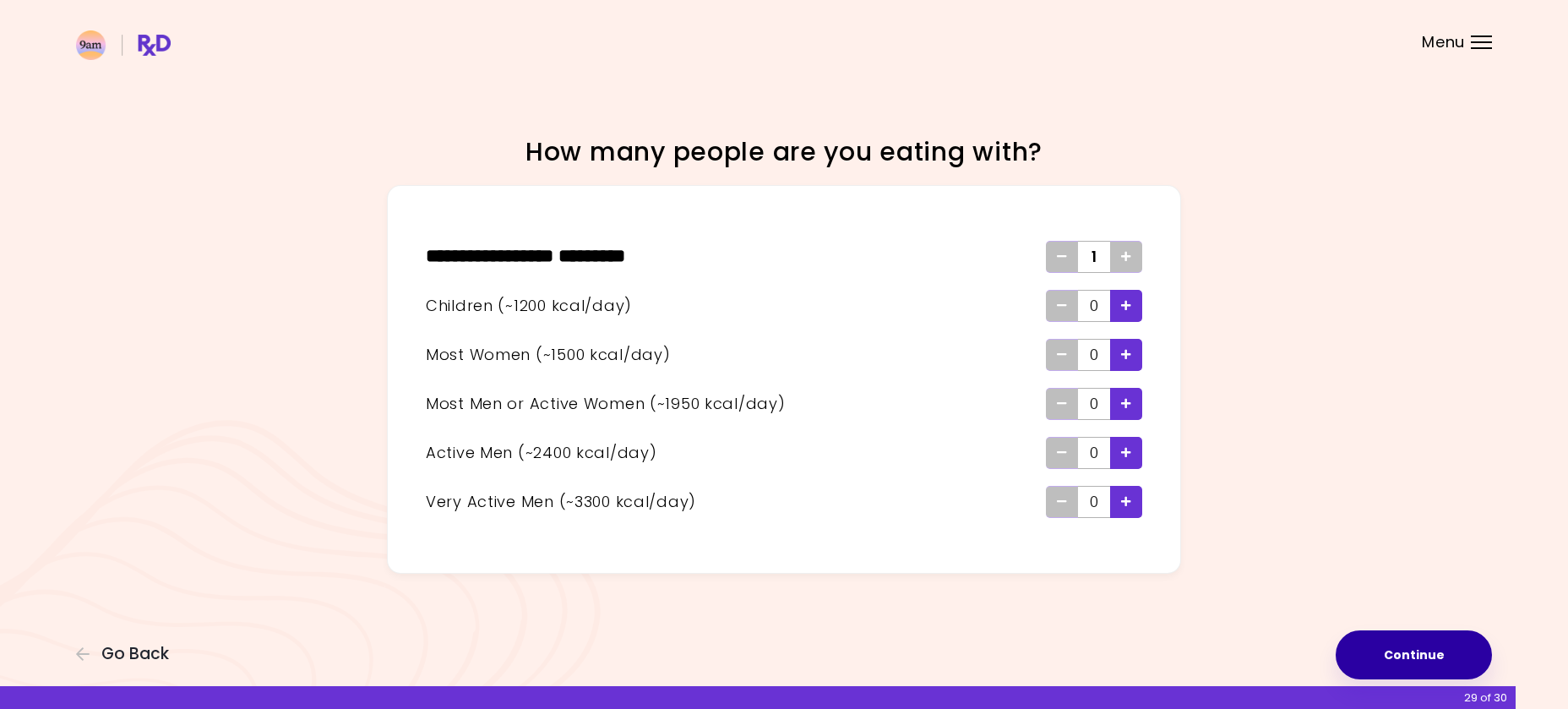
click at [1427, 642] on button "Continue" at bounding box center [1413, 655] width 156 height 49
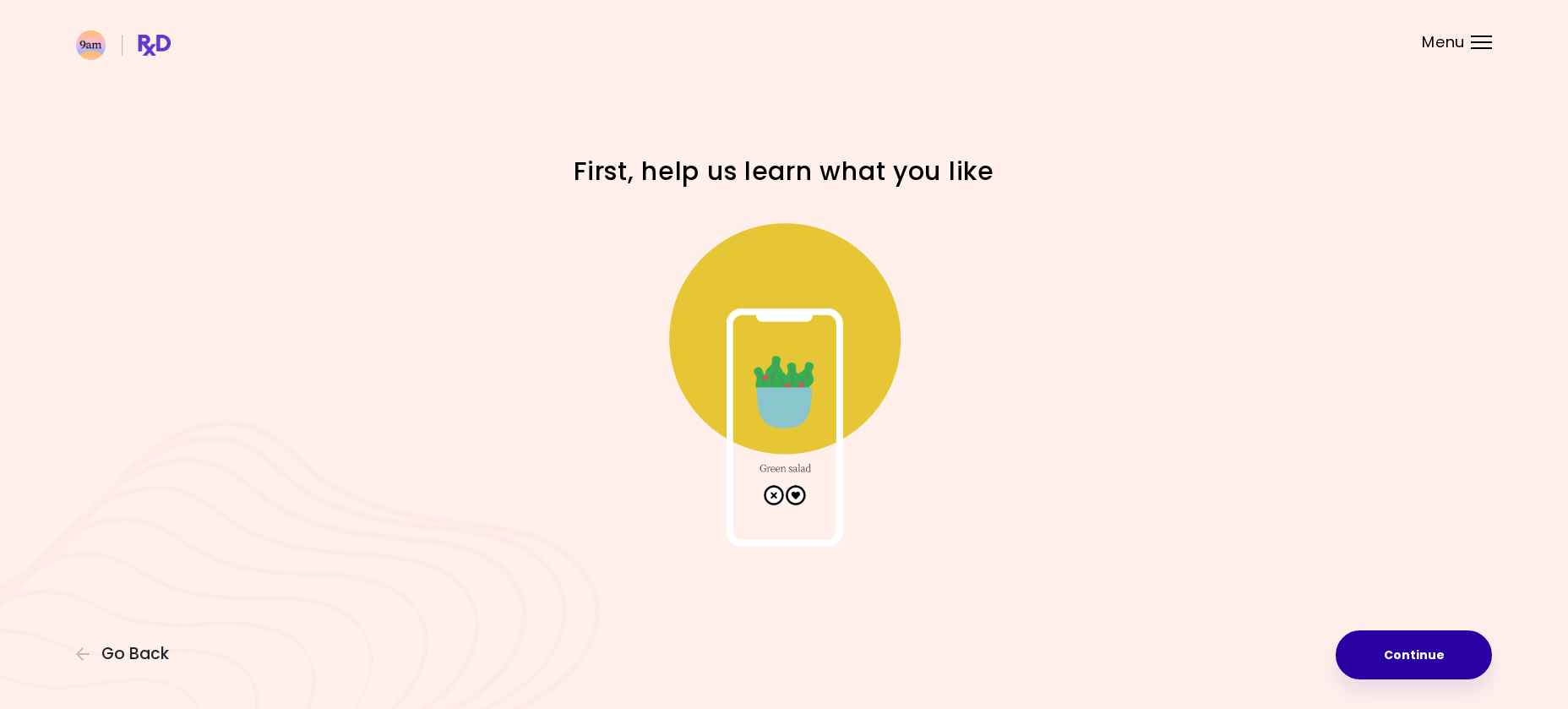
click at [1408, 646] on button "Continue" at bounding box center [1413, 655] width 156 height 49
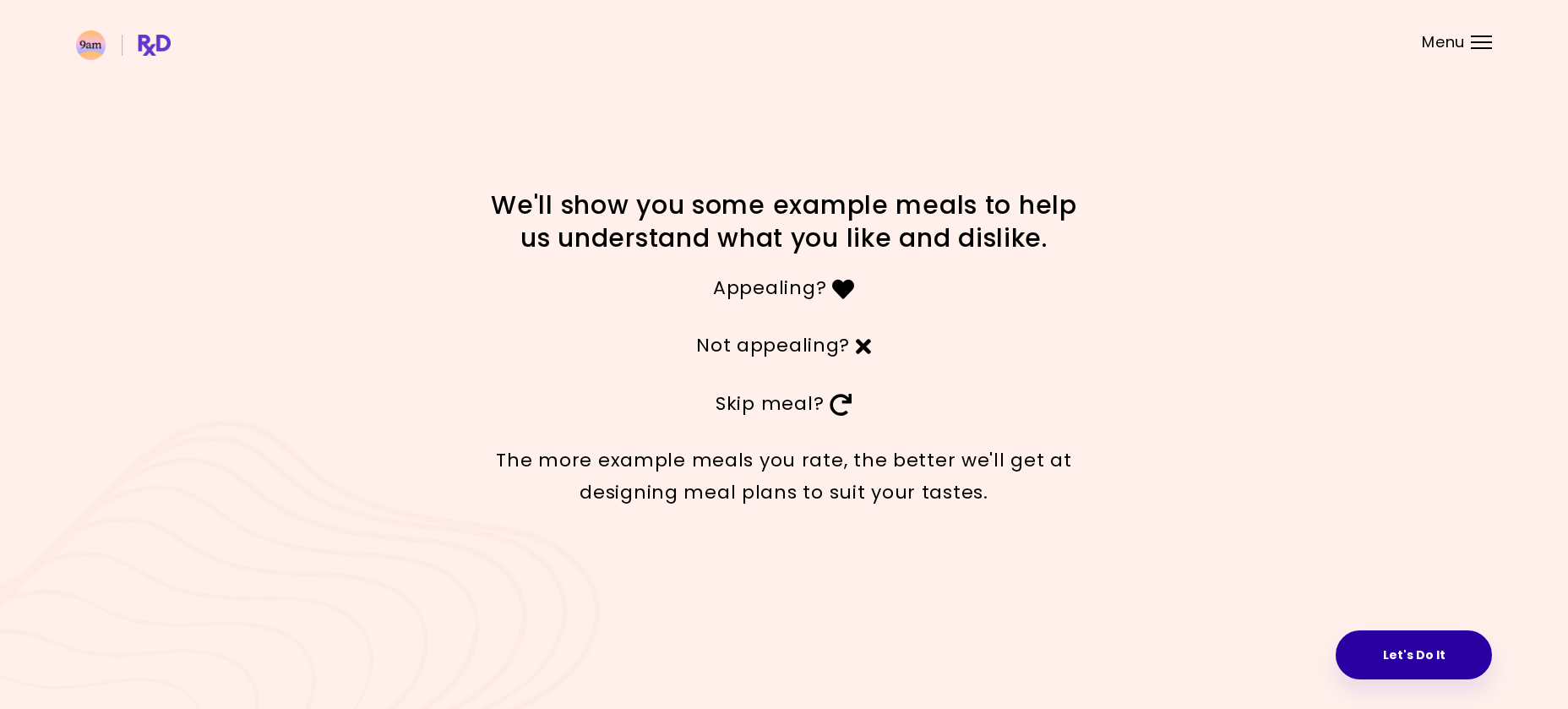
click at [1426, 644] on button "Let's Do It" at bounding box center [1413, 655] width 156 height 49
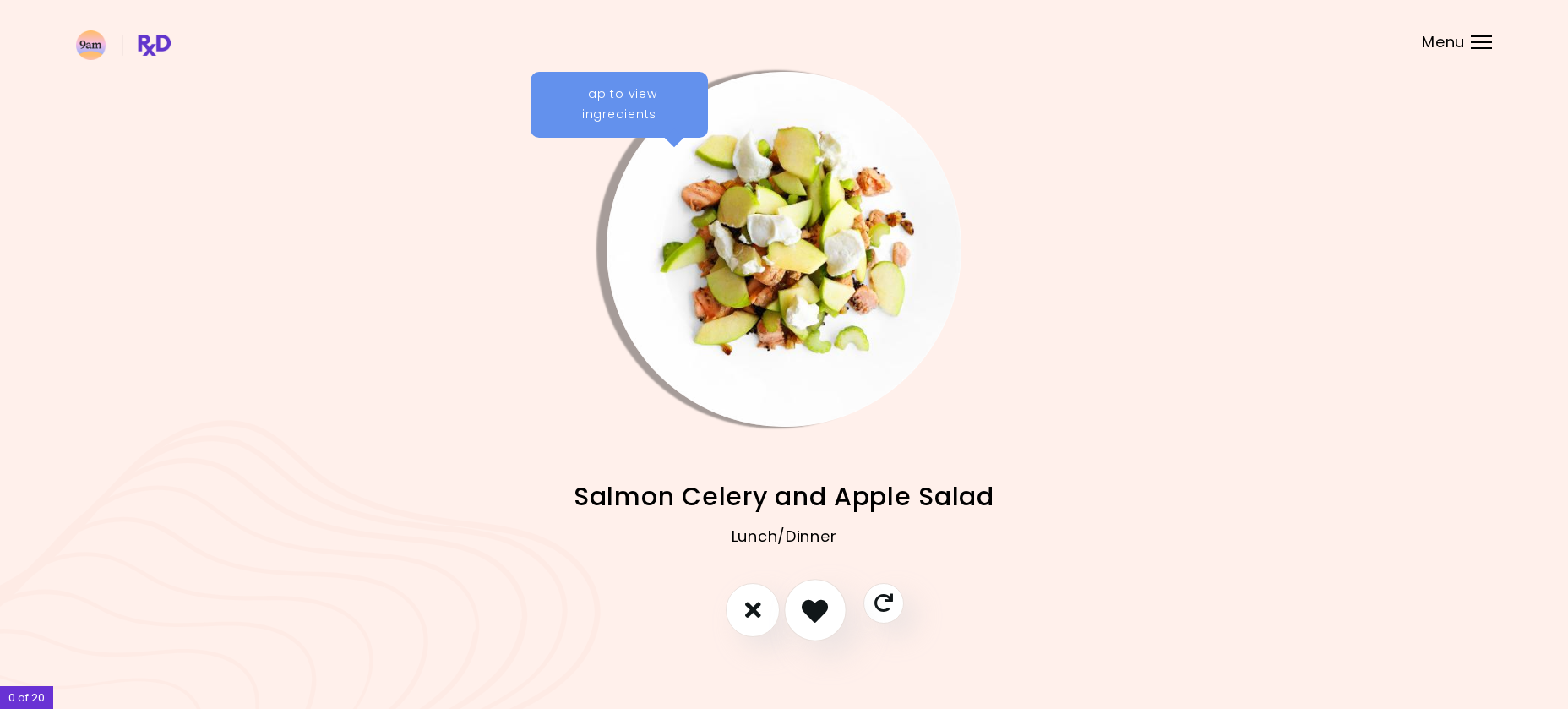
click at [825, 606] on icon "I like this recipe" at bounding box center [815, 609] width 26 height 26
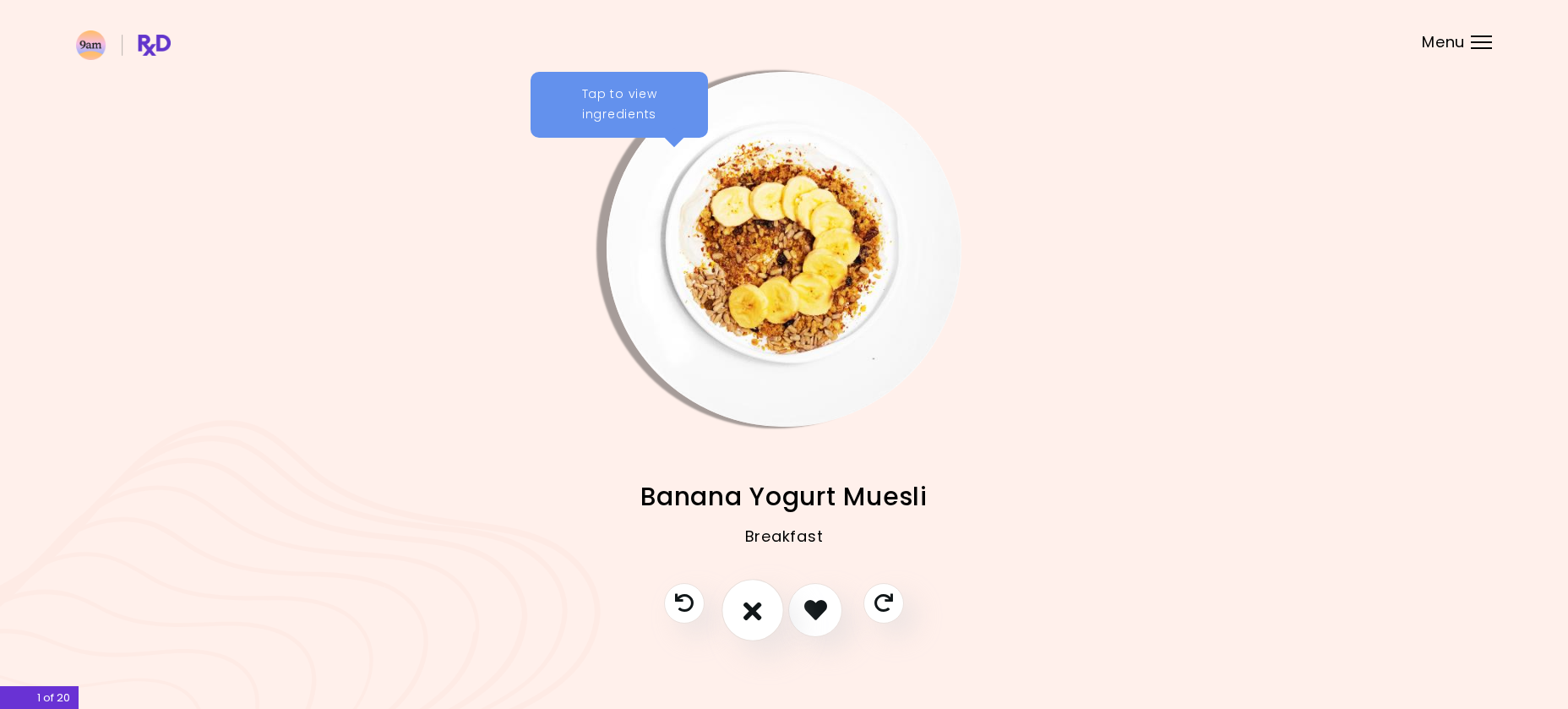
click at [753, 616] on icon "I don't like this recipe" at bounding box center [753, 609] width 18 height 26
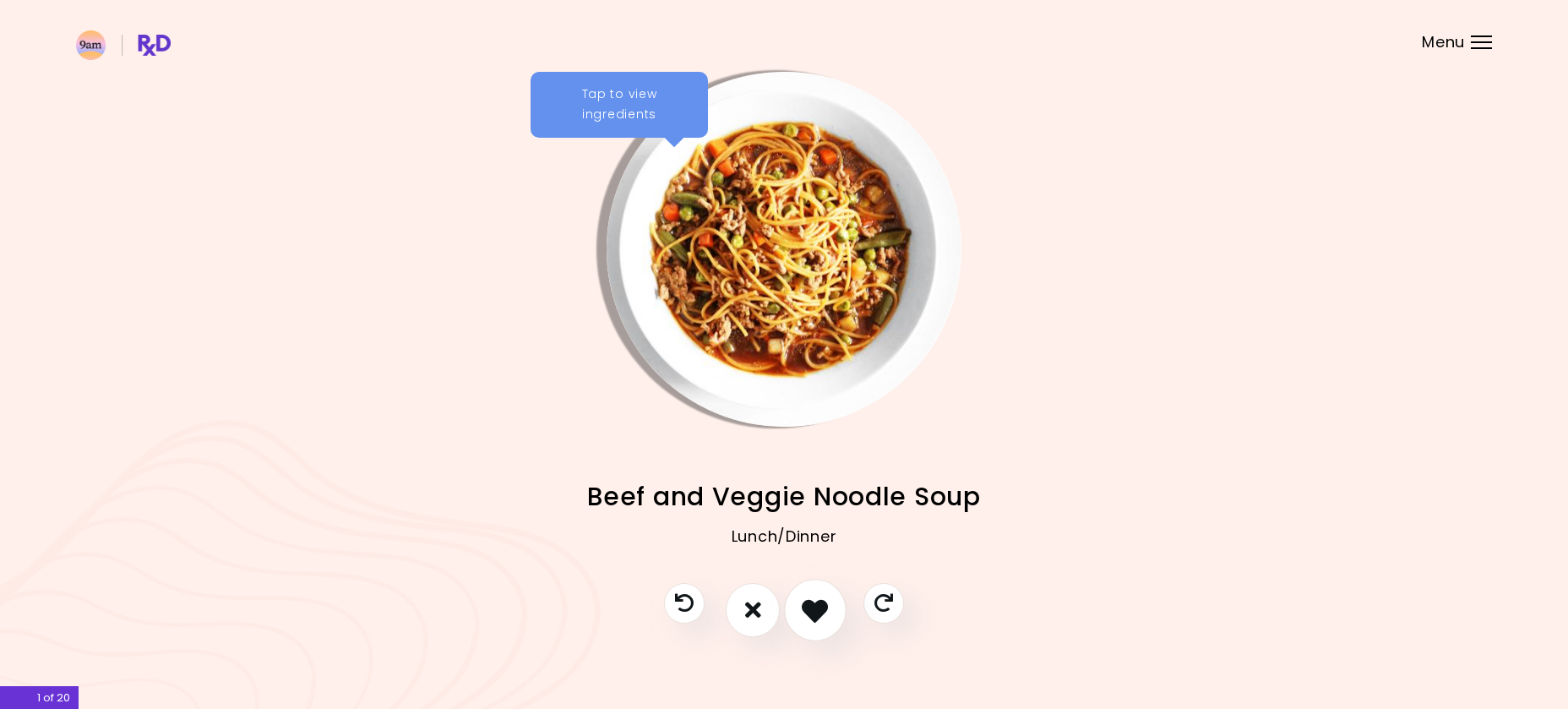
click at [820, 601] on icon "I like this recipe" at bounding box center [815, 609] width 26 height 26
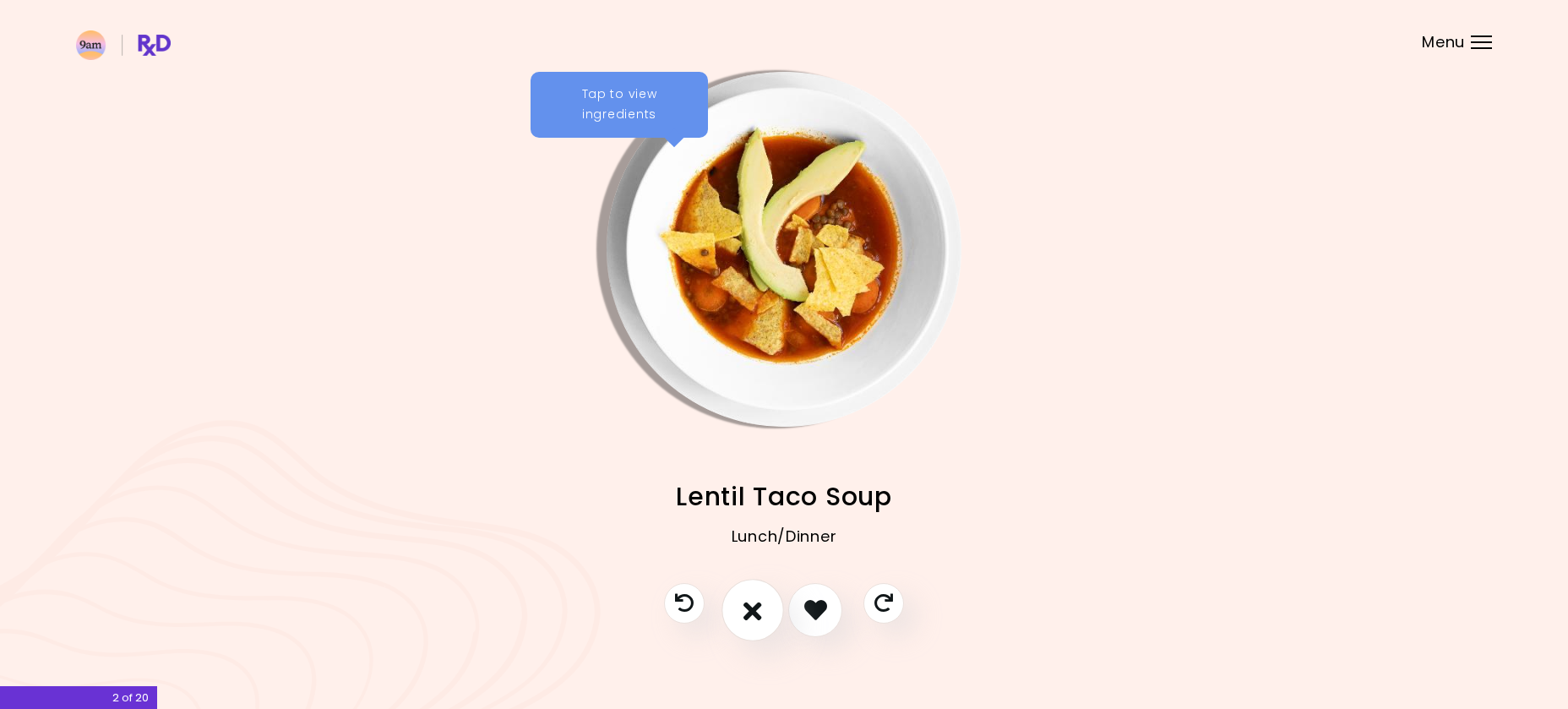
click at [748, 615] on icon "I don't like this recipe" at bounding box center [753, 609] width 18 height 26
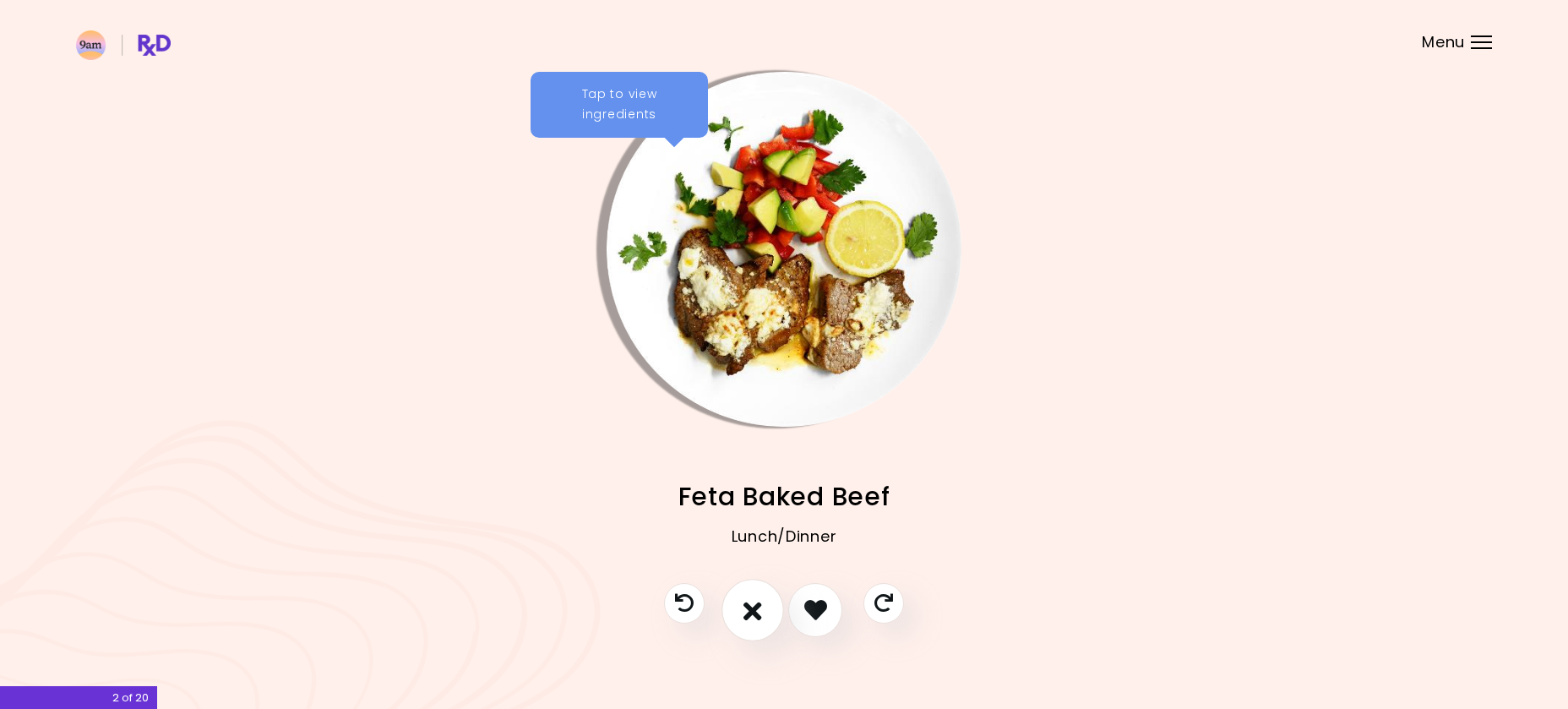
click at [748, 615] on icon "I don't like this recipe" at bounding box center [753, 609] width 18 height 26
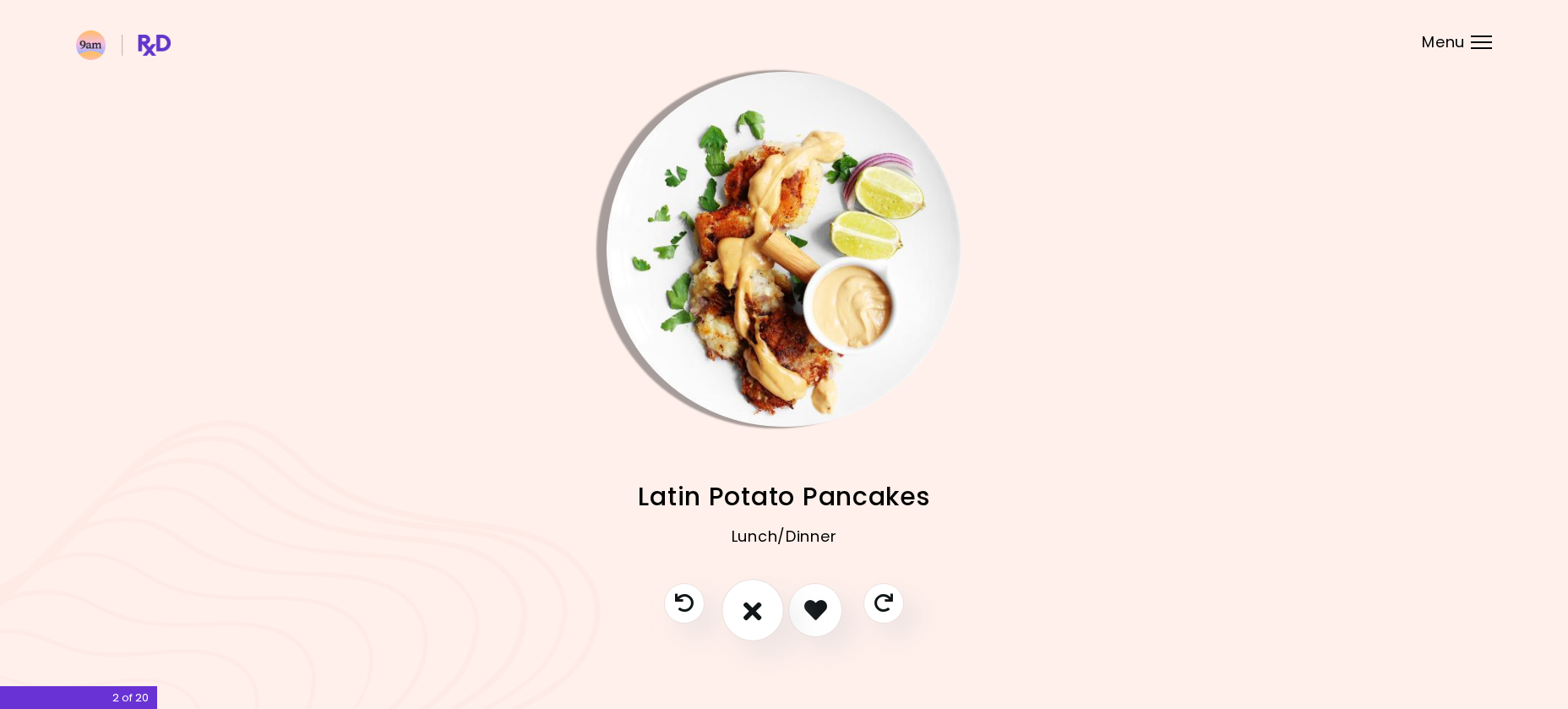
click at [751, 614] on icon "I don't like this recipe" at bounding box center [753, 609] width 18 height 26
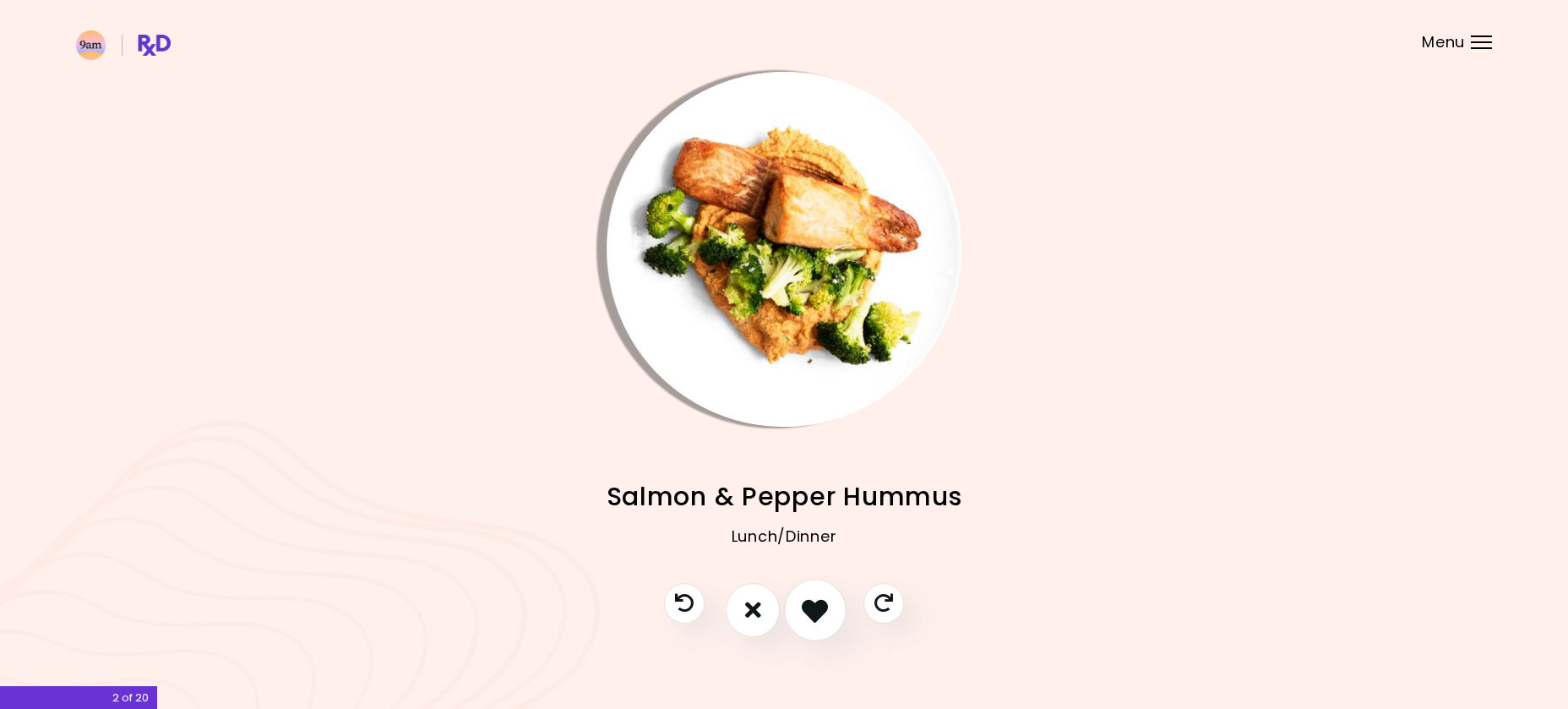
click at [815, 602] on icon "I like this recipe" at bounding box center [815, 609] width 26 height 26
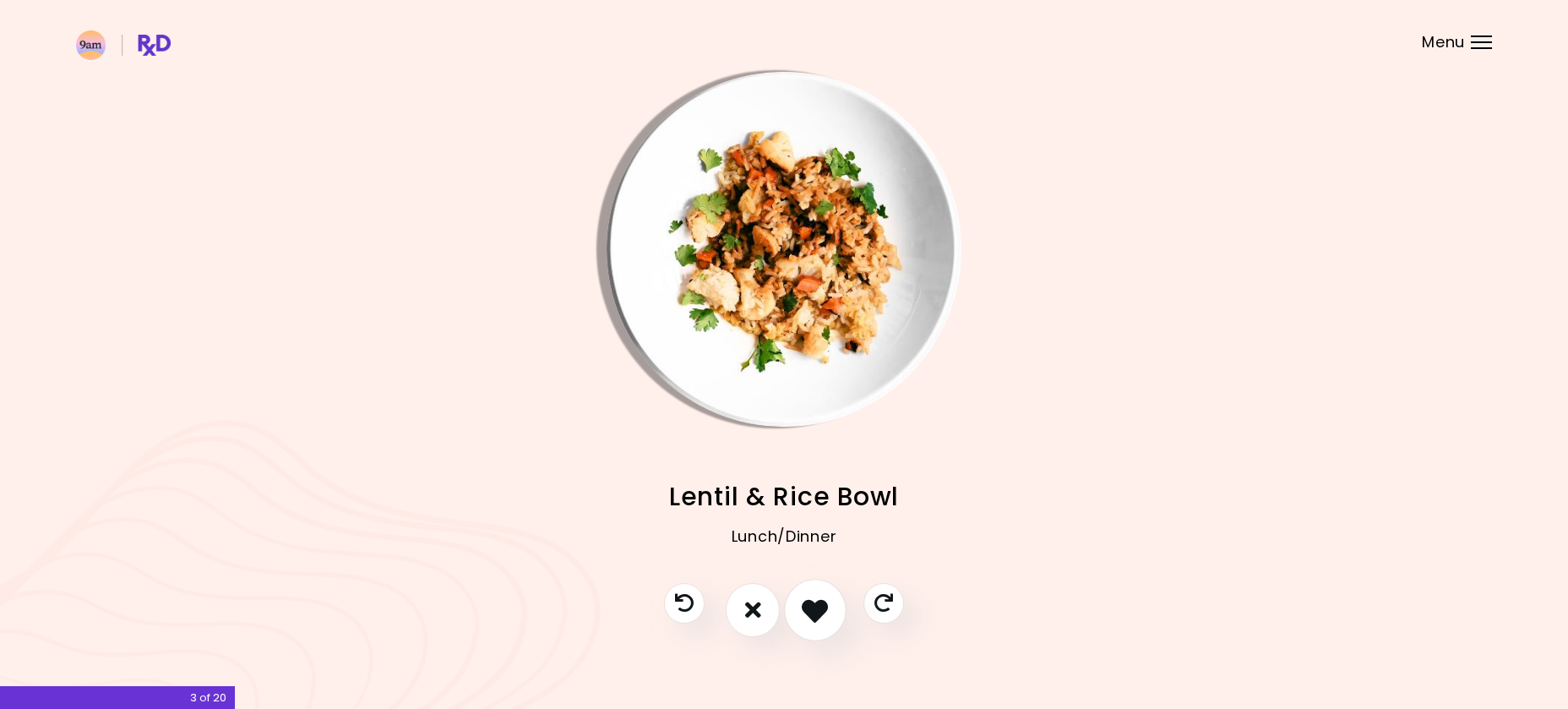
click at [803, 606] on icon "I like this recipe" at bounding box center [815, 609] width 26 height 26
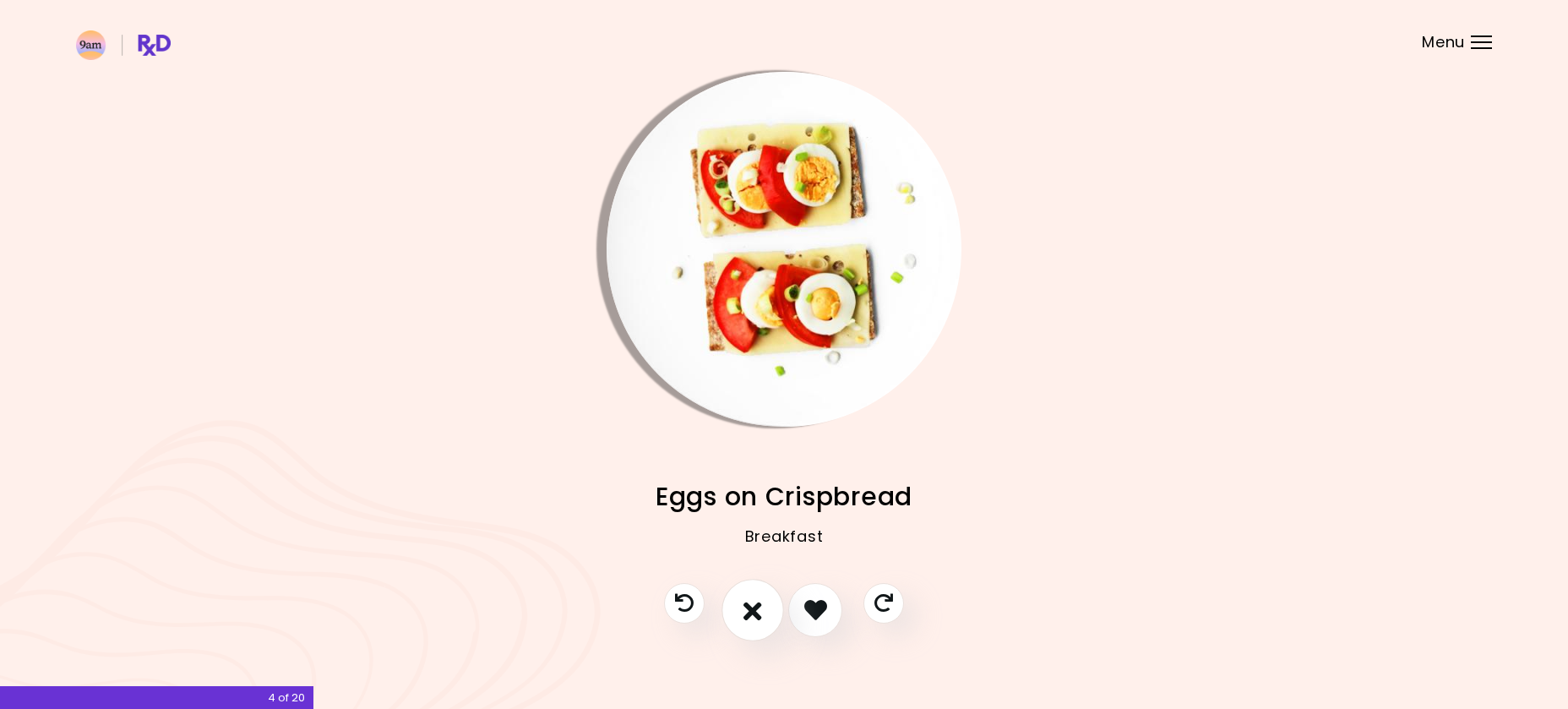
click at [754, 610] on icon "I don't like this recipe" at bounding box center [753, 609] width 18 height 26
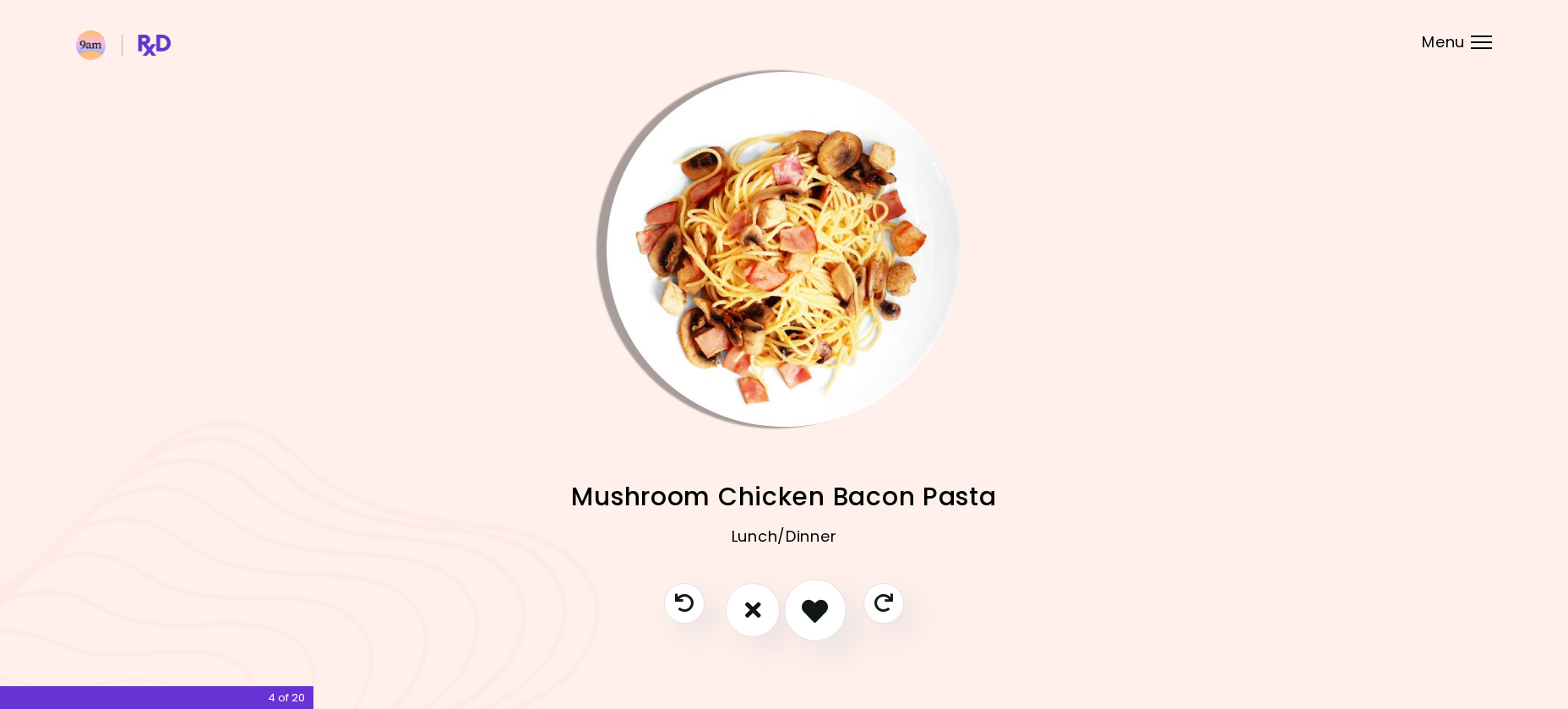
click at [818, 602] on icon "I like this recipe" at bounding box center [815, 609] width 26 height 26
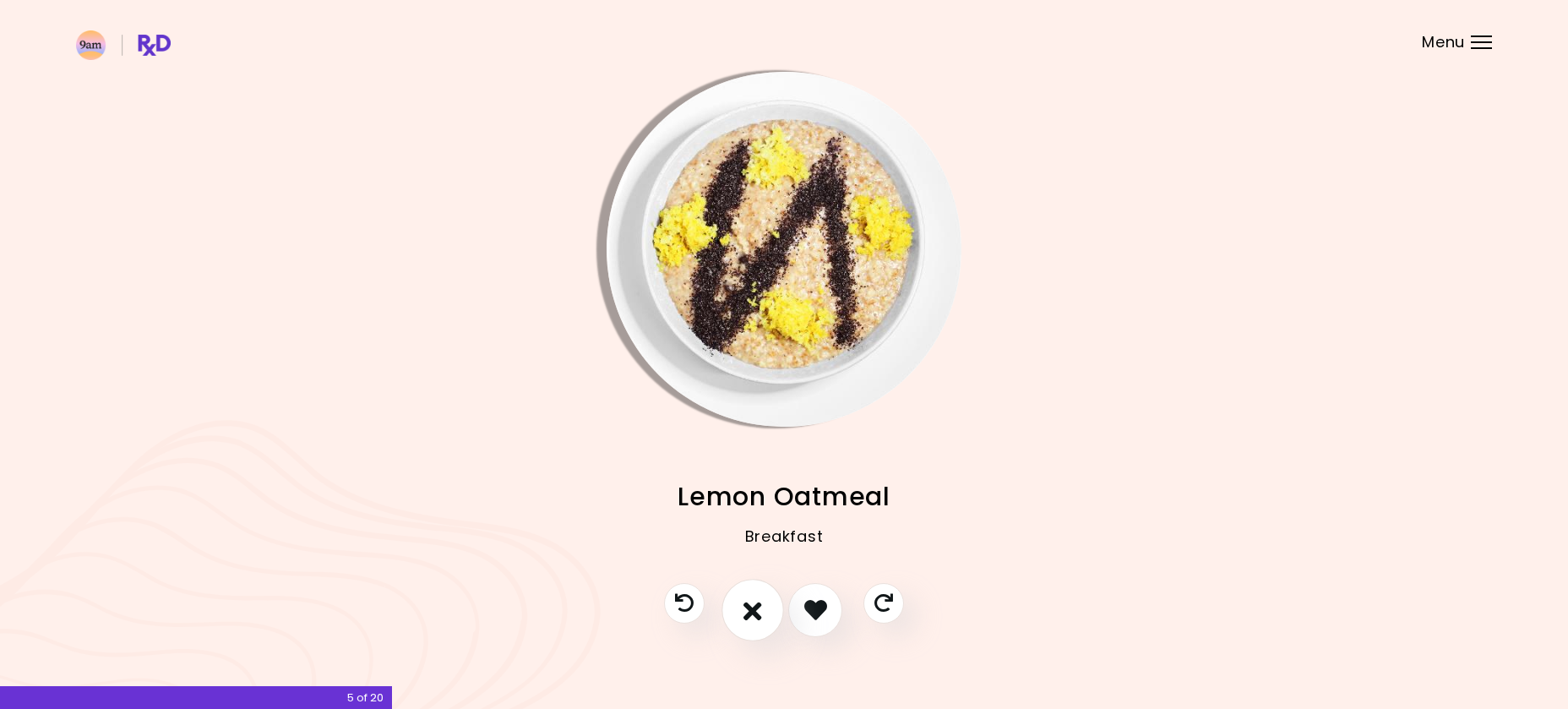
click at [750, 608] on icon "I don't like this recipe" at bounding box center [753, 609] width 18 height 26
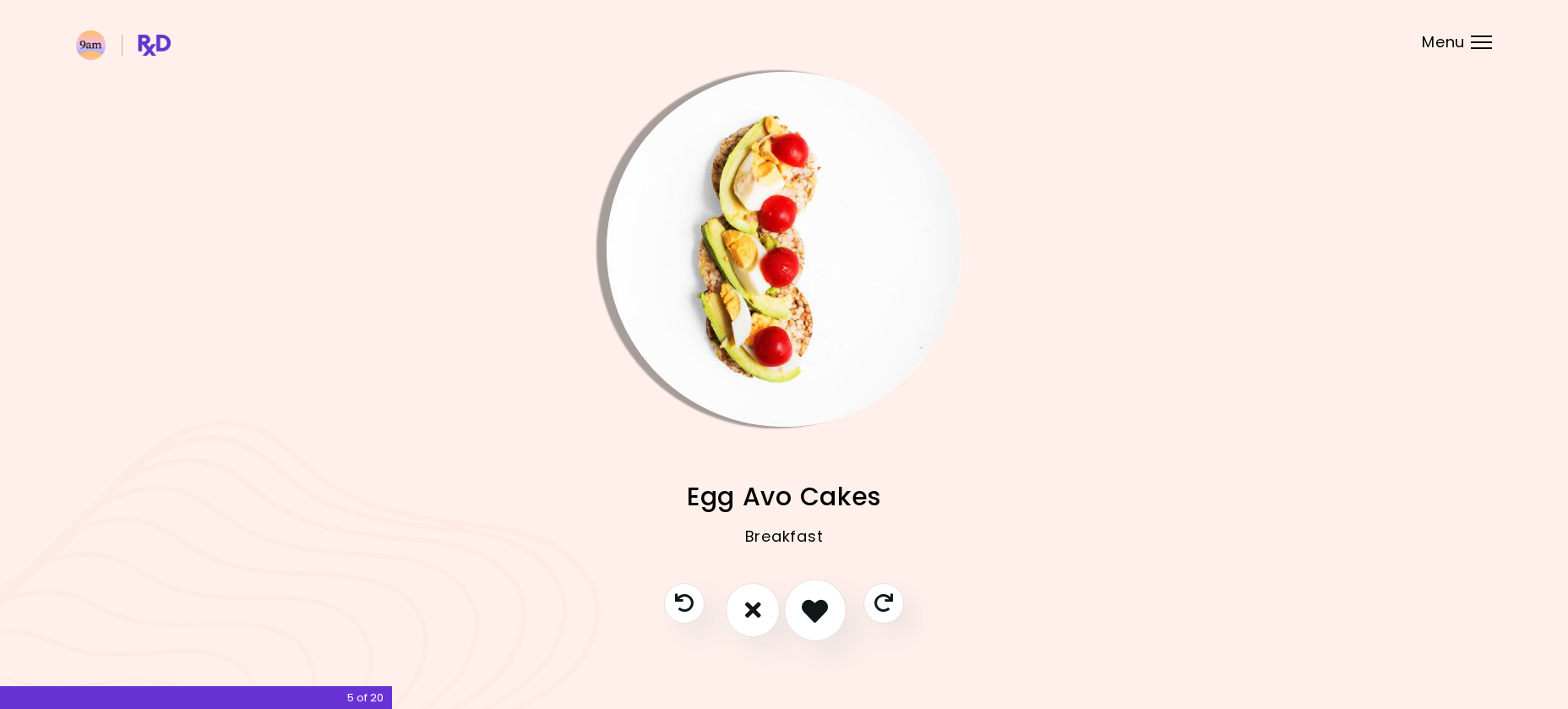
click at [811, 601] on icon "I like this recipe" at bounding box center [815, 609] width 26 height 26
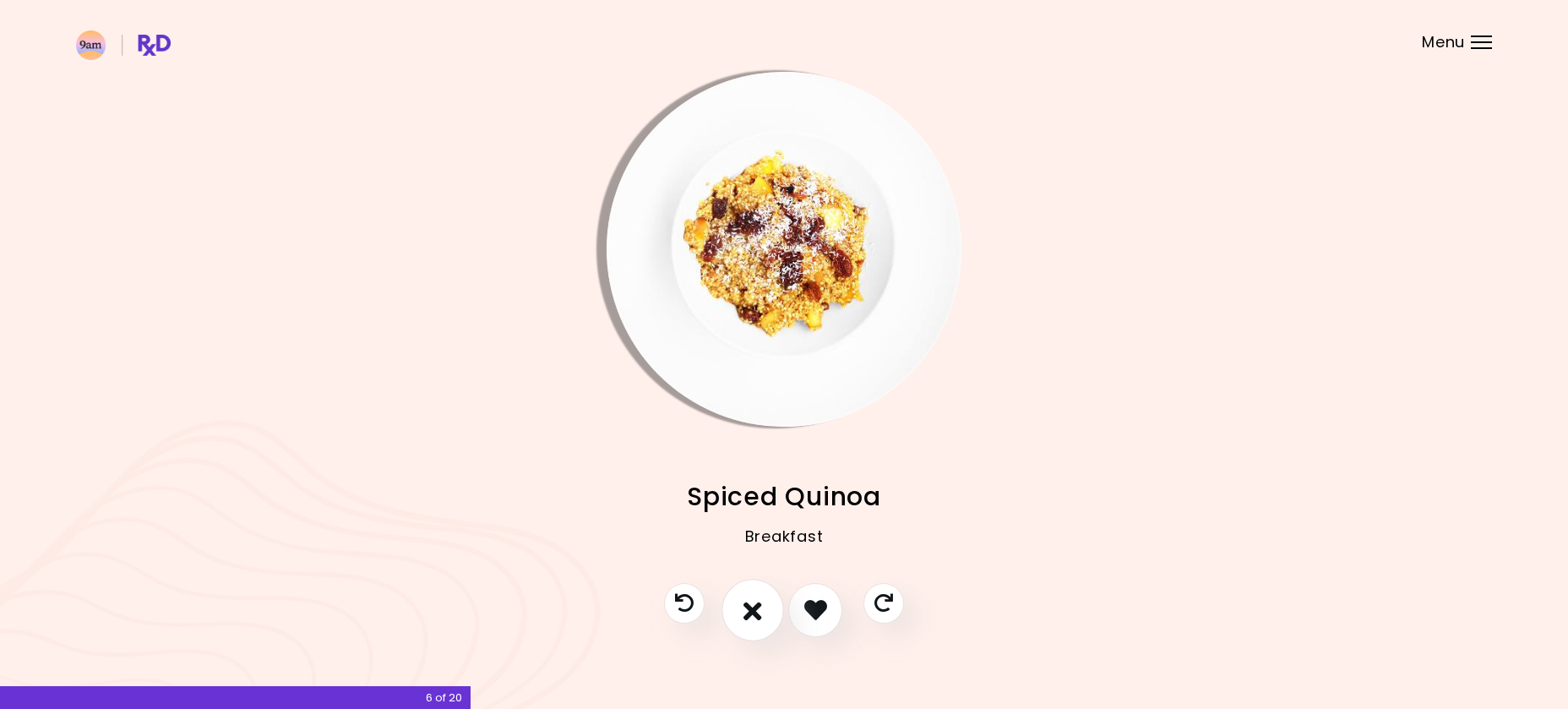
click at [762, 616] on button "I don't like this recipe" at bounding box center [753, 610] width 63 height 63
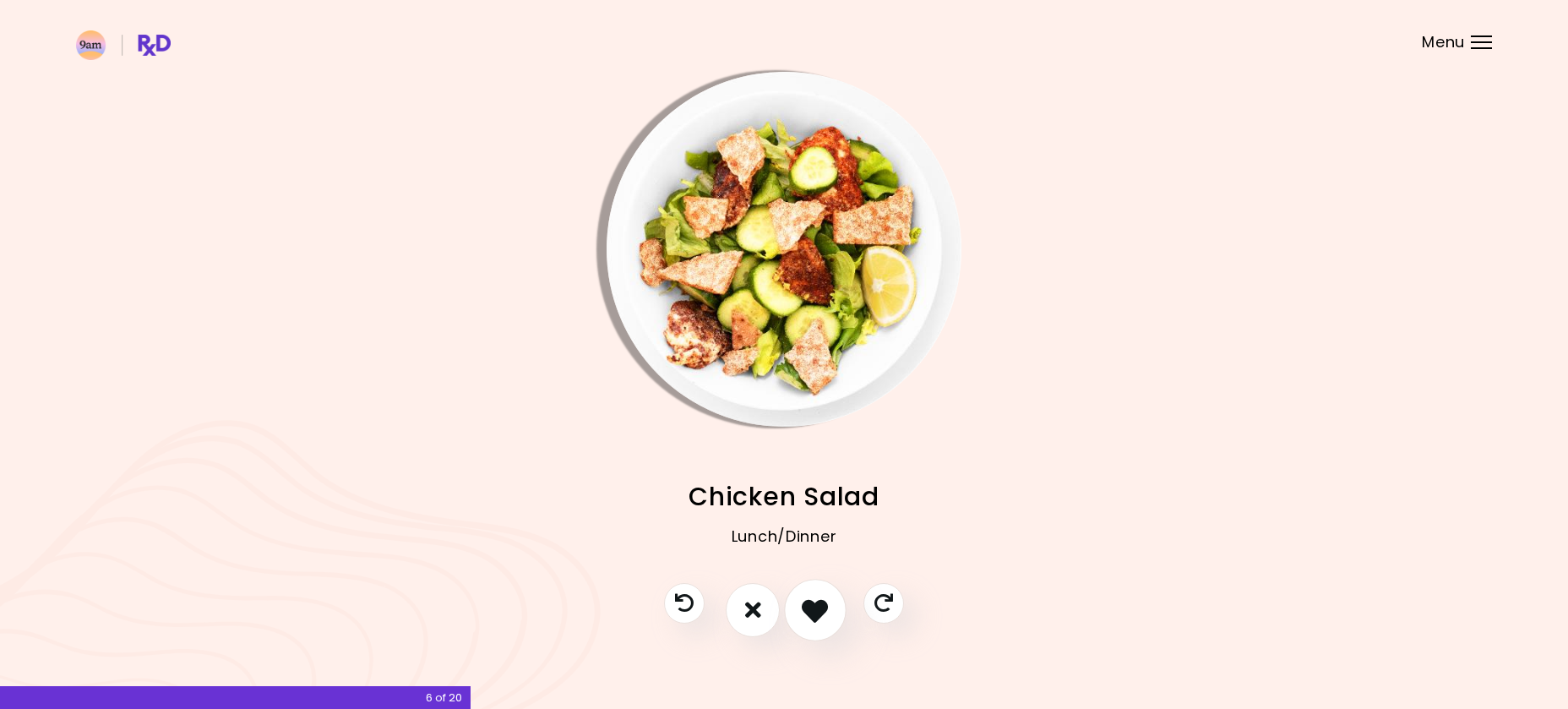
click at [820, 616] on icon "I like this recipe" at bounding box center [815, 609] width 26 height 26
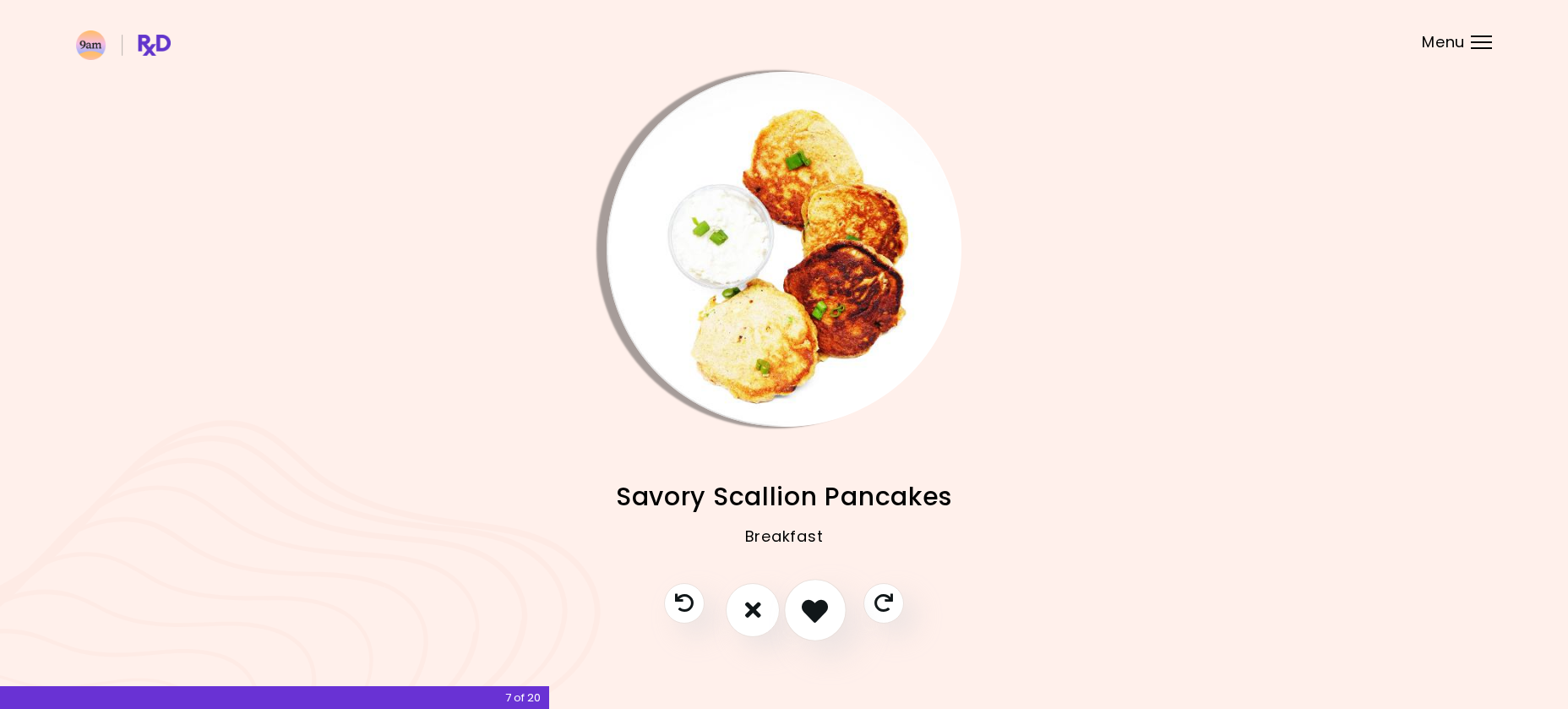
click at [824, 609] on icon "I like this recipe" at bounding box center [815, 609] width 26 height 26
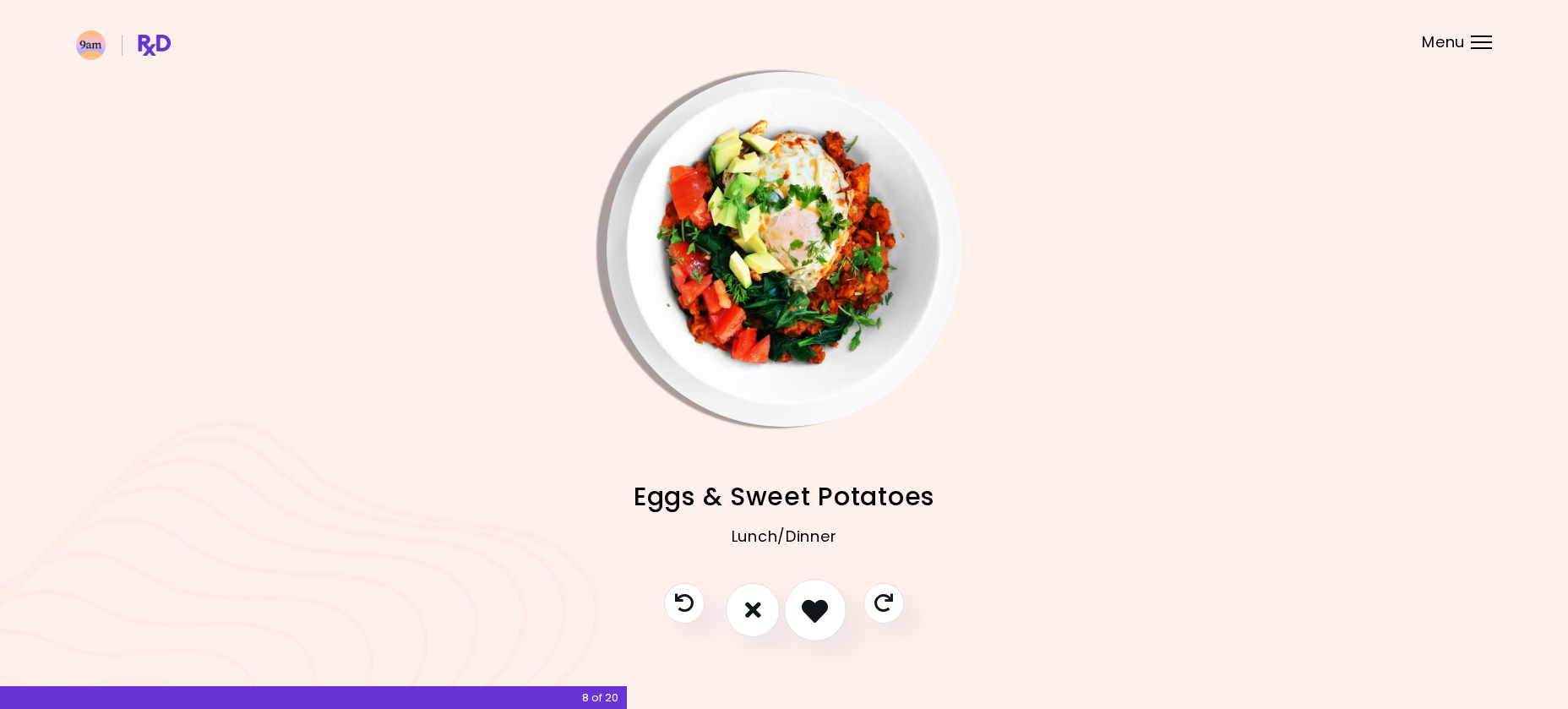
click at [824, 608] on icon "I like this recipe" at bounding box center [815, 609] width 26 height 26
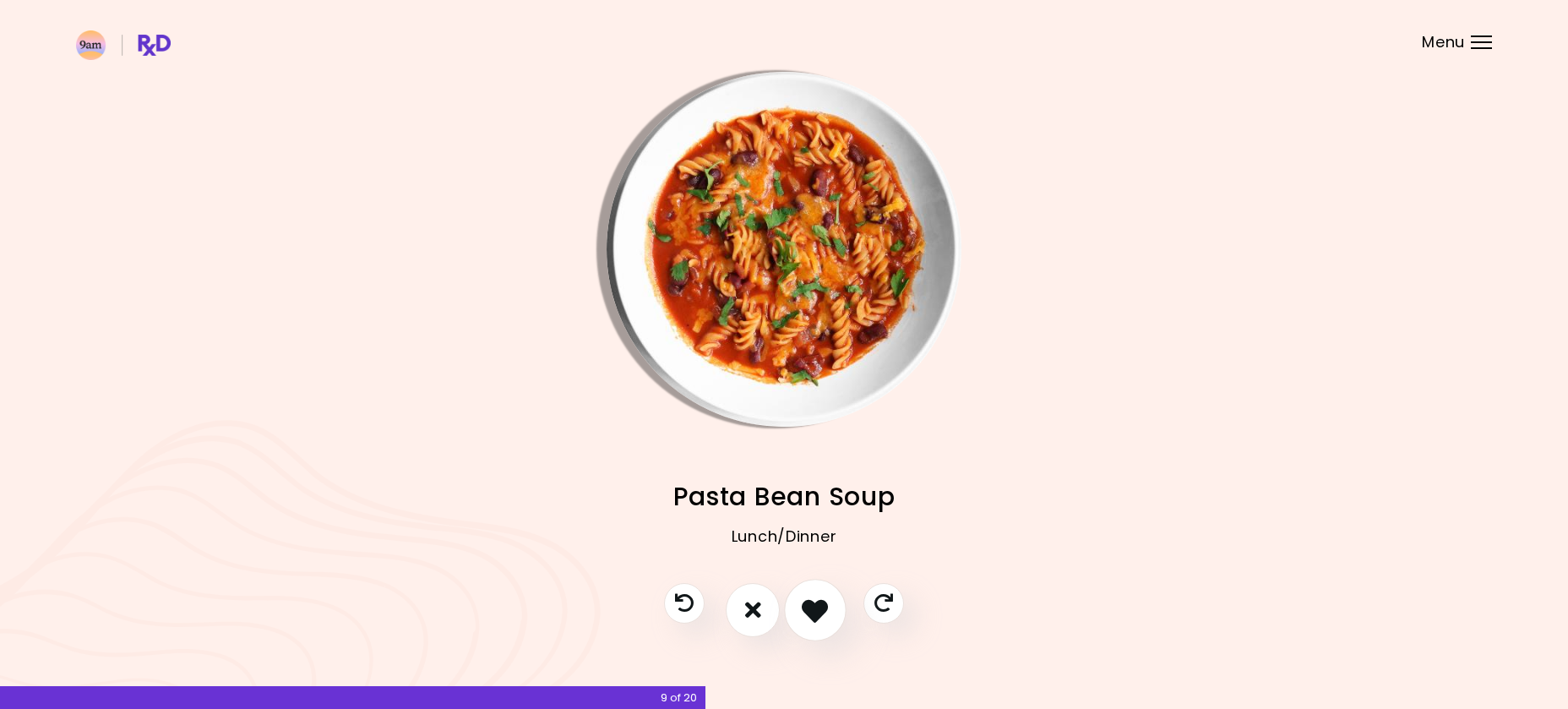
click at [819, 610] on icon "I like this recipe" at bounding box center [815, 609] width 26 height 26
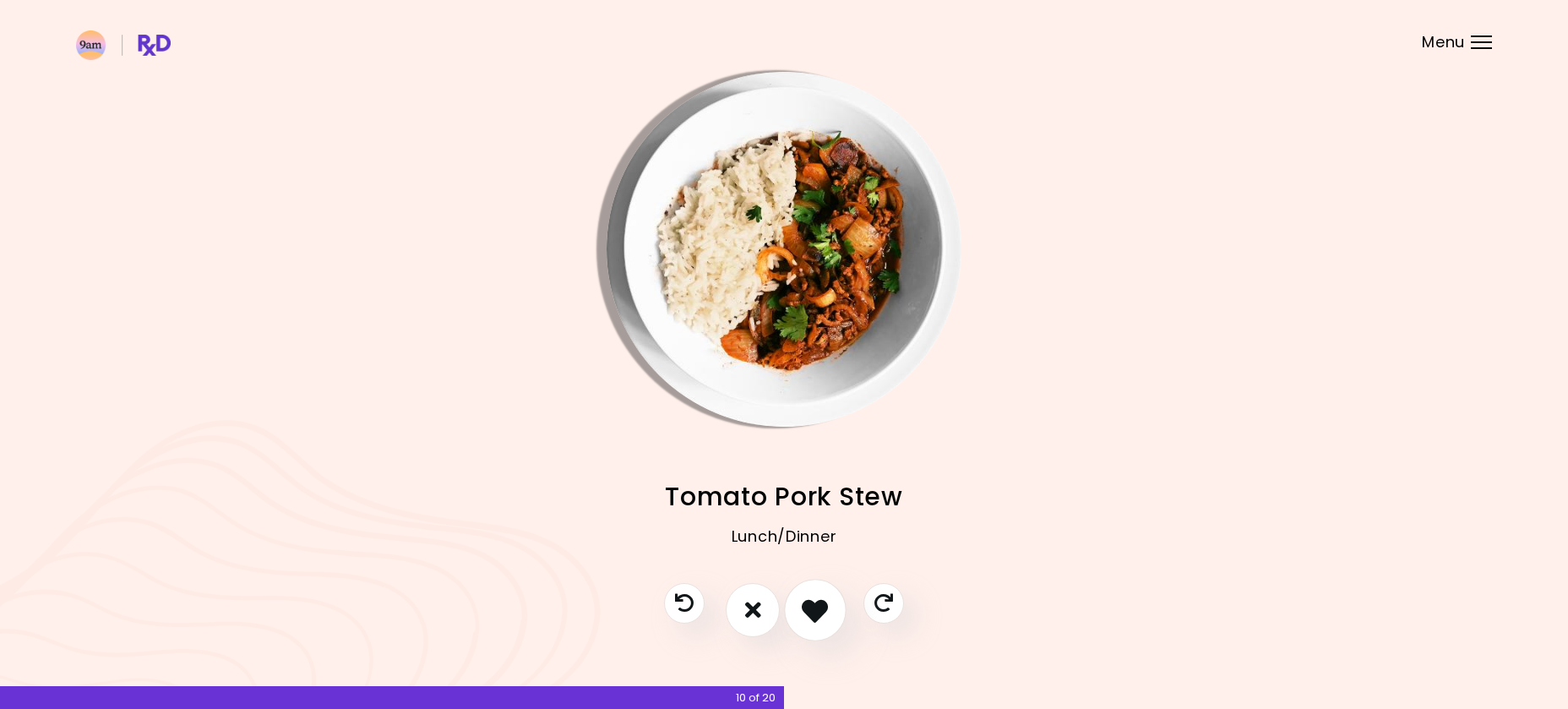
click at [818, 610] on icon "I like this recipe" at bounding box center [815, 609] width 26 height 26
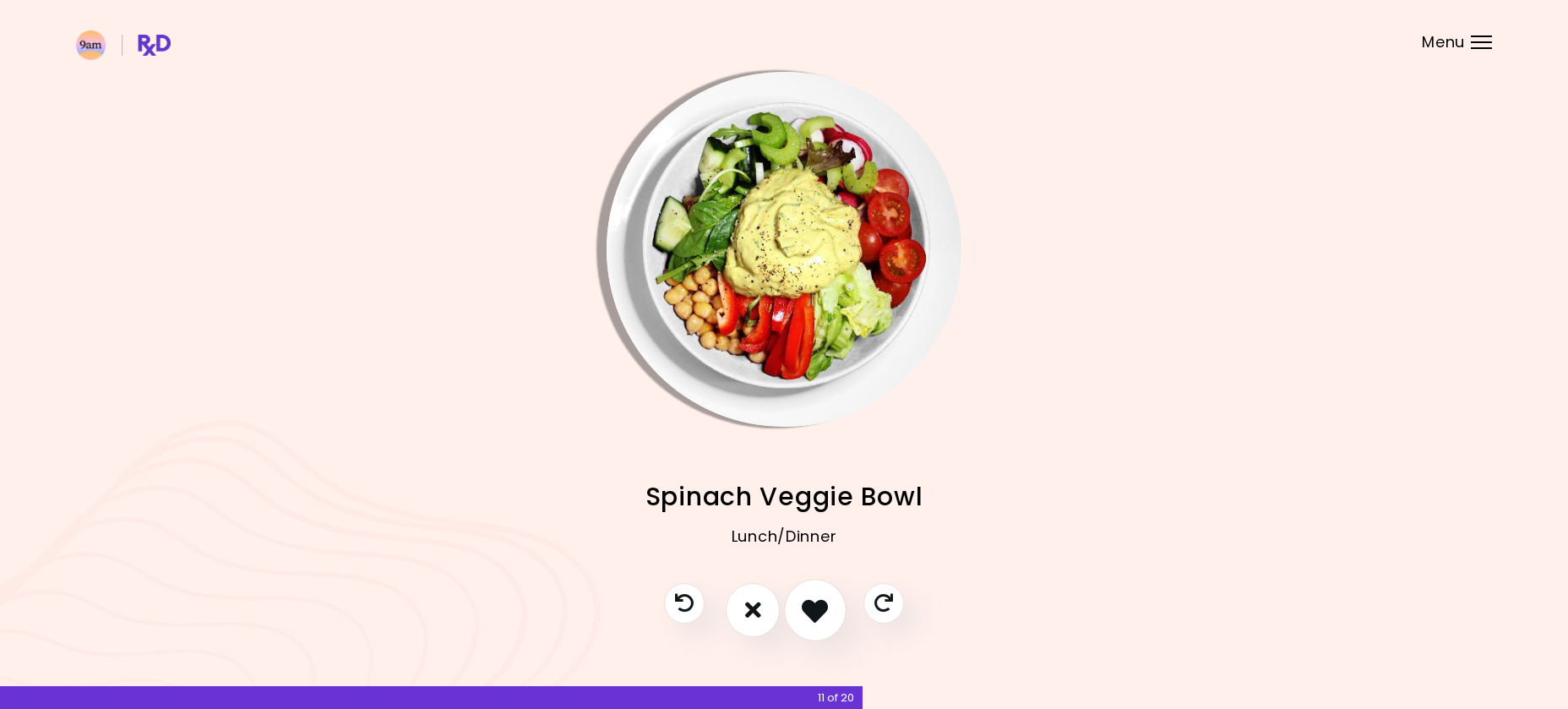
click at [817, 610] on icon "I like this recipe" at bounding box center [815, 609] width 26 height 26
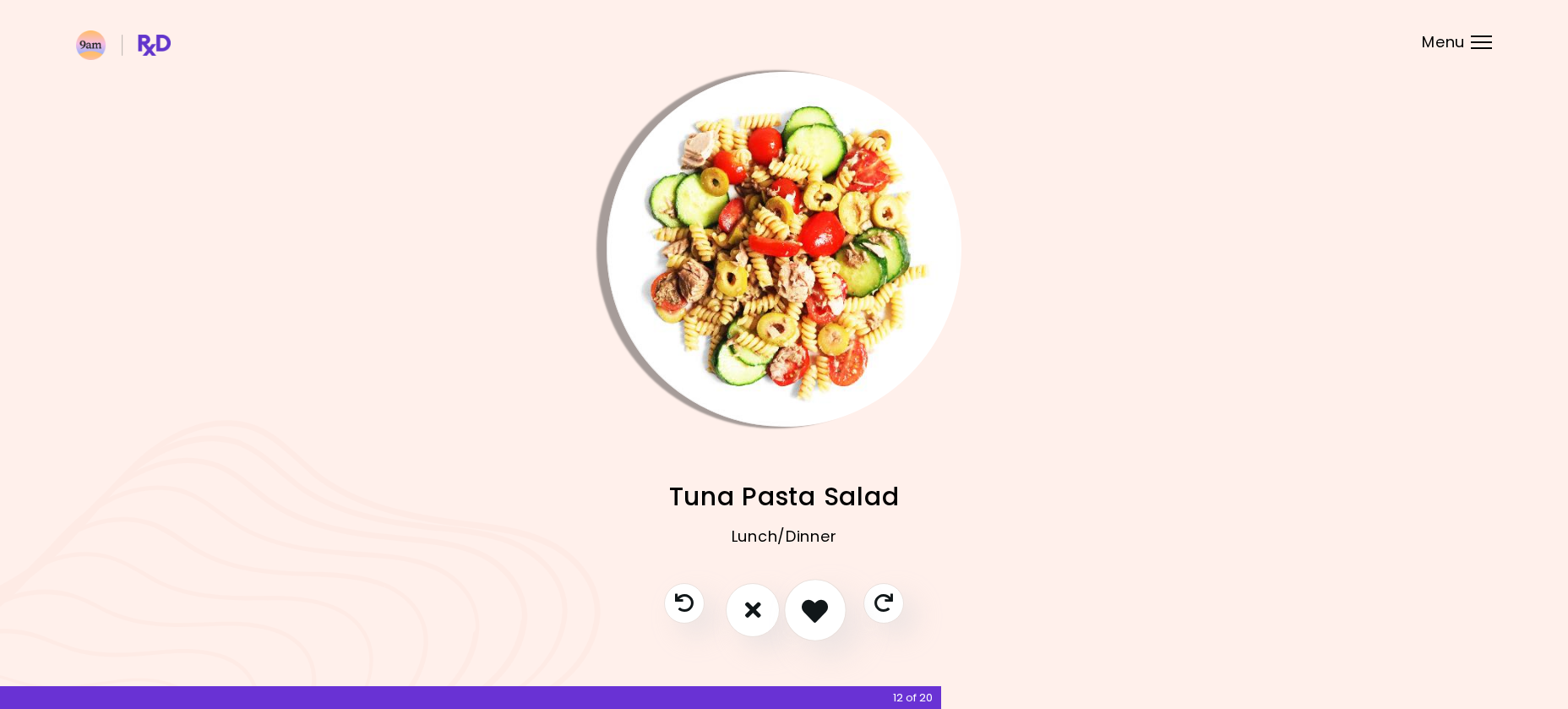
click at [817, 610] on icon "I like this recipe" at bounding box center [815, 609] width 26 height 26
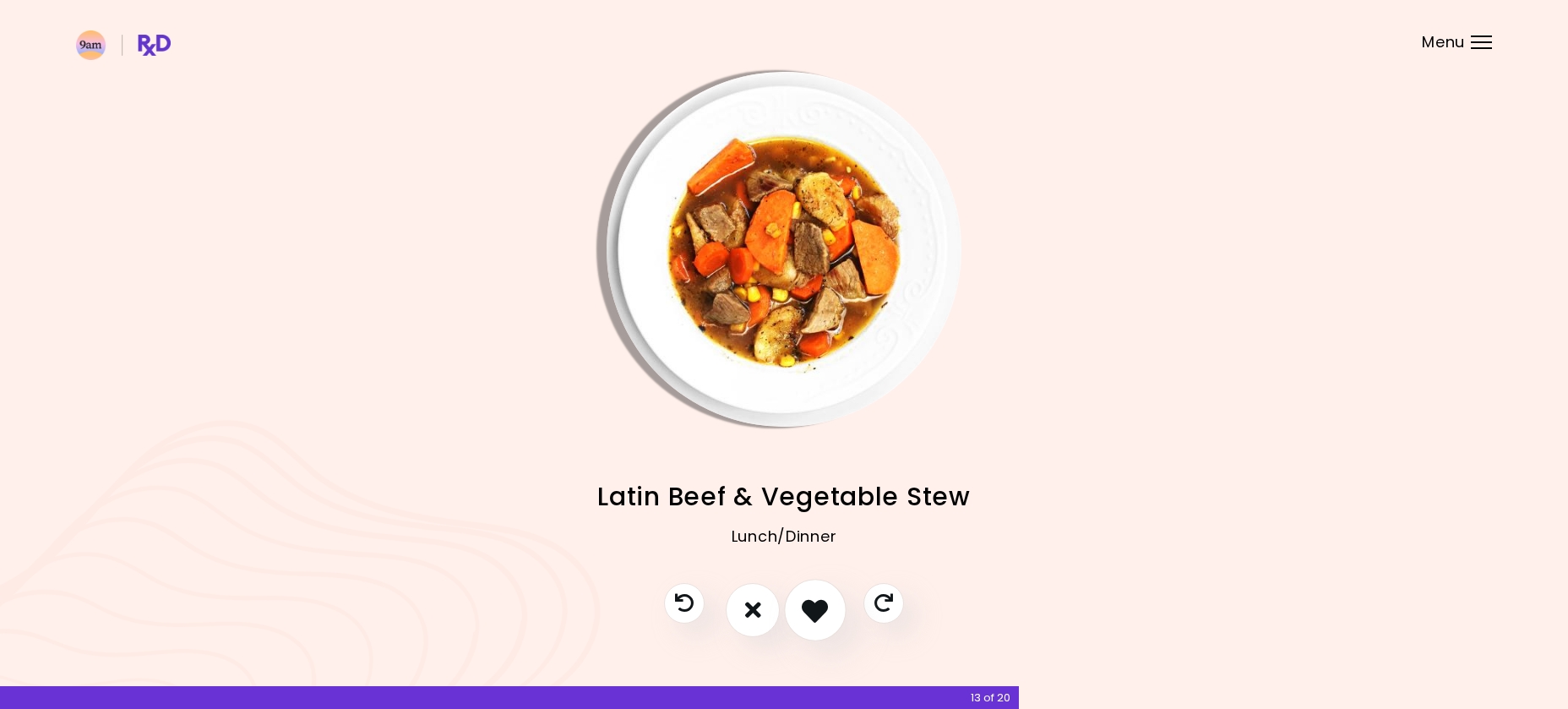
click at [817, 610] on icon "I like this recipe" at bounding box center [815, 609] width 26 height 26
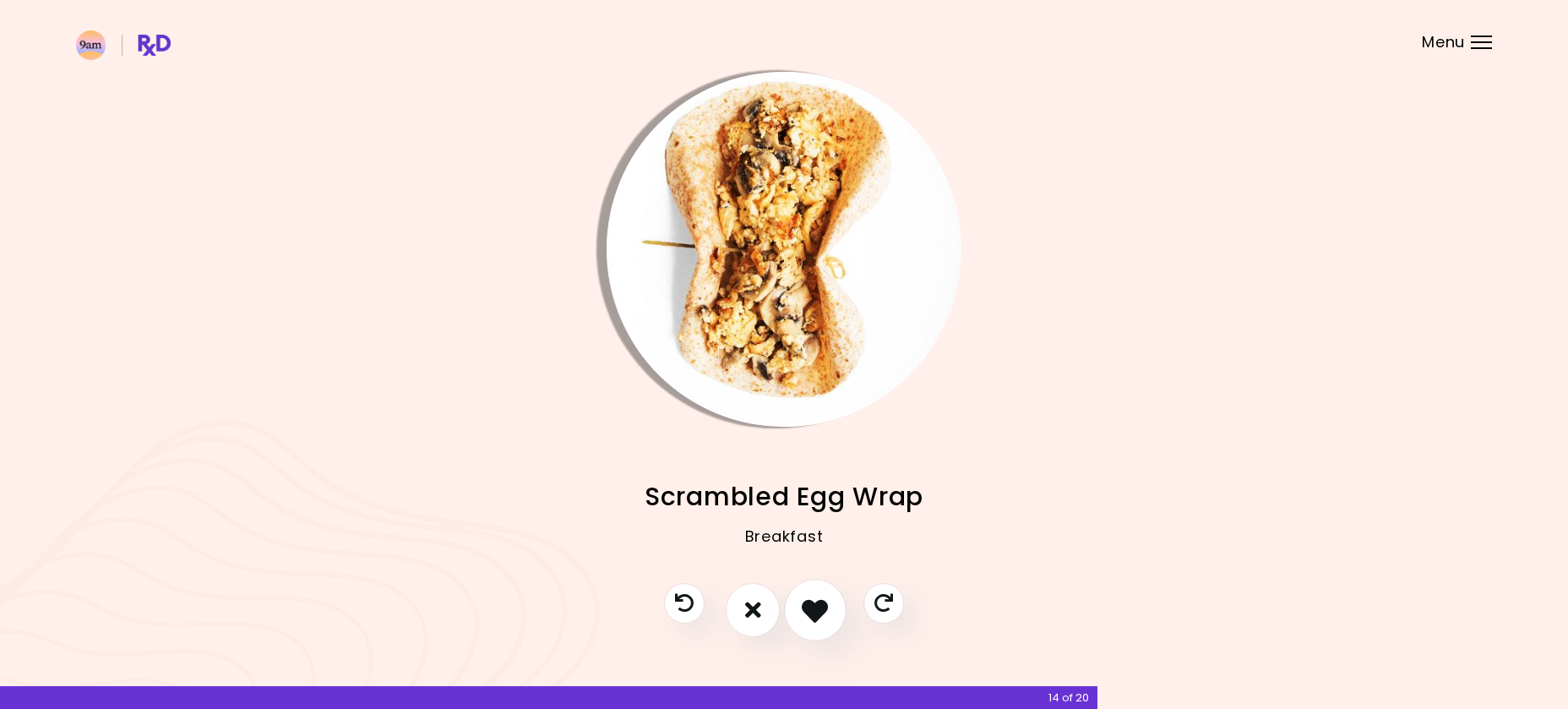
click at [820, 605] on icon "I like this recipe" at bounding box center [815, 609] width 26 height 26
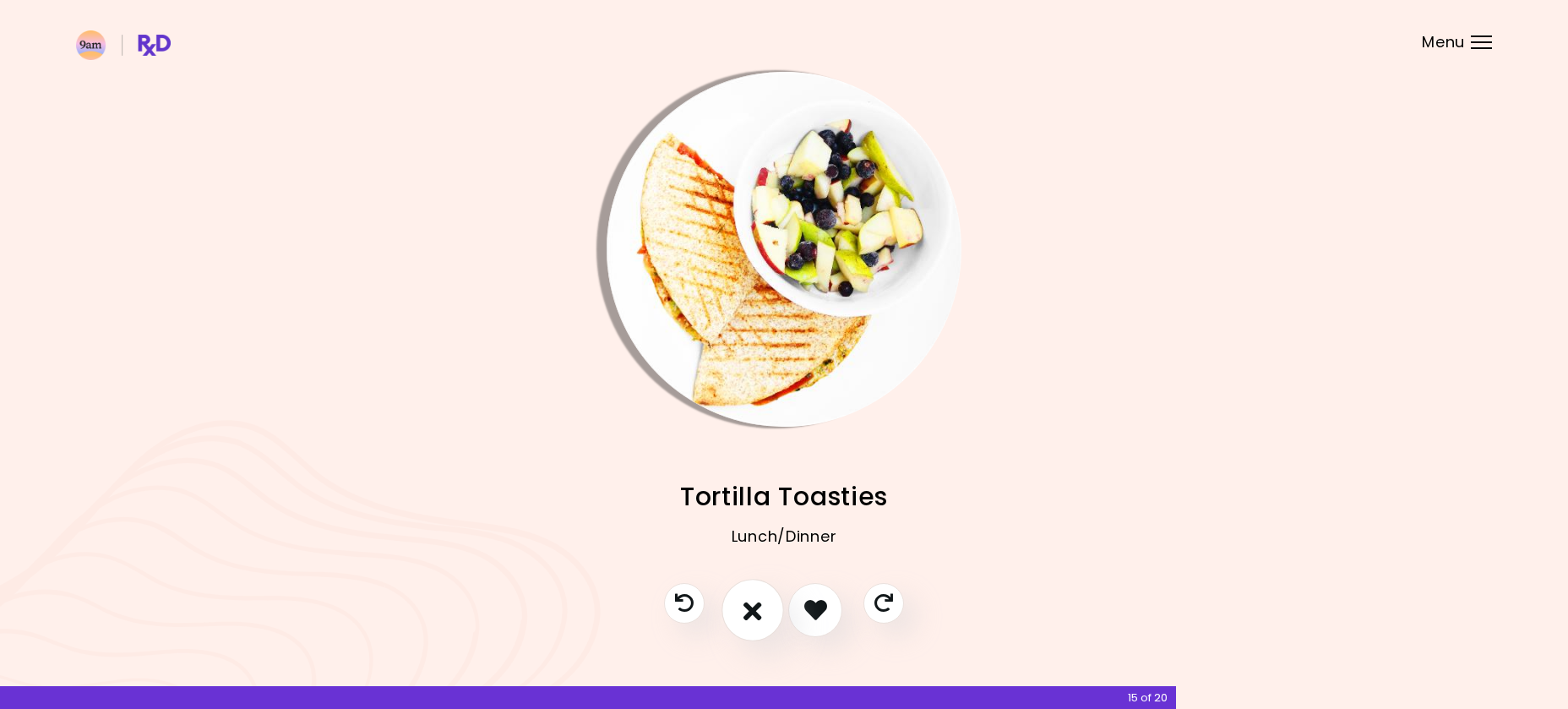
click at [749, 618] on icon "I don't like this recipe" at bounding box center [753, 609] width 18 height 26
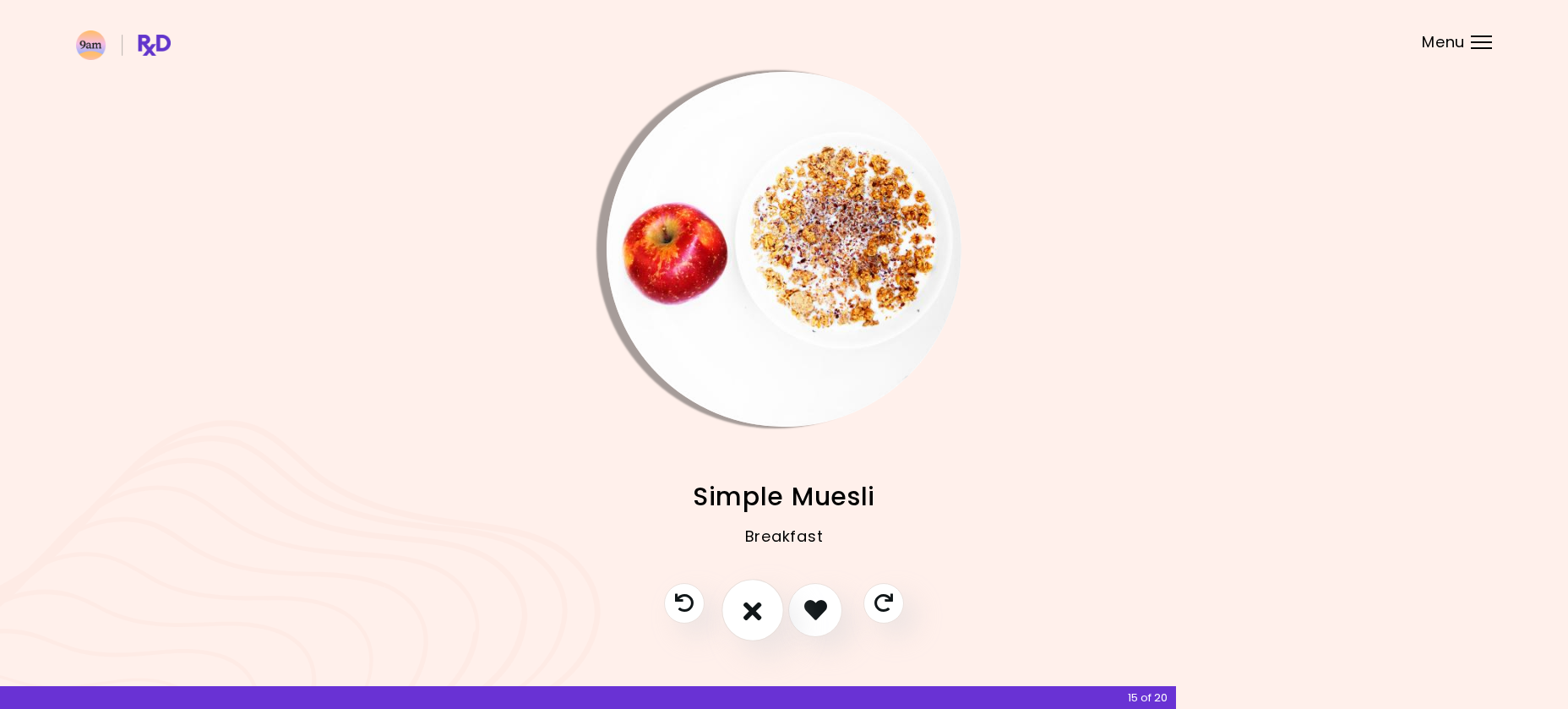
click at [750, 615] on icon "I don't like this recipe" at bounding box center [753, 609] width 18 height 26
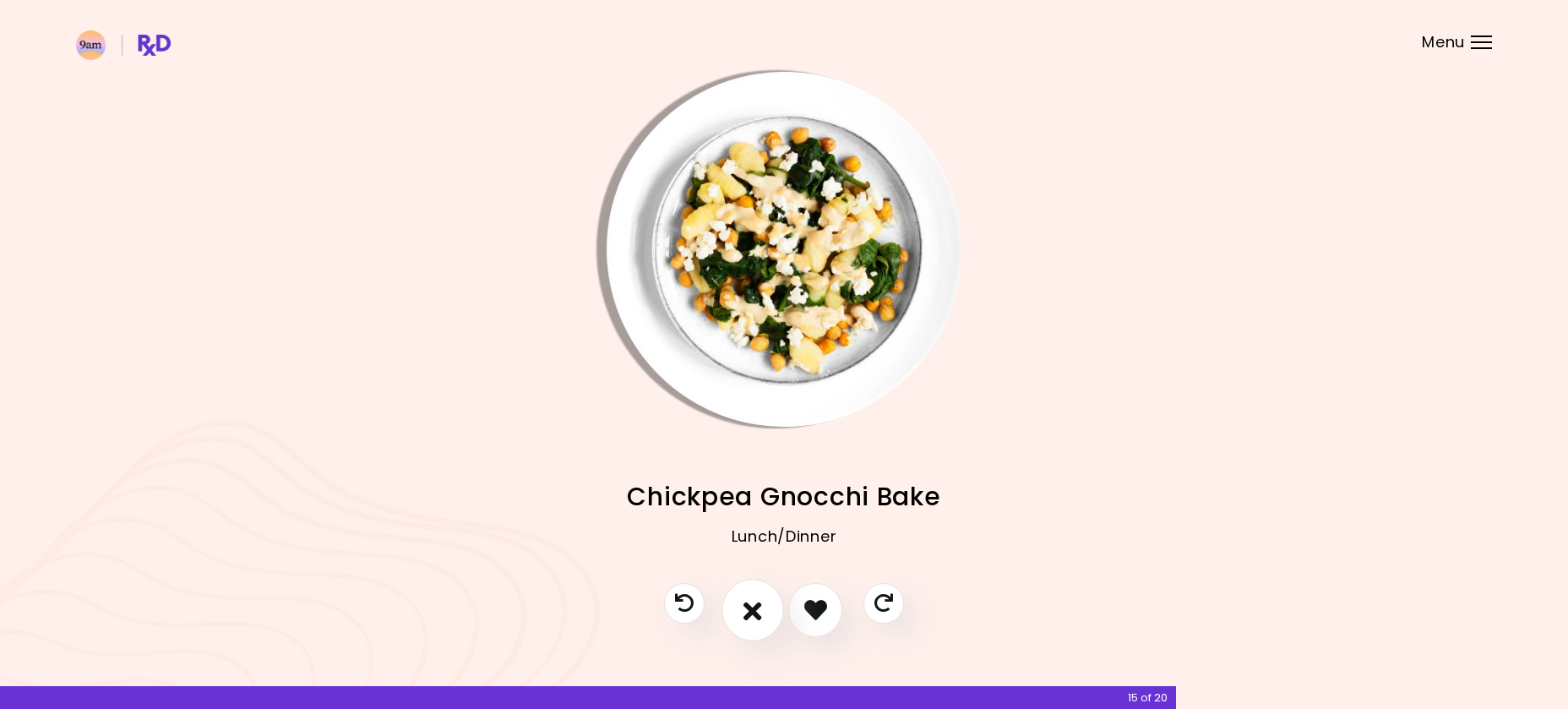
click at [750, 617] on icon "I don't like this recipe" at bounding box center [753, 609] width 18 height 26
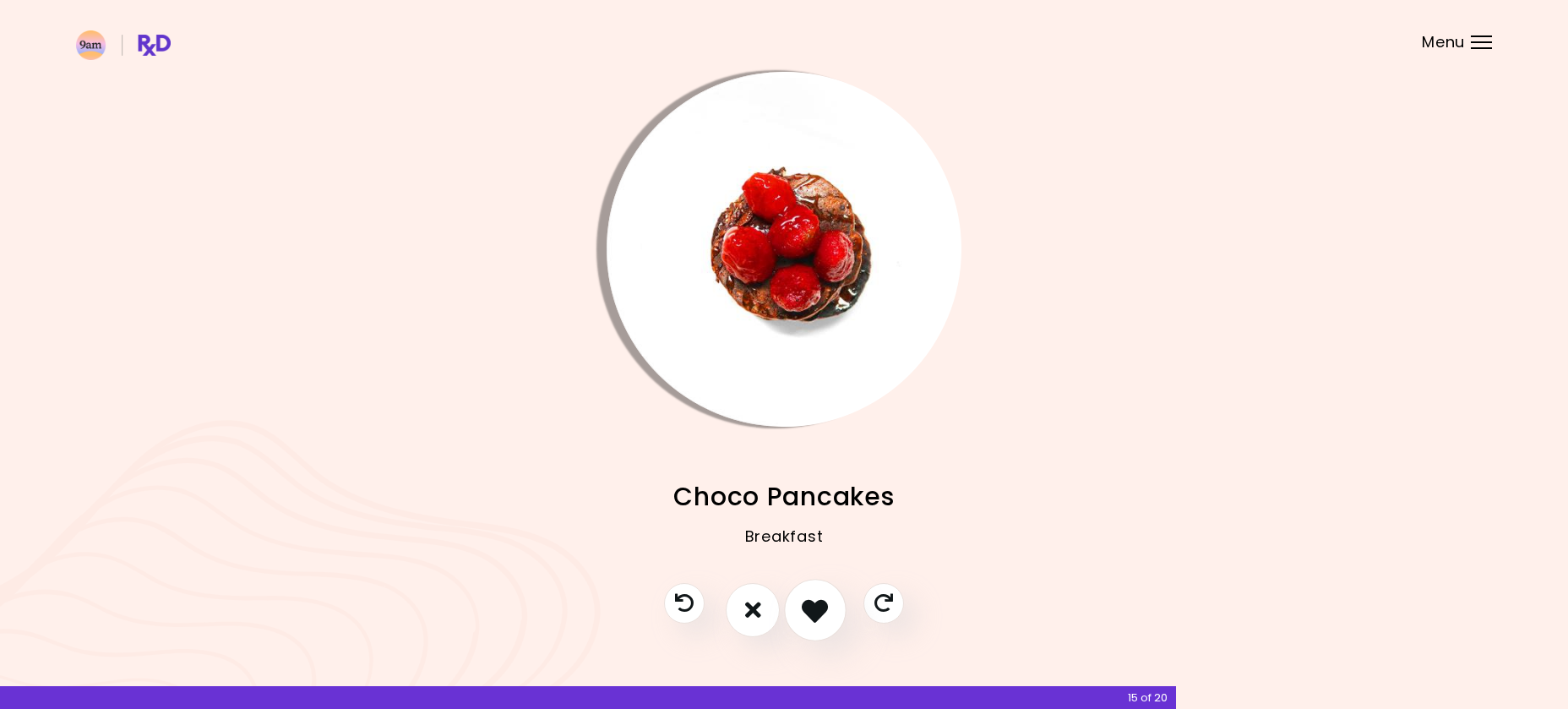
click at [819, 603] on icon "I like this recipe" at bounding box center [815, 609] width 26 height 26
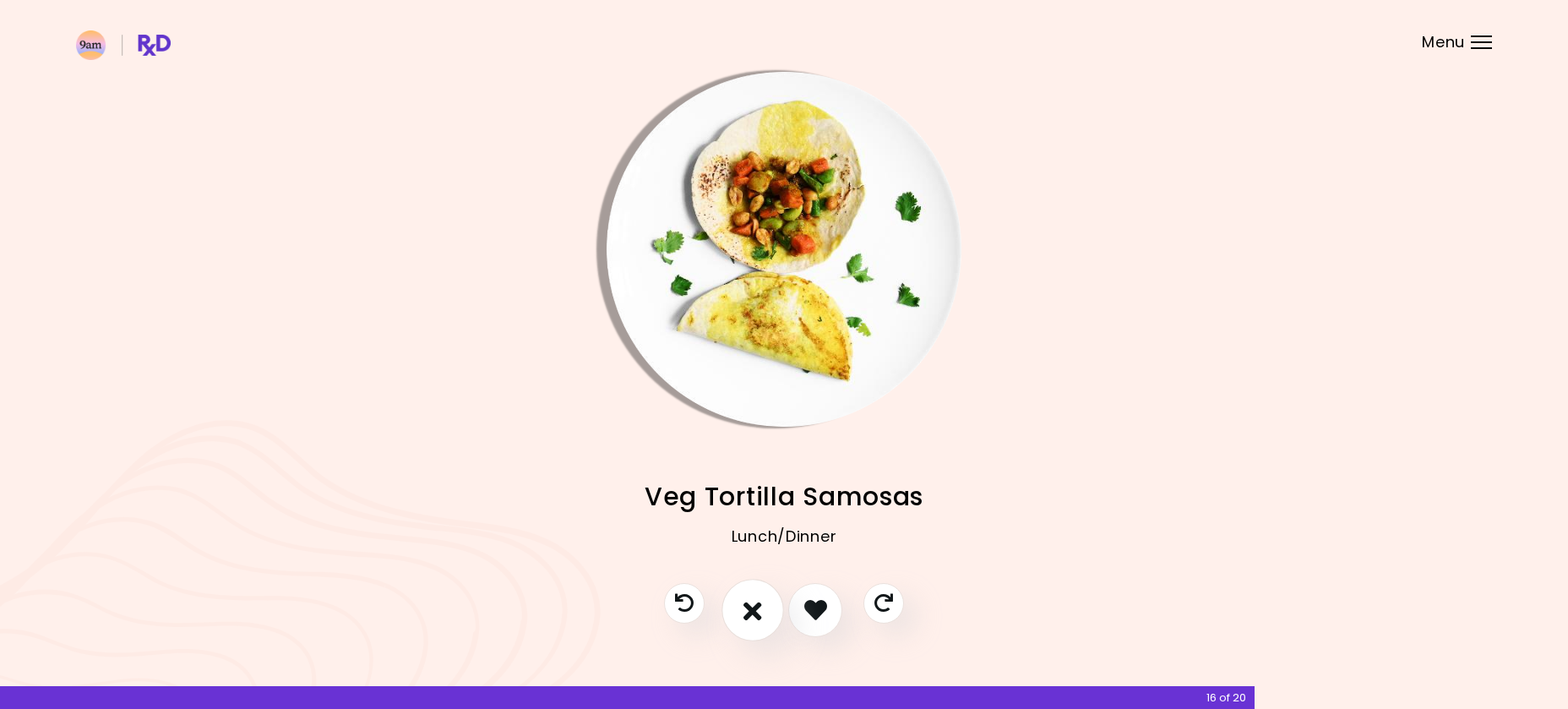
click at [770, 615] on button "I don't like this recipe" at bounding box center [753, 610] width 63 height 63
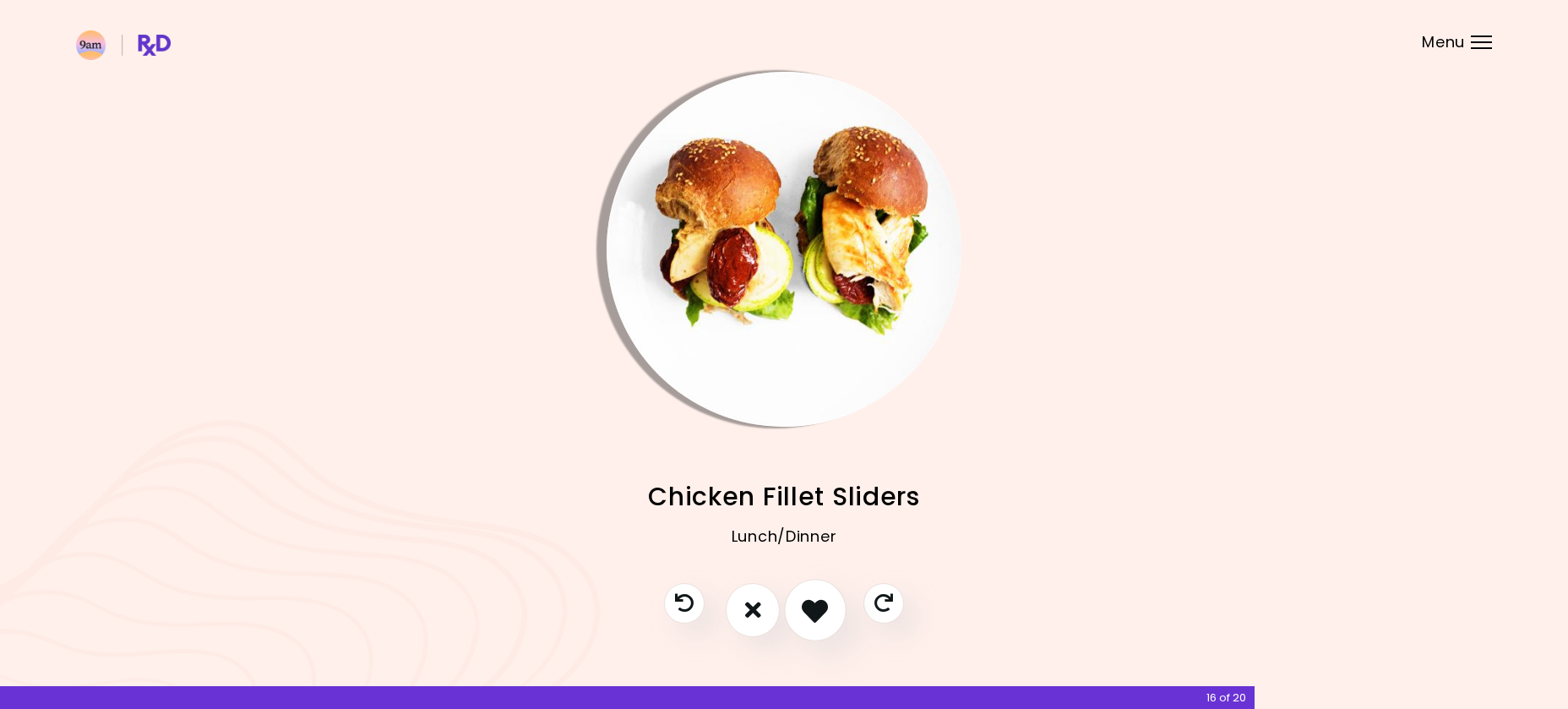
click at [812, 608] on icon "I like this recipe" at bounding box center [815, 609] width 26 height 26
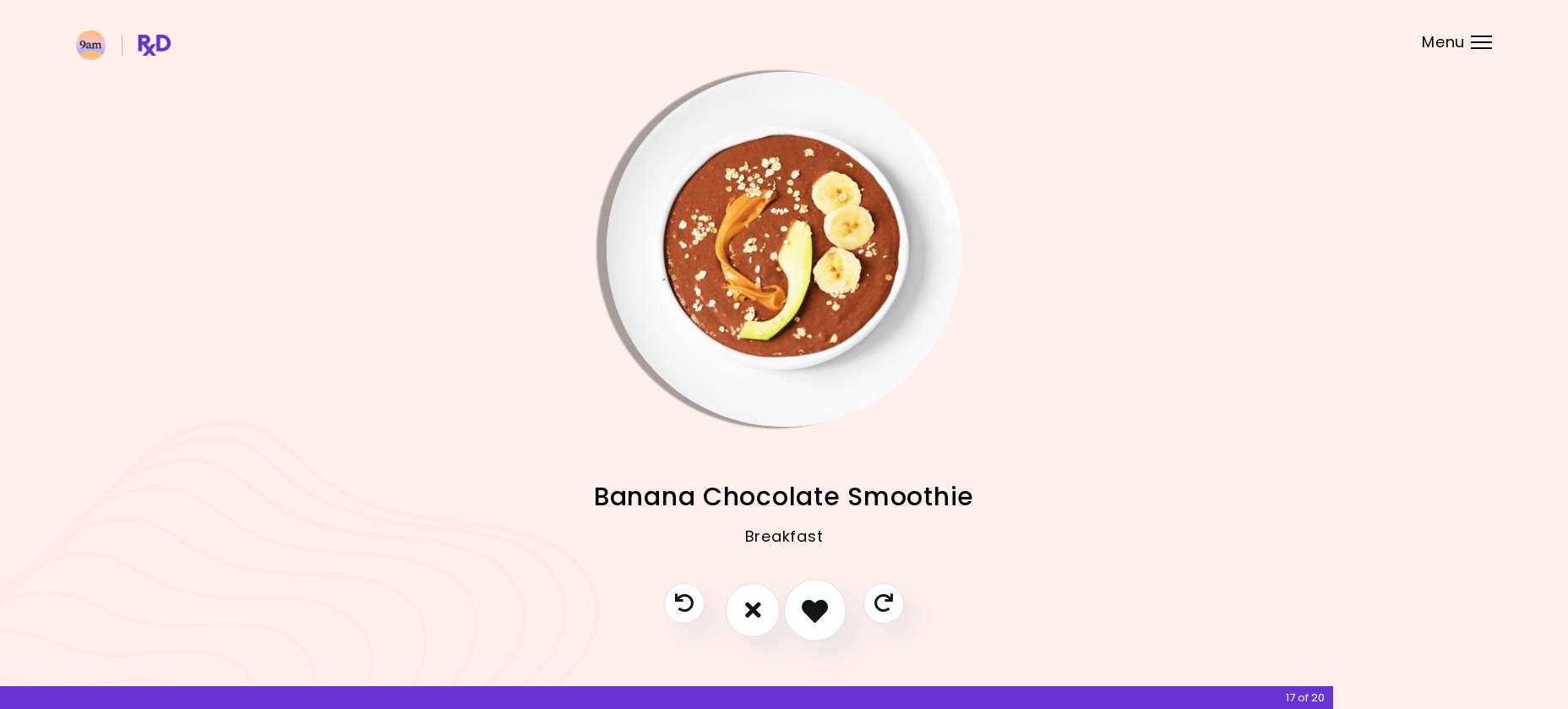
click at [811, 615] on icon "I like this recipe" at bounding box center [815, 609] width 26 height 26
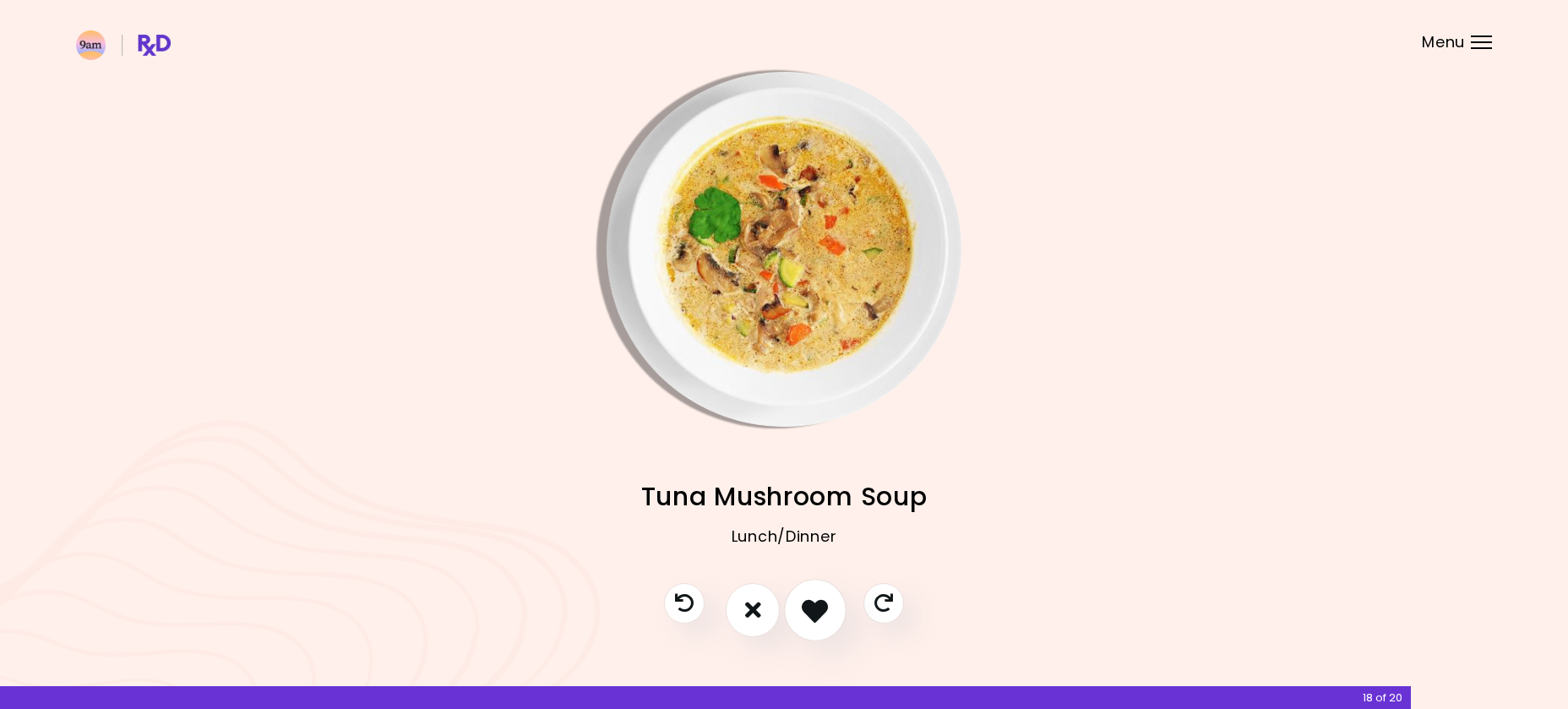
click at [809, 618] on icon "I like this recipe" at bounding box center [815, 609] width 26 height 26
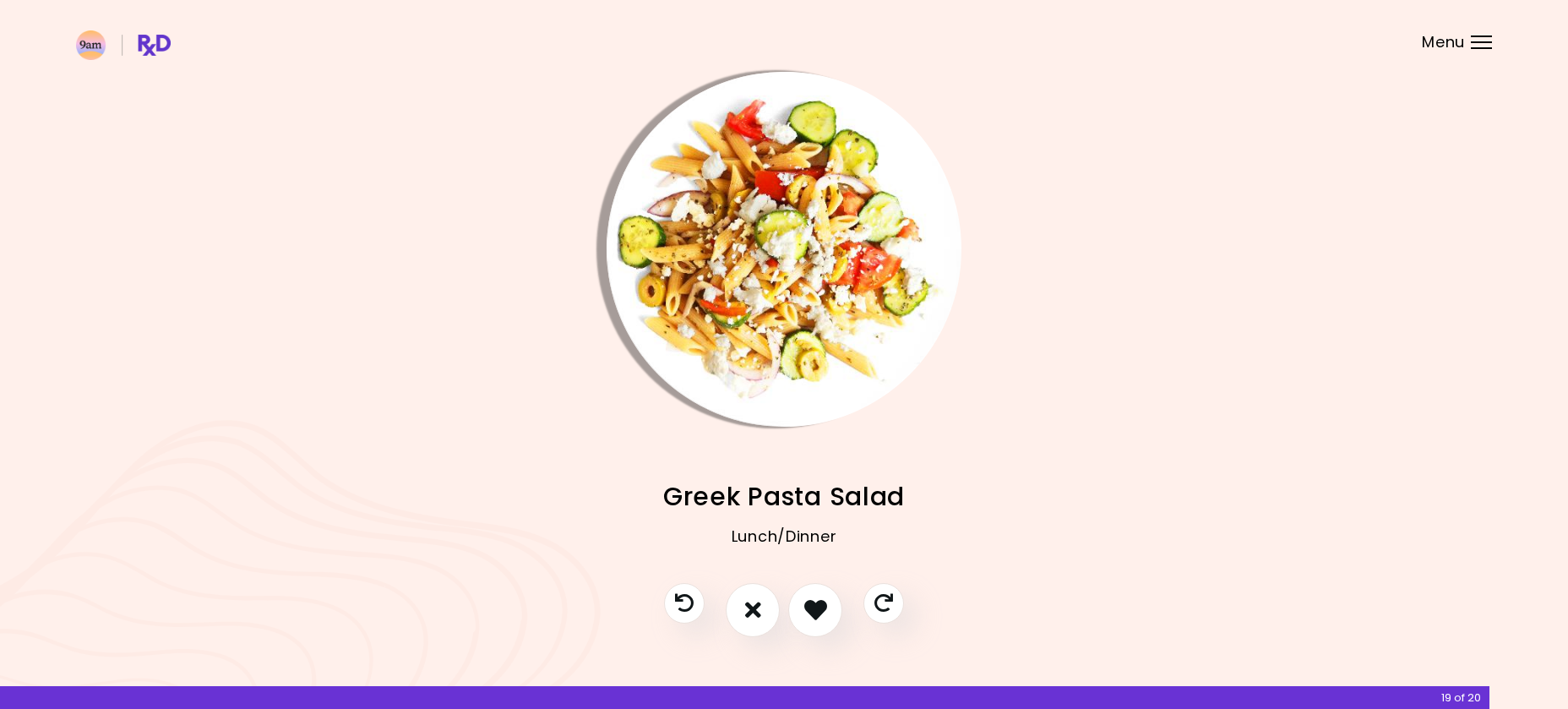
click at [807, 618] on icon "I like this recipe" at bounding box center [815, 609] width 23 height 23
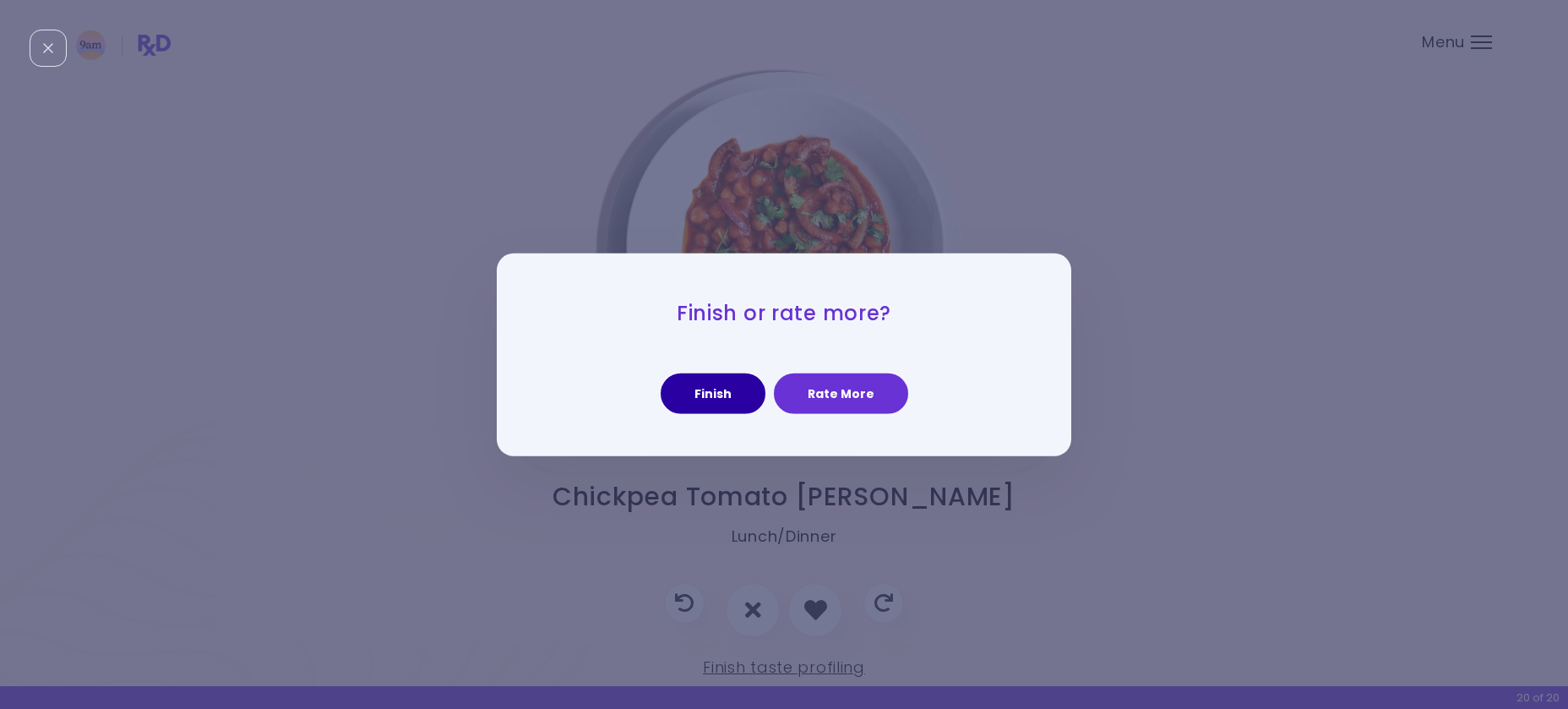
click at [715, 393] on button "Finish" at bounding box center [713, 393] width 105 height 40
